Goal: Task Accomplishment & Management: Complete application form

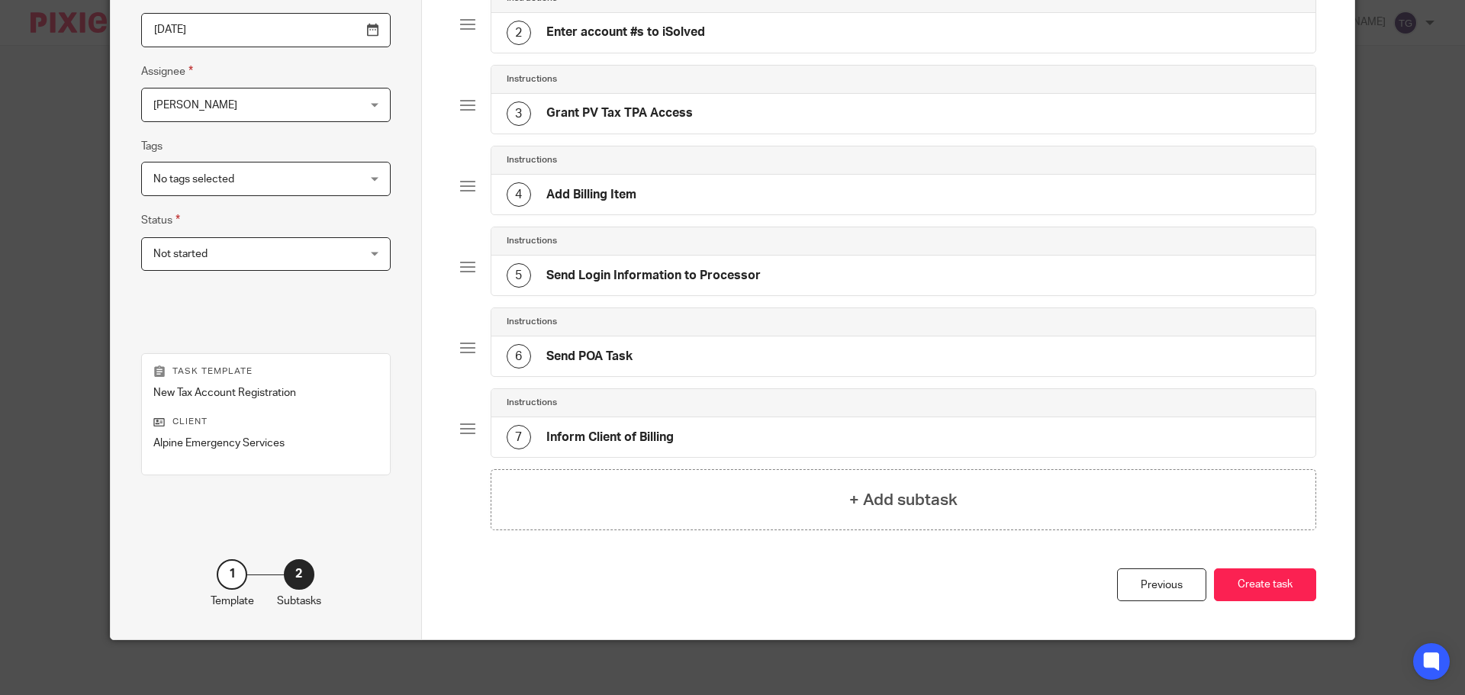
scroll to position [243, 0]
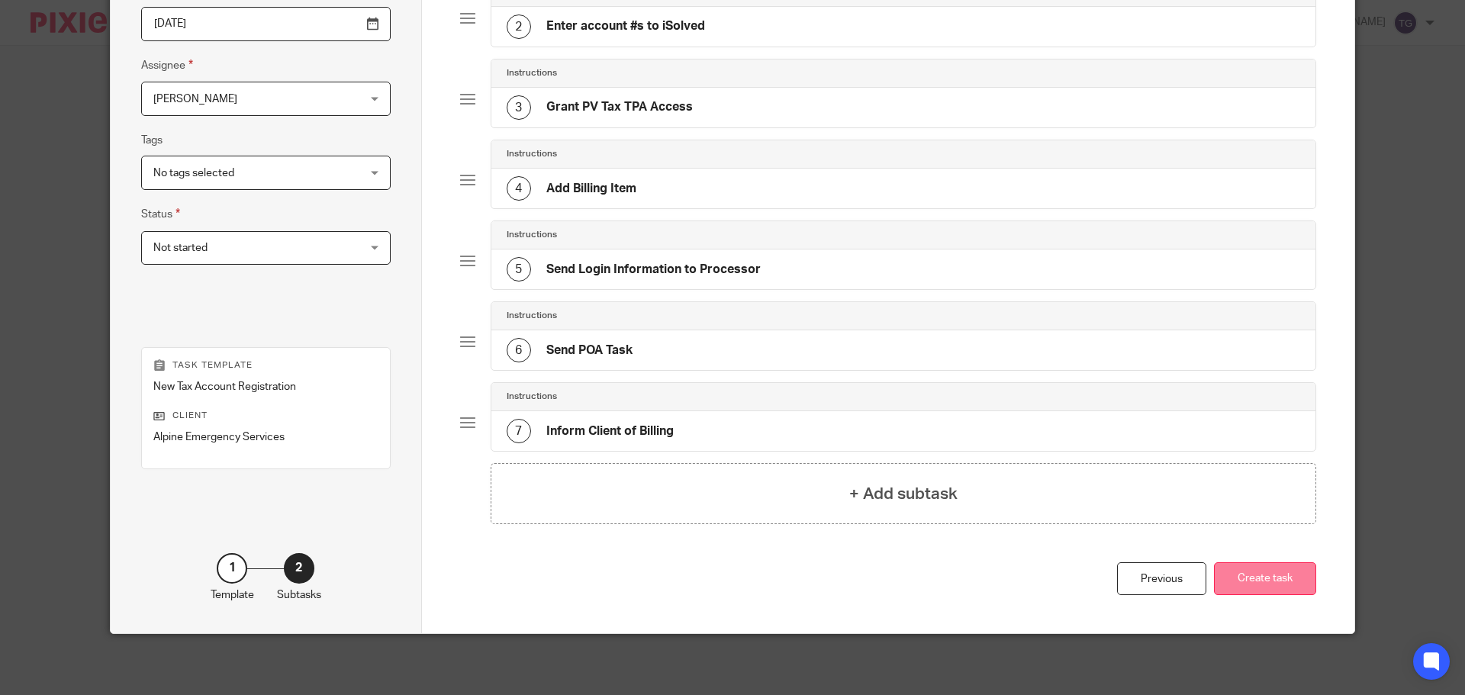
click at [1274, 578] on button "Create task" at bounding box center [1265, 579] width 102 height 33
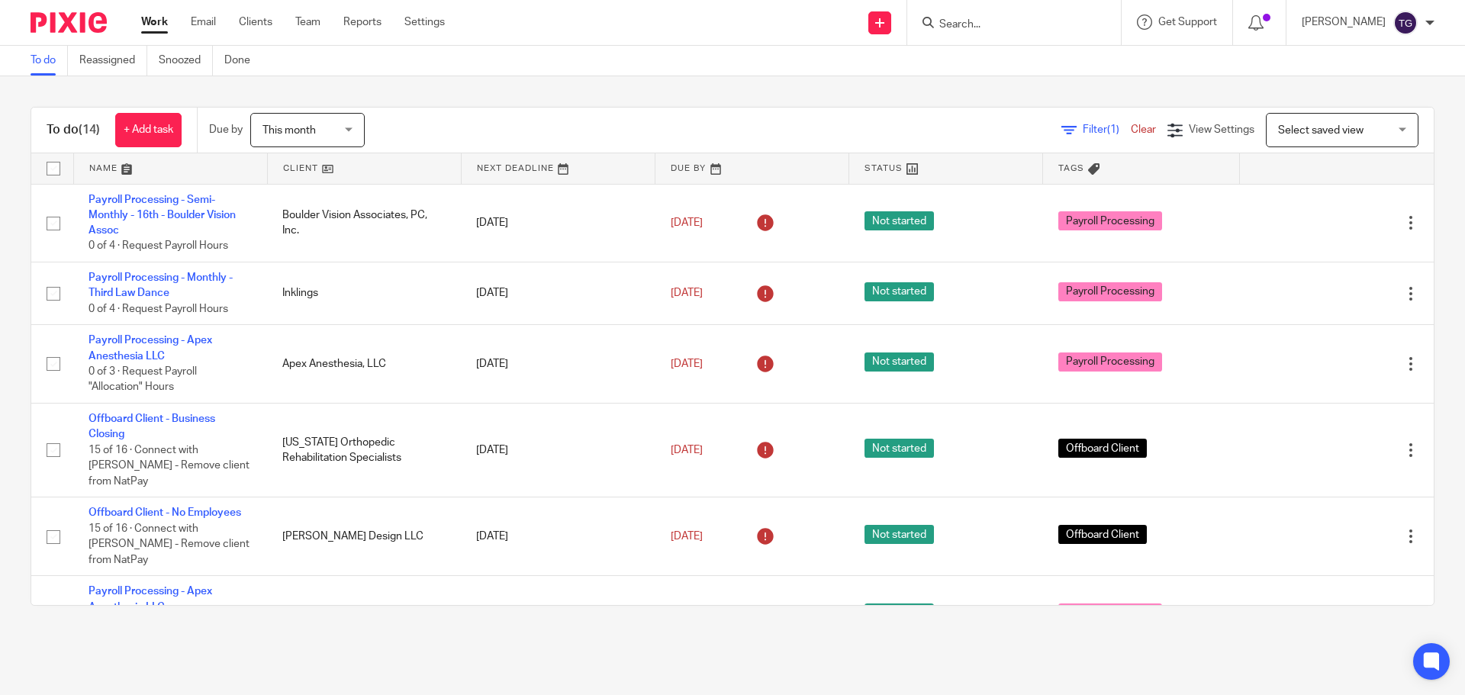
click at [962, 30] on input "Search" at bounding box center [1006, 25] width 137 height 14
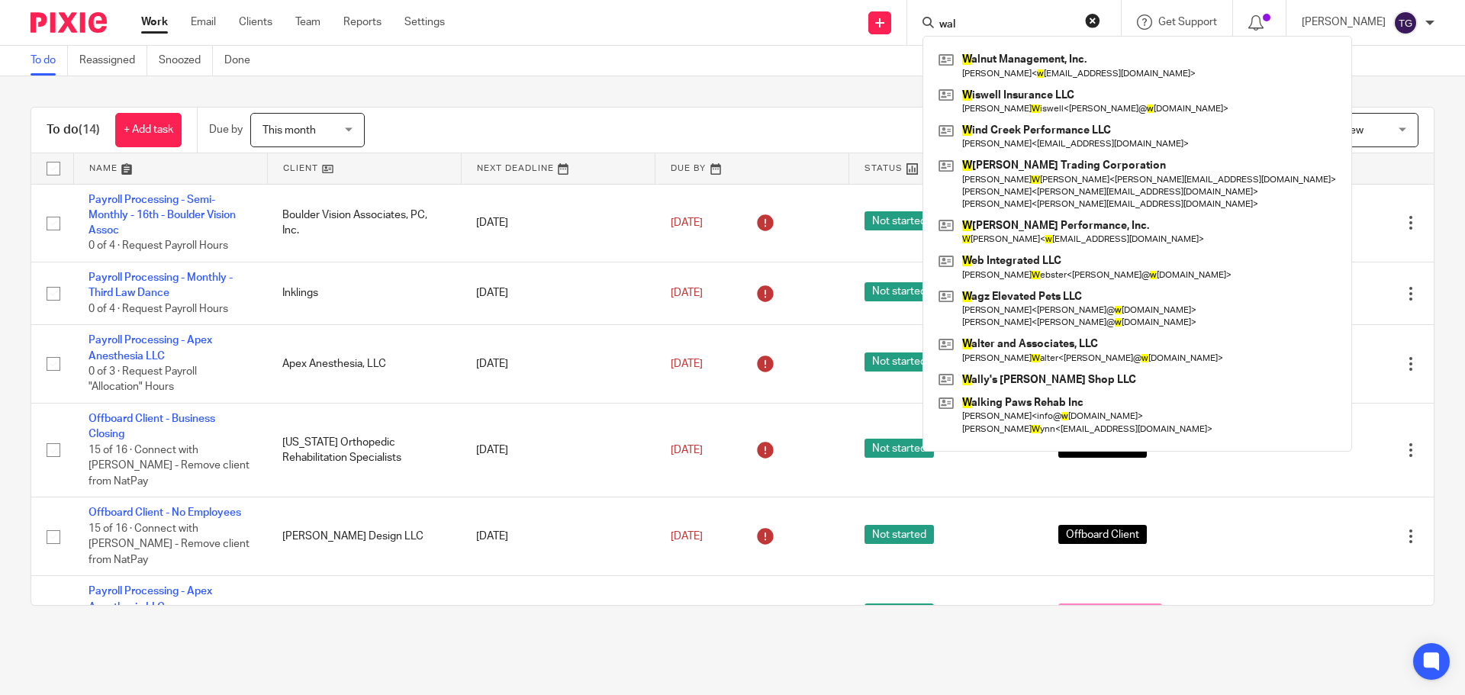
type input "wal"
click button "submit" at bounding box center [0, 0] width 0 height 0
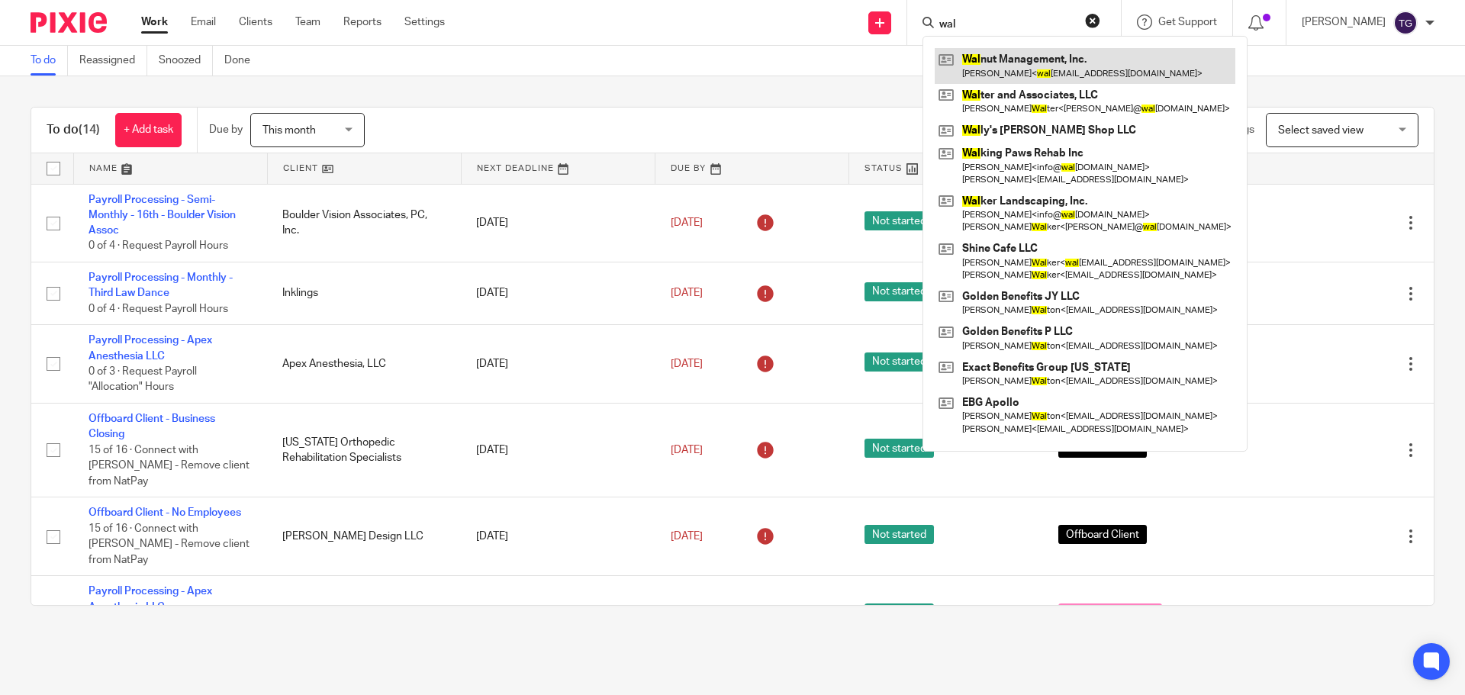
click at [1001, 61] on link at bounding box center [1085, 65] width 301 height 35
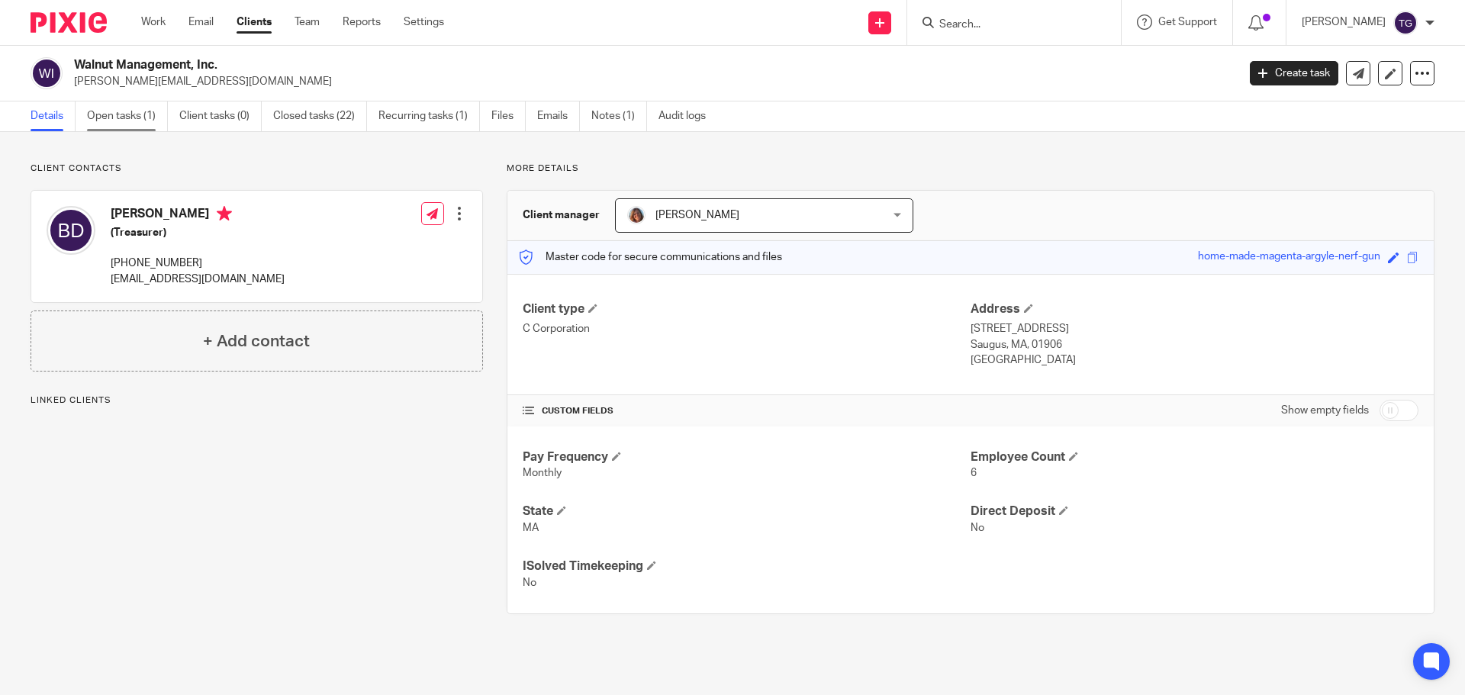
click at [89, 113] on link "Open tasks (1)" at bounding box center [127, 117] width 81 height 30
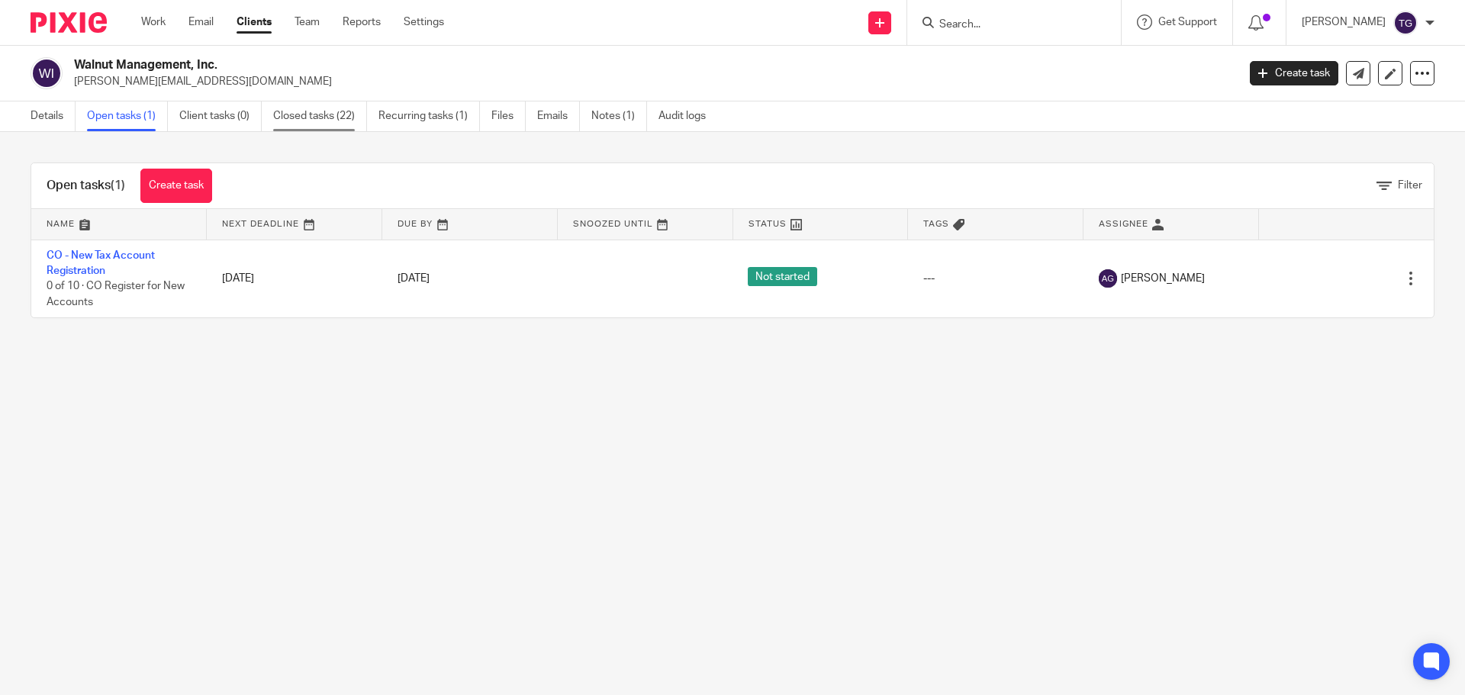
click at [331, 123] on link "Closed tasks (22)" at bounding box center [320, 117] width 94 height 30
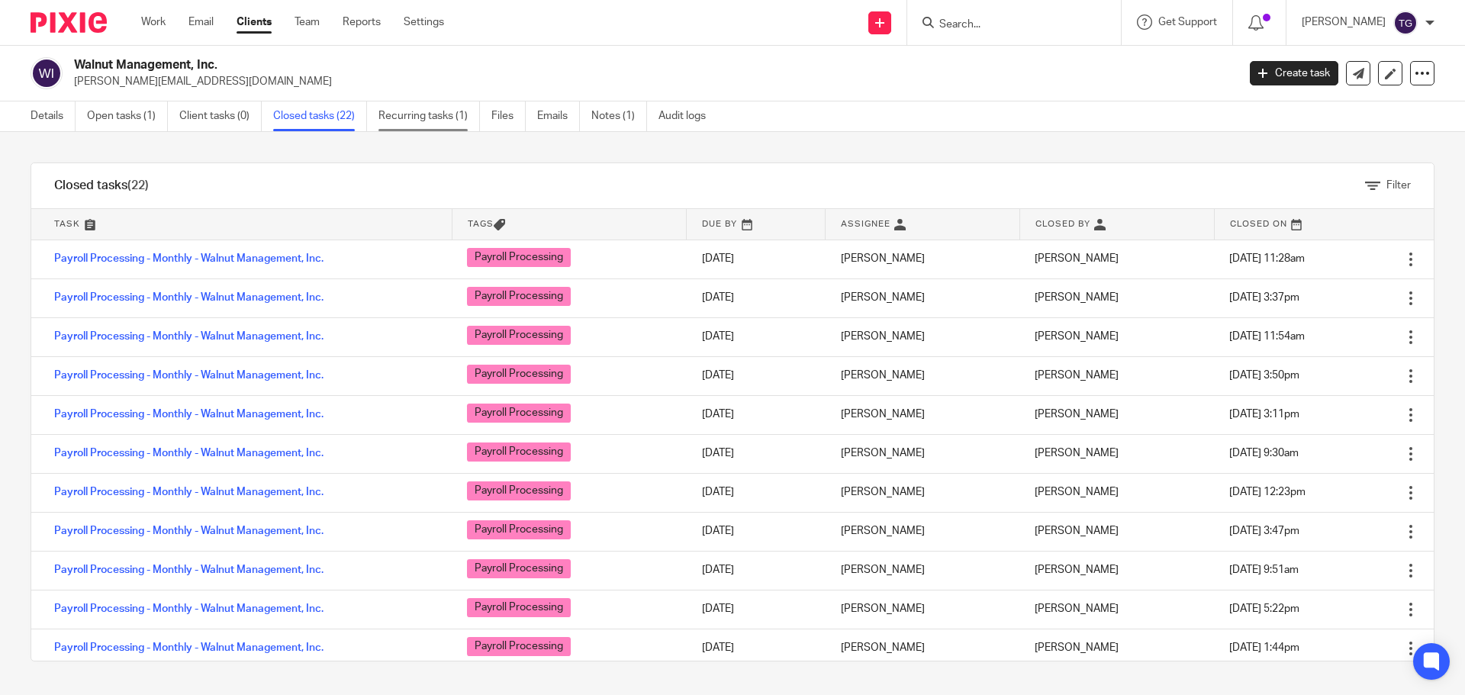
click at [431, 113] on link "Recurring tasks (1)" at bounding box center [430, 117] width 102 height 30
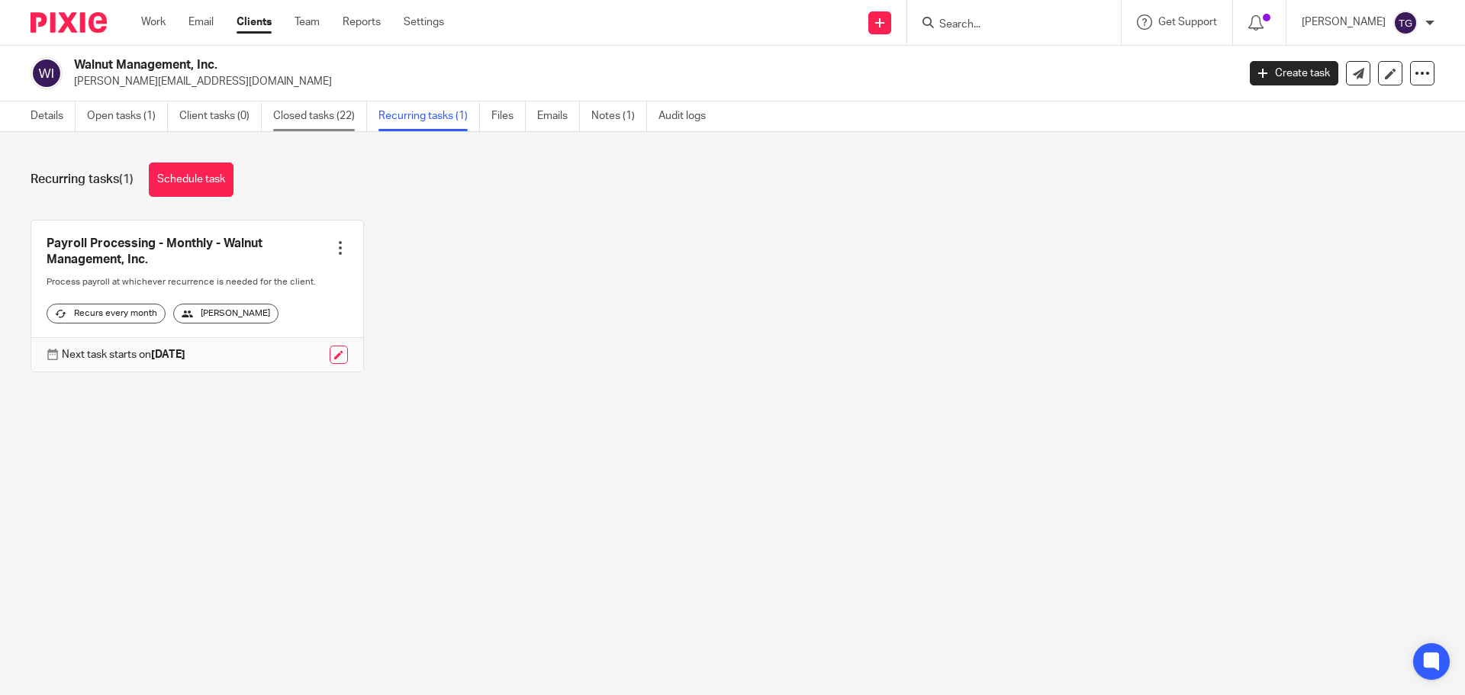
click at [306, 125] on link "Closed tasks (22)" at bounding box center [320, 117] width 94 height 30
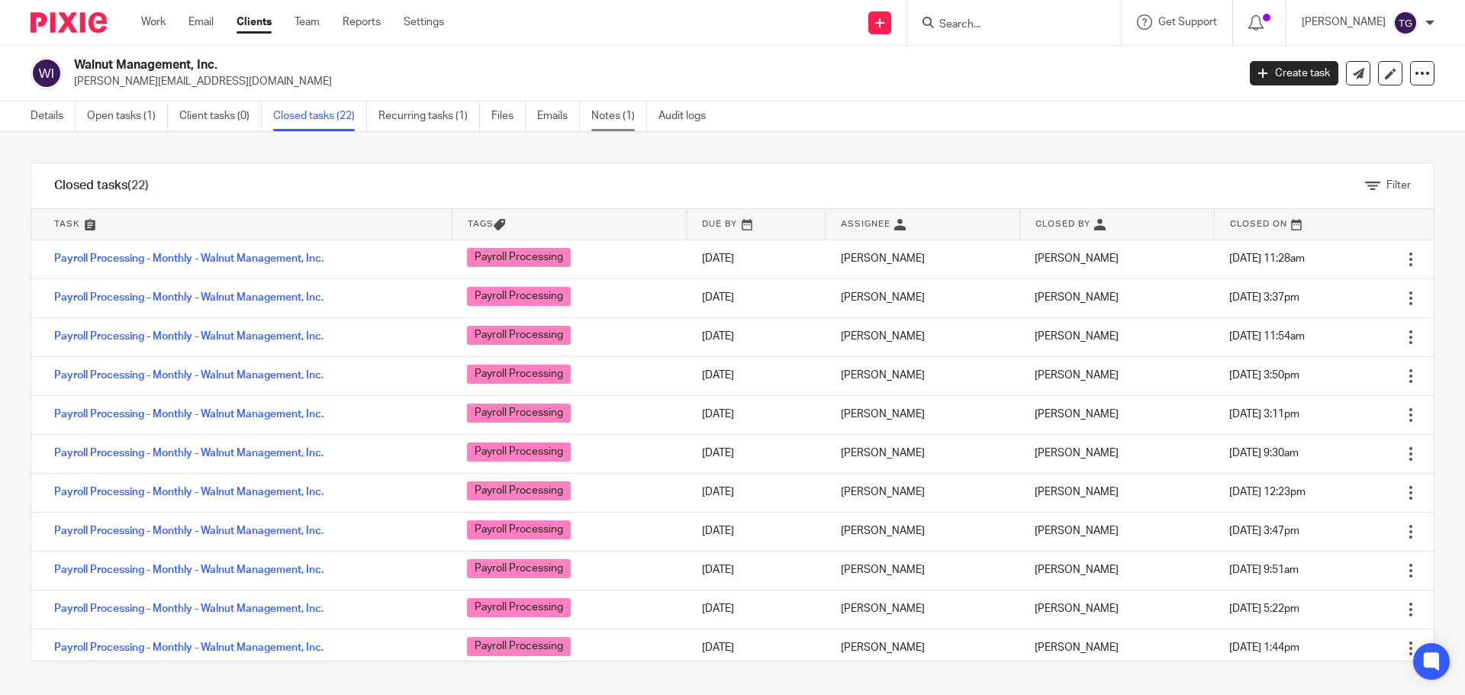
click at [620, 118] on link "Notes (1)" at bounding box center [620, 117] width 56 height 30
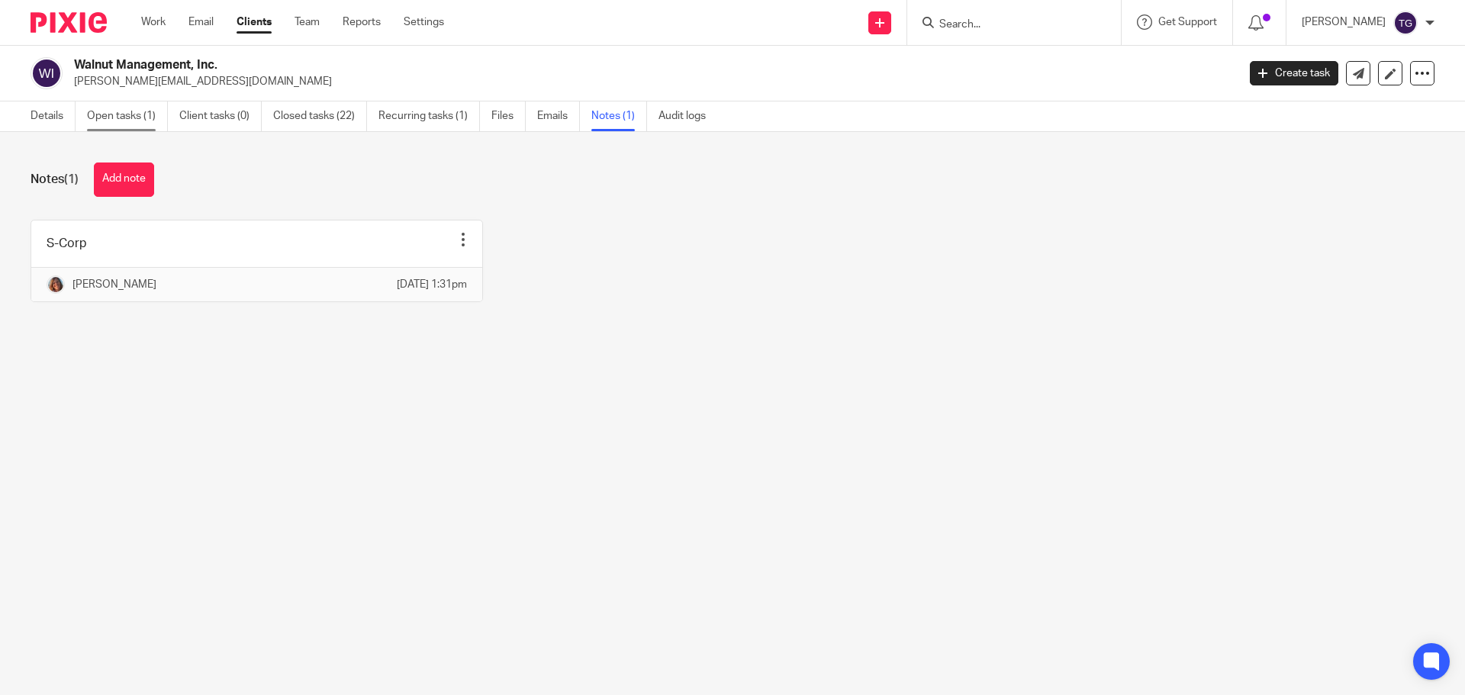
click at [143, 111] on link "Open tasks (1)" at bounding box center [127, 117] width 81 height 30
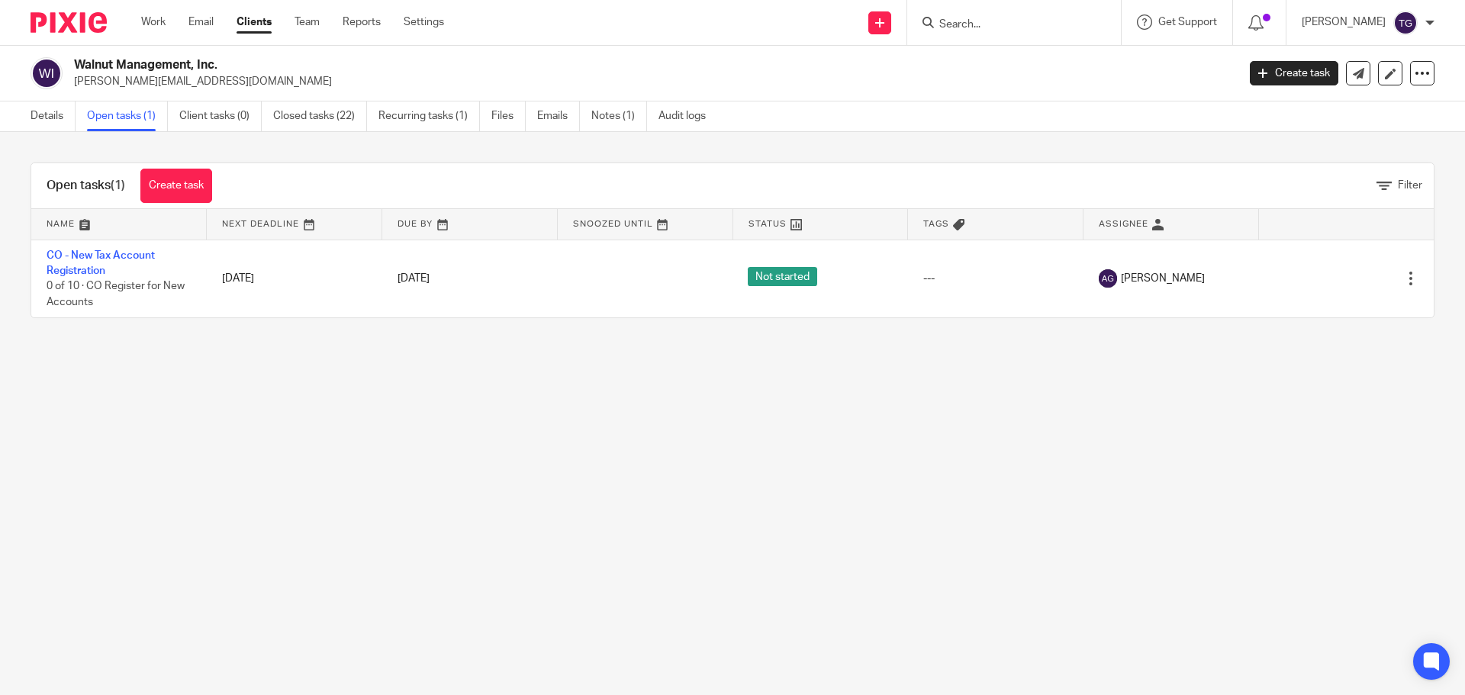
click at [322, 446] on main "Walnut Management, Inc. c.donovan@walnutassociates.com Create task Export data …" at bounding box center [732, 347] width 1465 height 695
click at [176, 189] on link "Create task" at bounding box center [176, 186] width 72 height 34
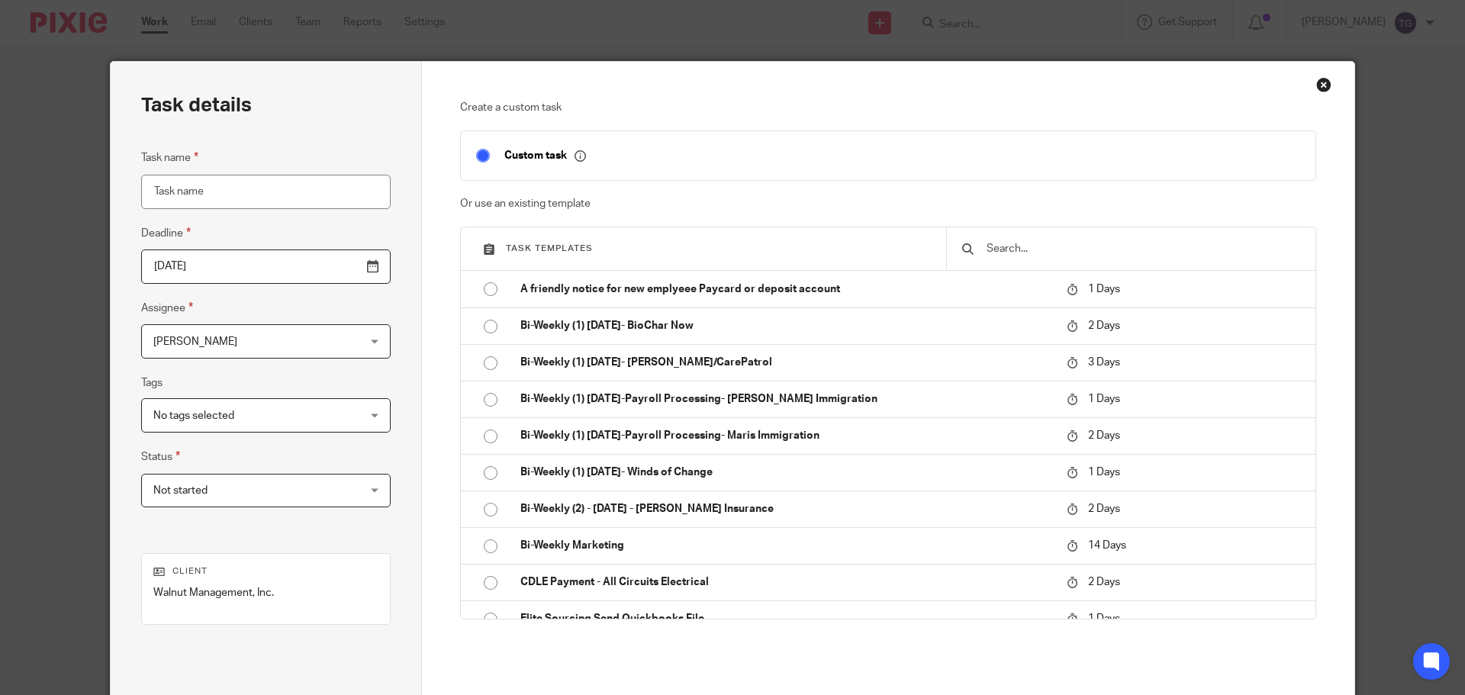
click at [239, 202] on input "Task name" at bounding box center [266, 192] width 250 height 34
type input "i"
type input "I"
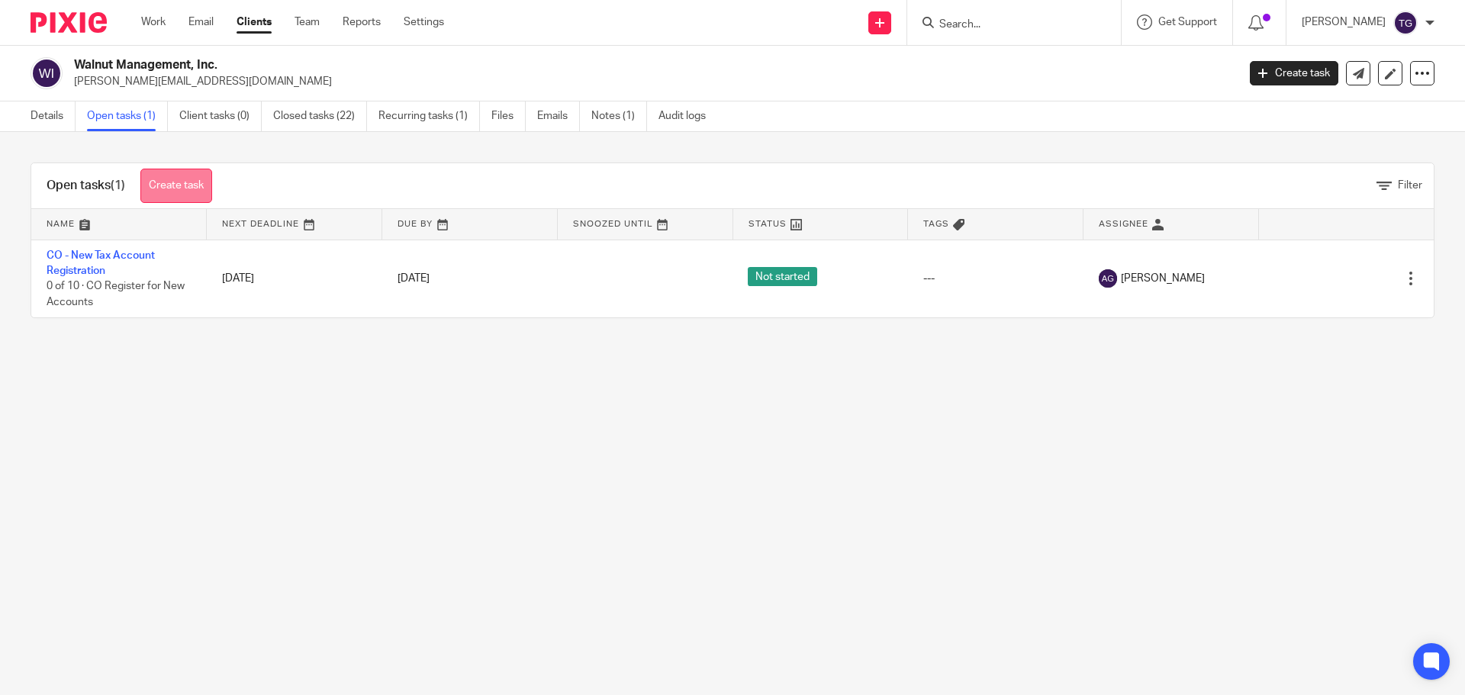
click at [189, 199] on link "Create task" at bounding box center [176, 186] width 72 height 34
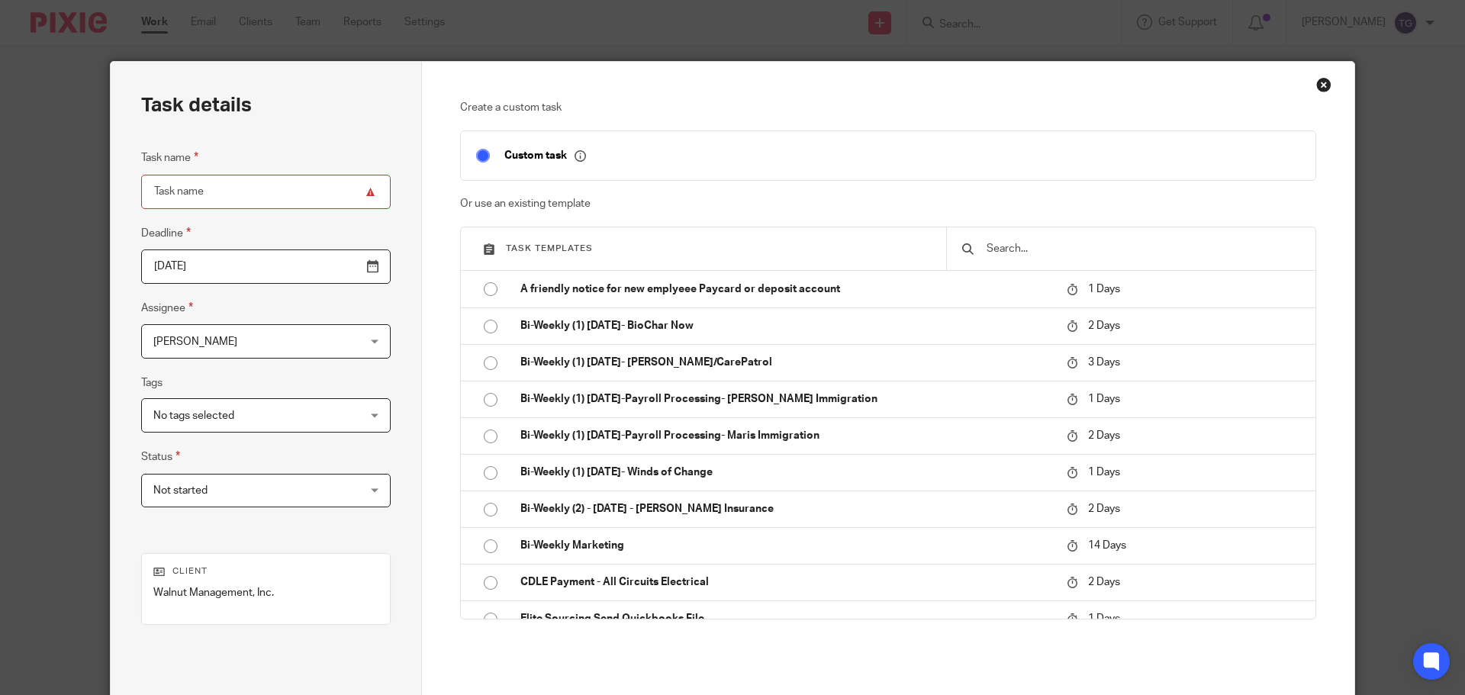
click at [1028, 249] on input "text" at bounding box center [1142, 248] width 315 height 17
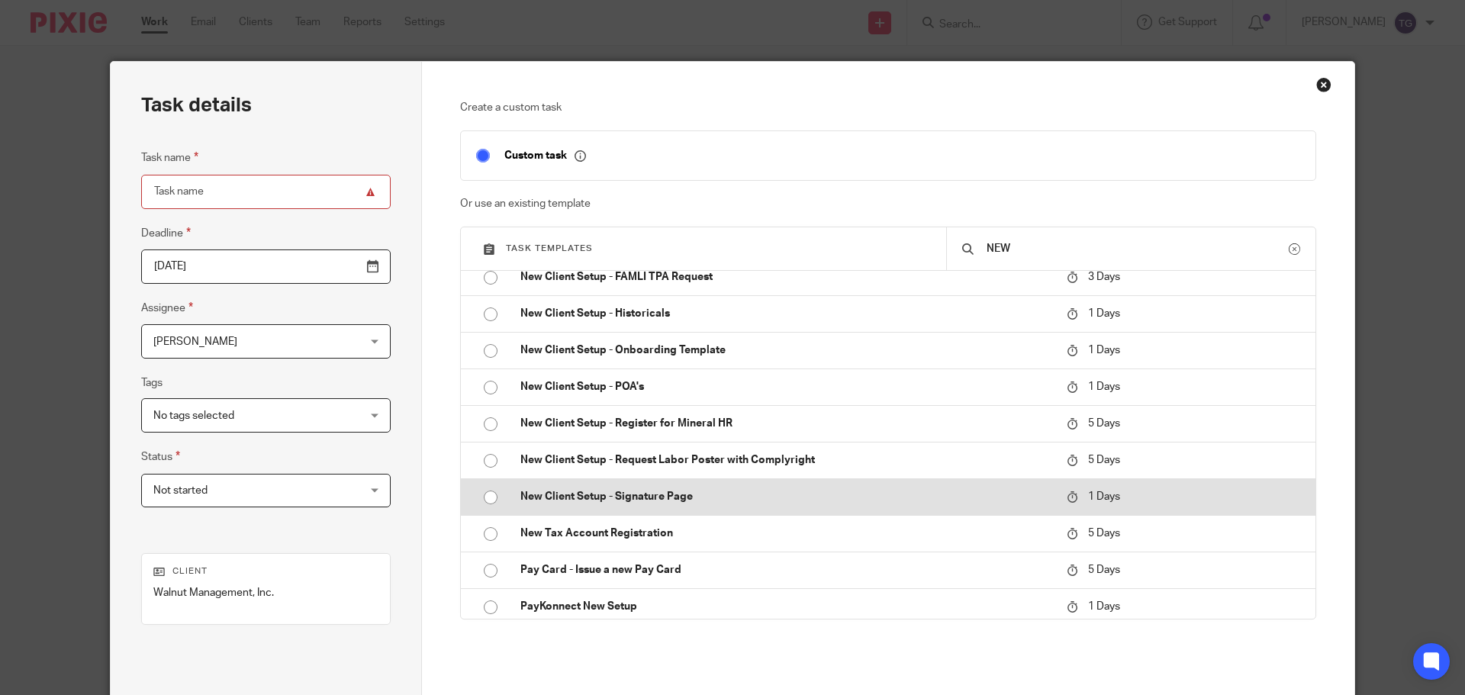
scroll to position [312, 0]
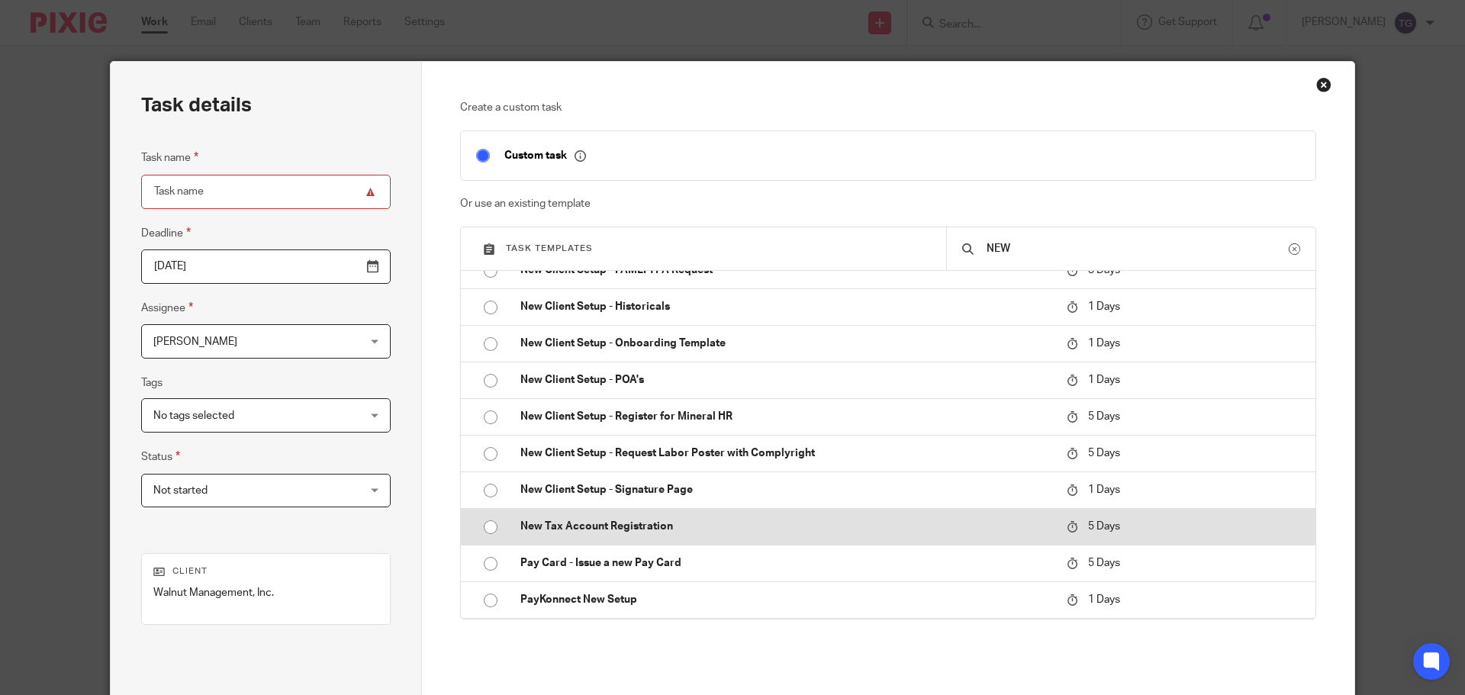
type input "NEW"
click at [600, 527] on p "New Tax Account Registration" at bounding box center [786, 526] width 531 height 15
type input "2025-09-27"
type input "New Tax Account Registration"
checkbox input "false"
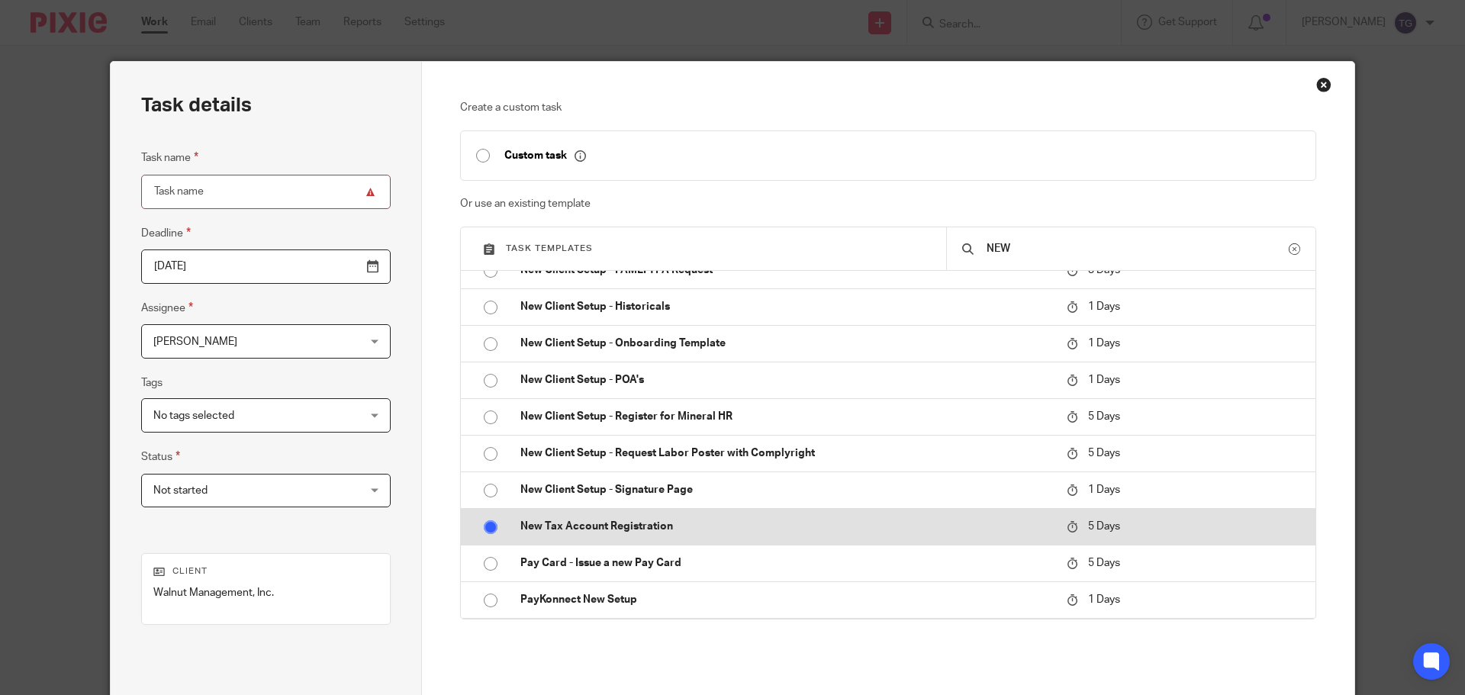
radio input "true"
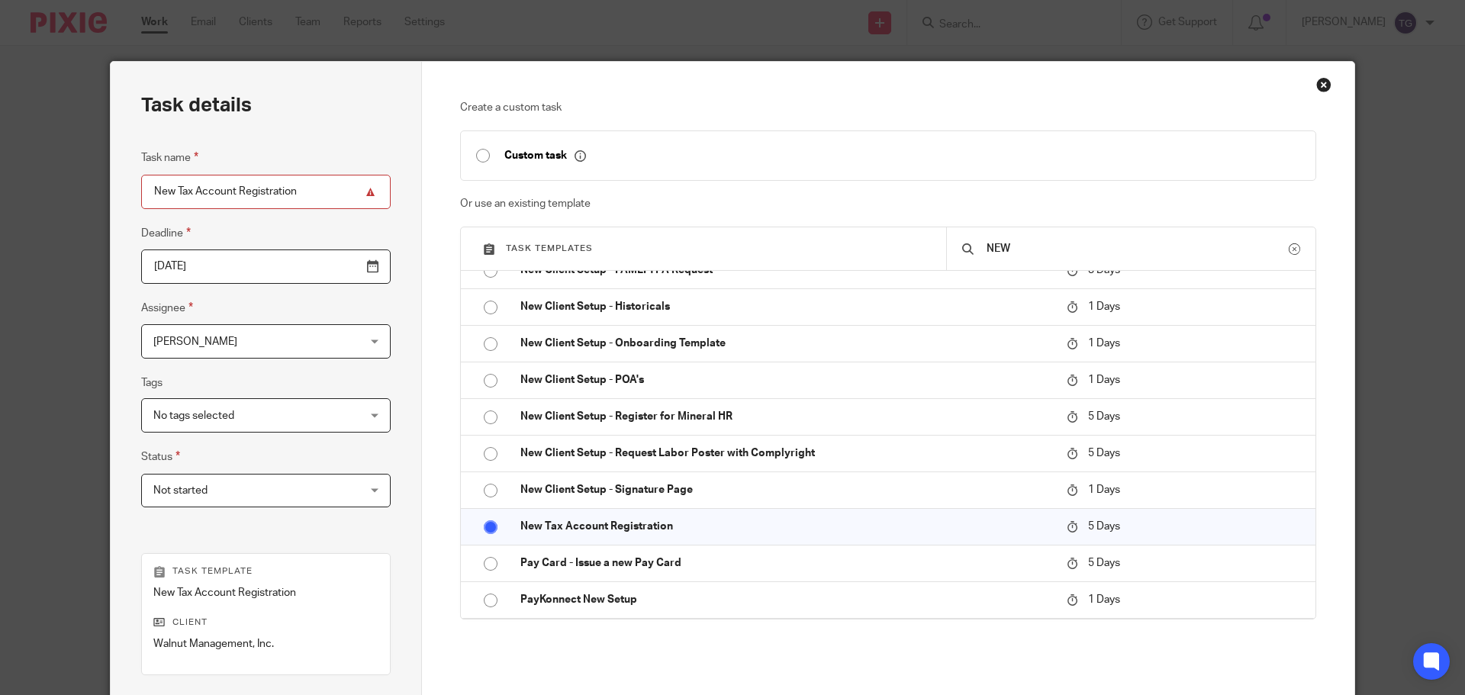
click at [143, 197] on input "New Tax Account Registration" at bounding box center [266, 192] width 250 height 34
type input "ID - New Tax Account Registration"
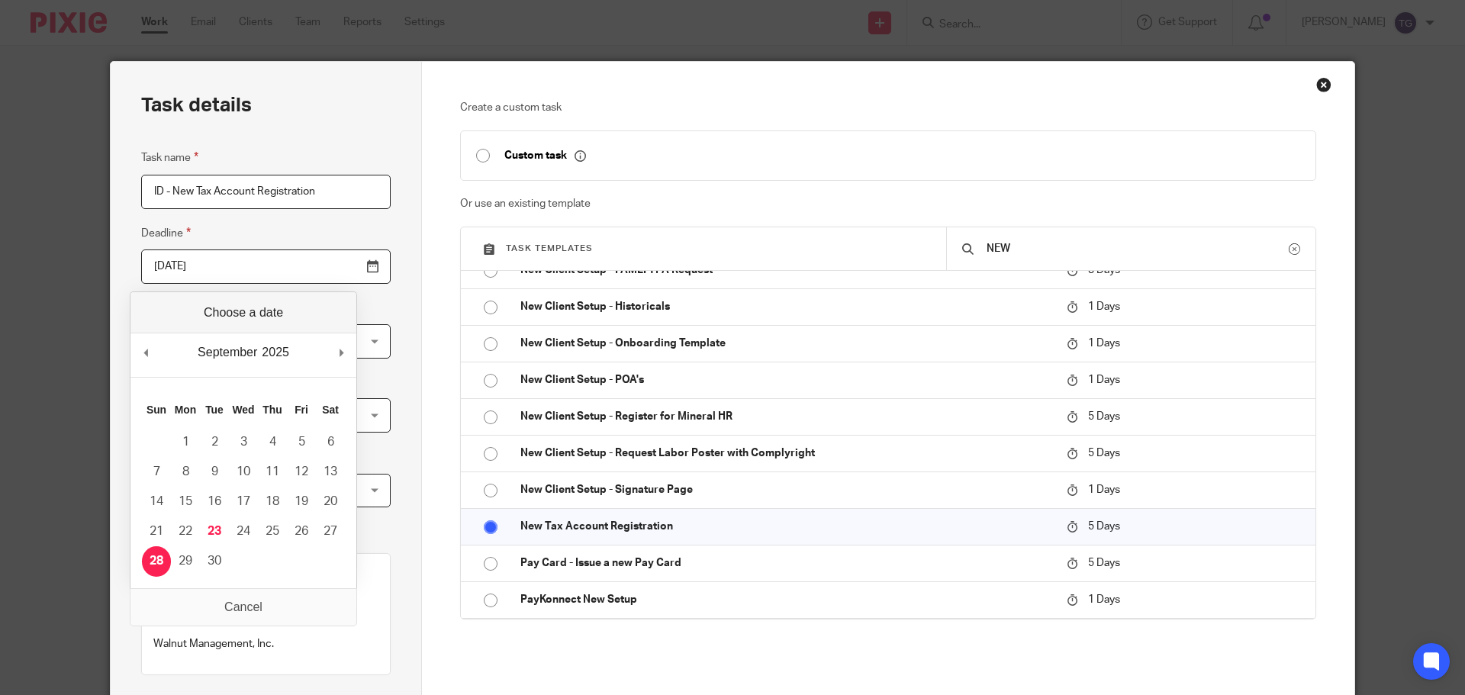
click at [335, 273] on input "2025-09-27" at bounding box center [266, 267] width 250 height 34
click at [341, 262] on input "2025-09-25" at bounding box center [266, 267] width 250 height 34
click at [336, 267] on input "2025-09-29" at bounding box center [266, 267] width 250 height 34
type input "2025-09-30"
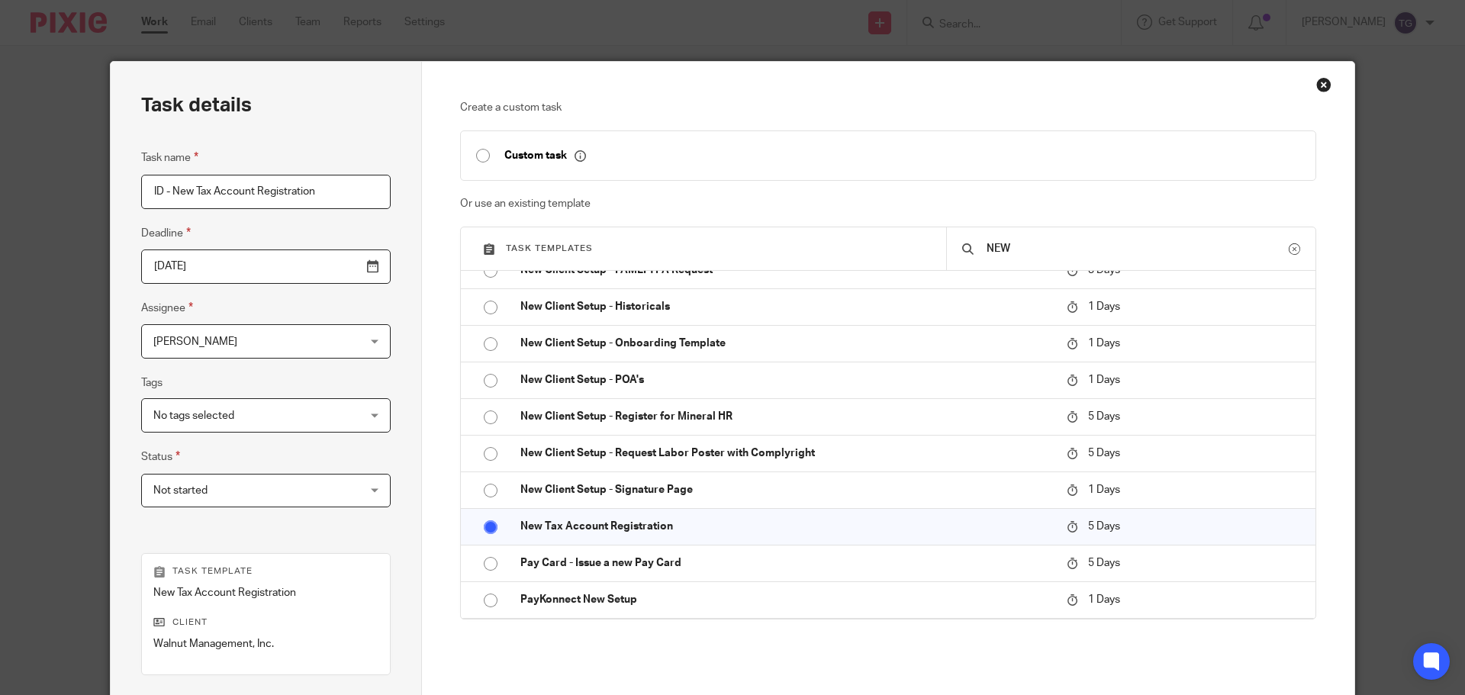
click at [373, 367] on div "Task details Task name ID - New Tax Account Registration Deadline 2025-09-30 As…" at bounding box center [266, 451] width 311 height 778
click at [317, 347] on div "Tashara Gregory Tashara Gregory" at bounding box center [266, 341] width 250 height 34
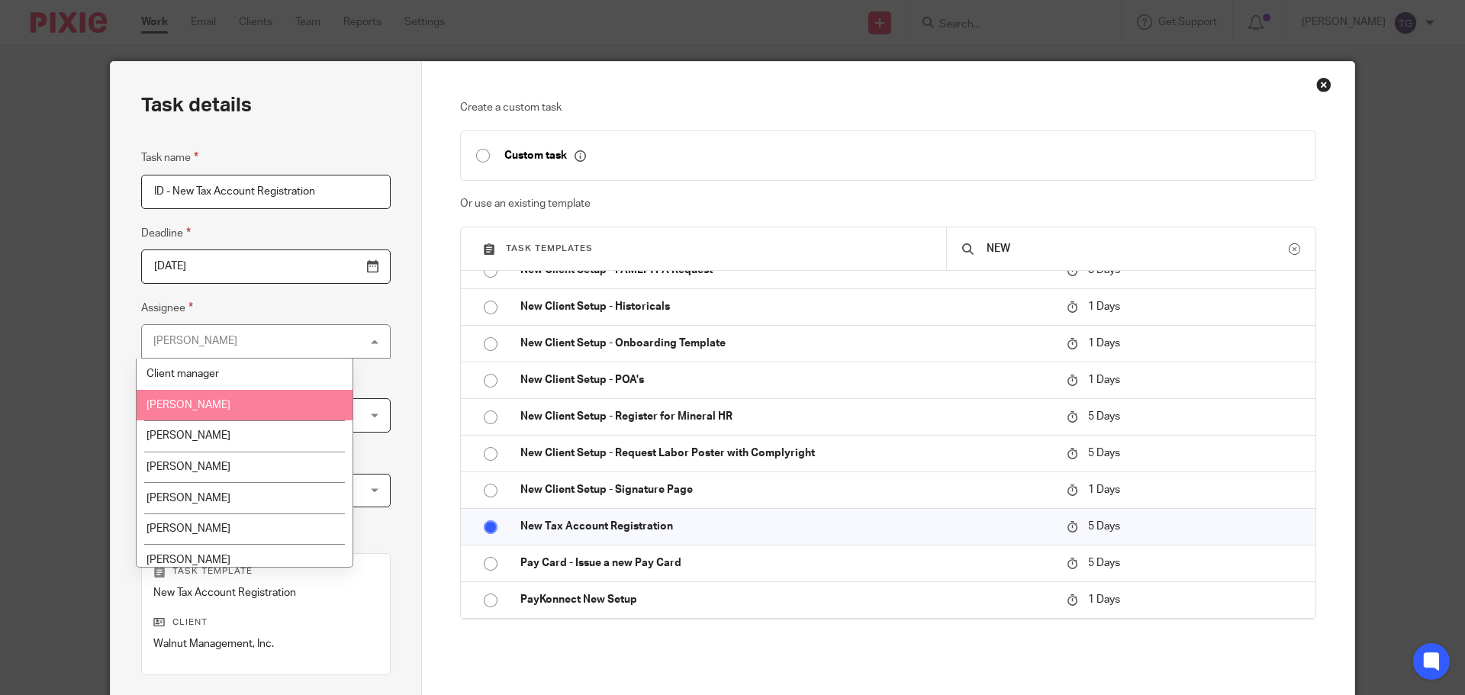
drag, startPoint x: 281, startPoint y: 389, endPoint x: 315, endPoint y: 401, distance: 36.2
click at [281, 390] on li "Amber Gassman" at bounding box center [245, 405] width 216 height 31
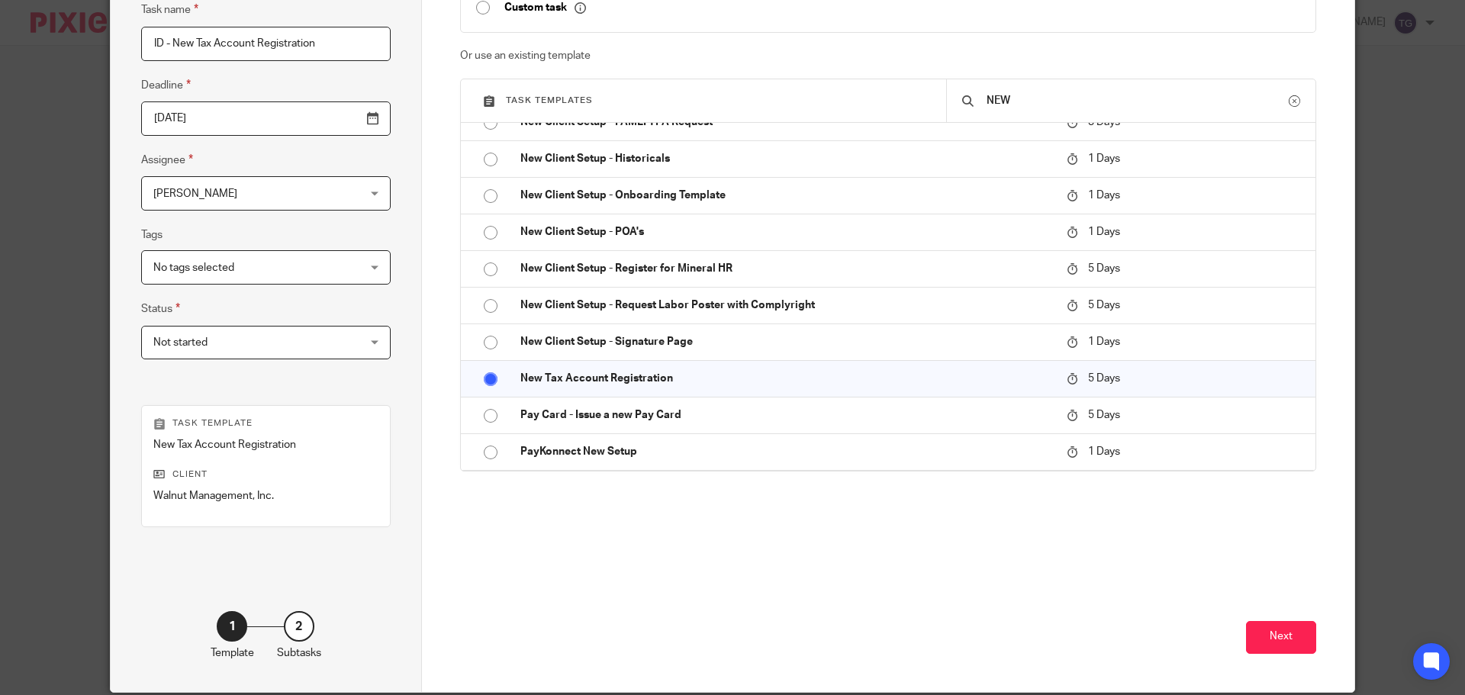
scroll to position [207, 0]
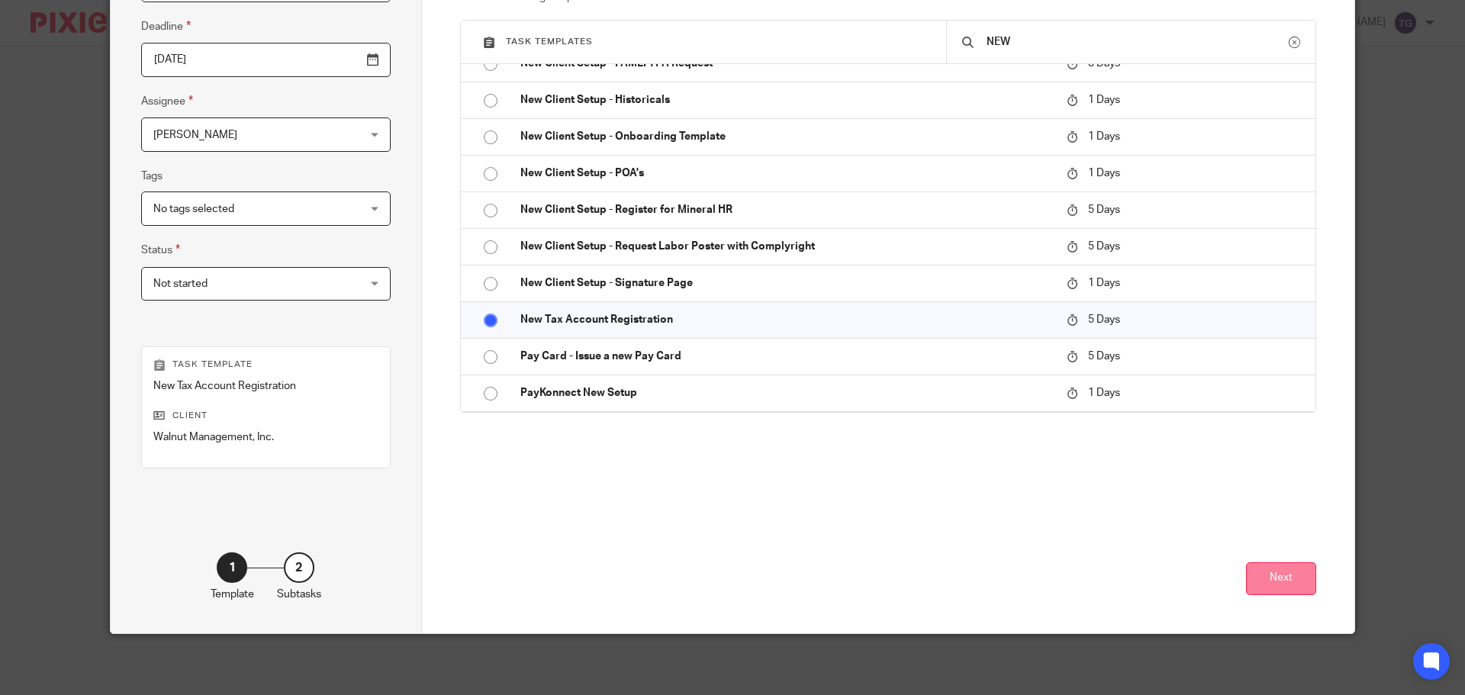
click at [1256, 575] on button "Next" at bounding box center [1281, 579] width 70 height 33
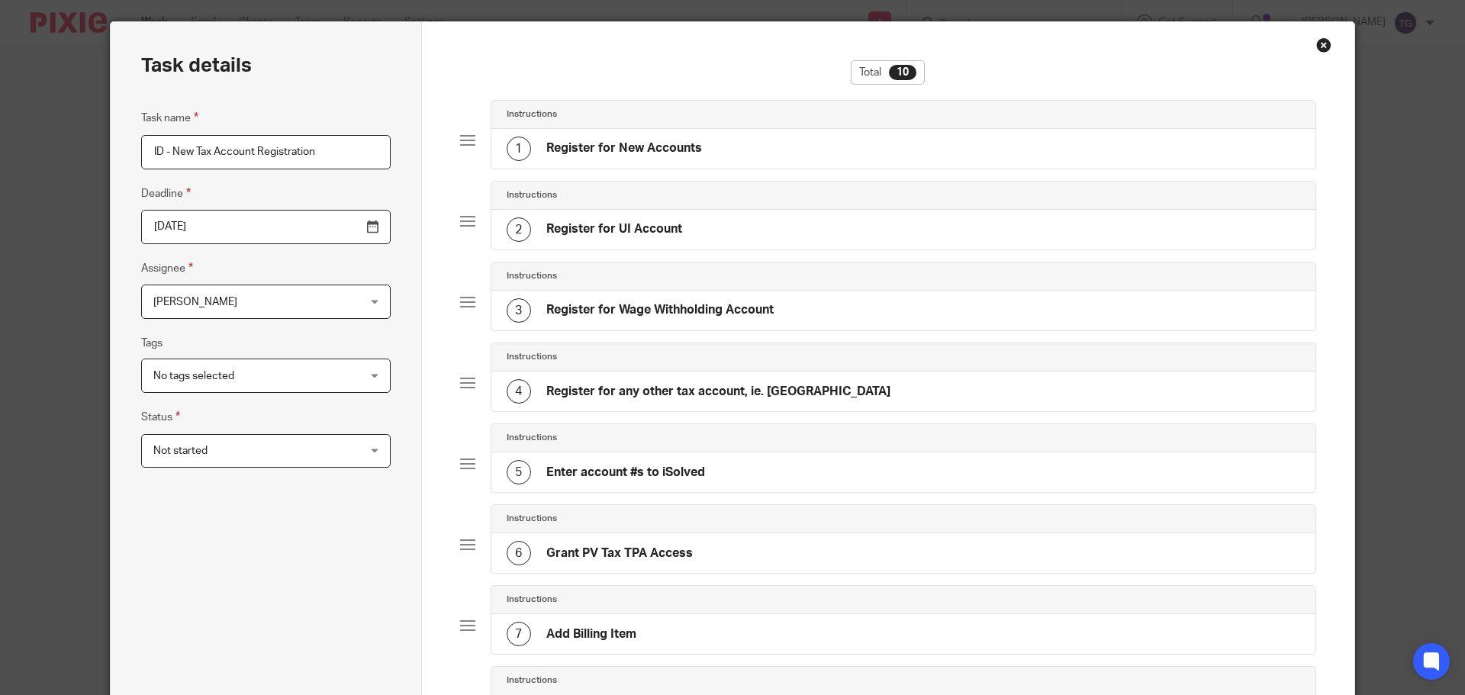
scroll to position [0, 0]
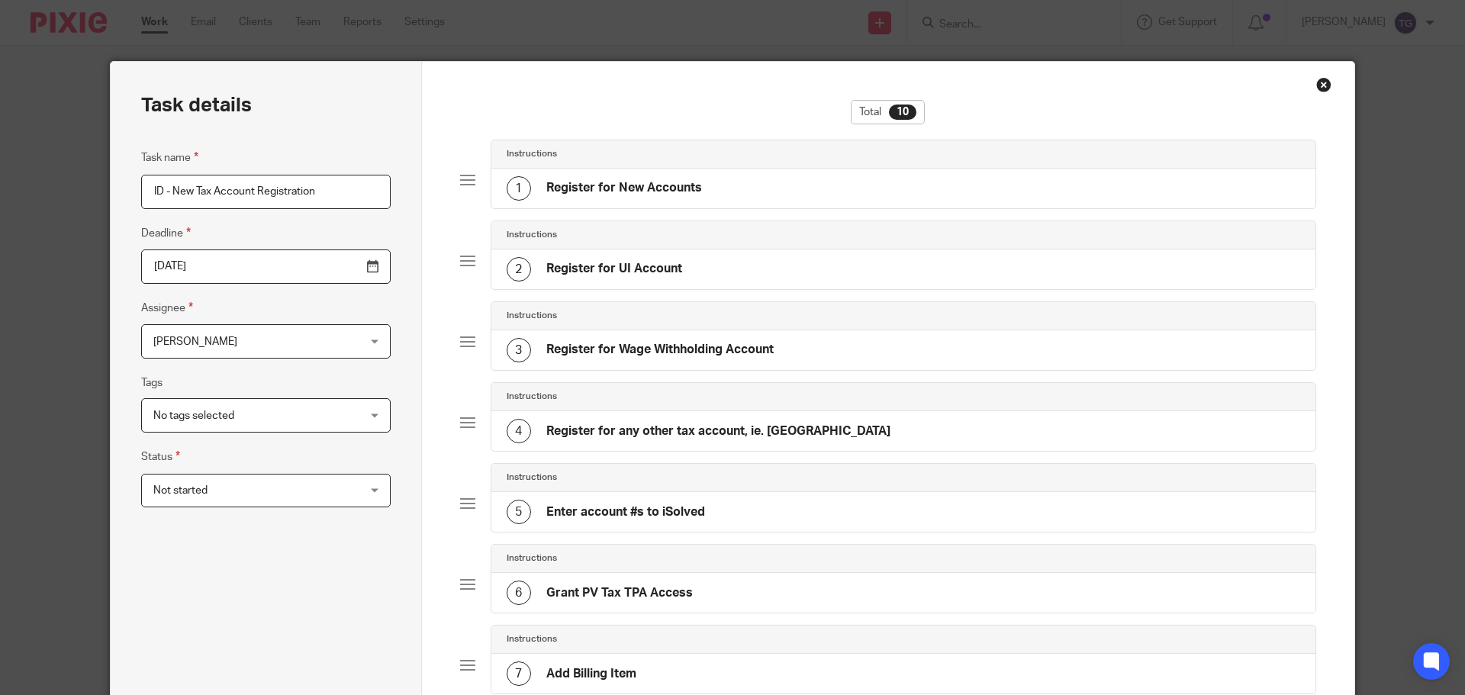
click at [593, 186] on h4 "Register for New Accounts" at bounding box center [624, 188] width 156 height 16
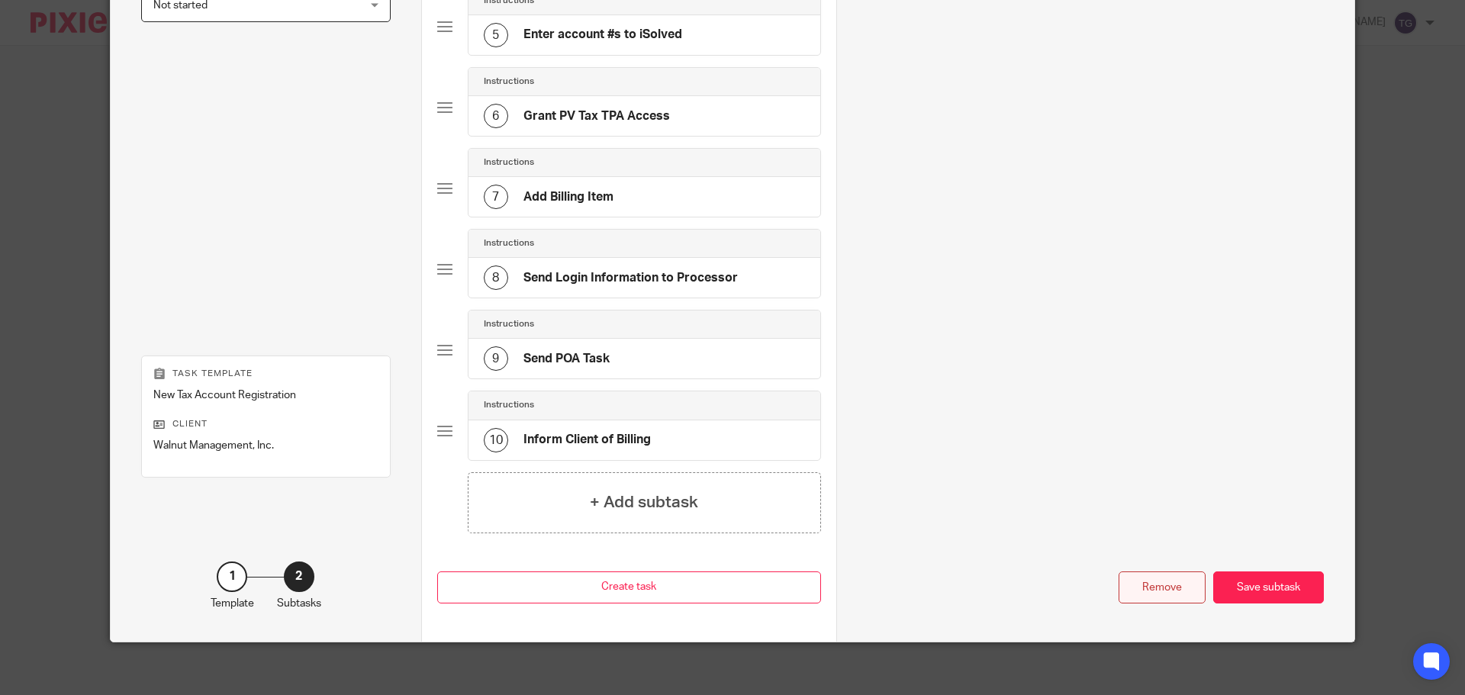
click at [1169, 579] on div "Remove" at bounding box center [1162, 588] width 87 height 33
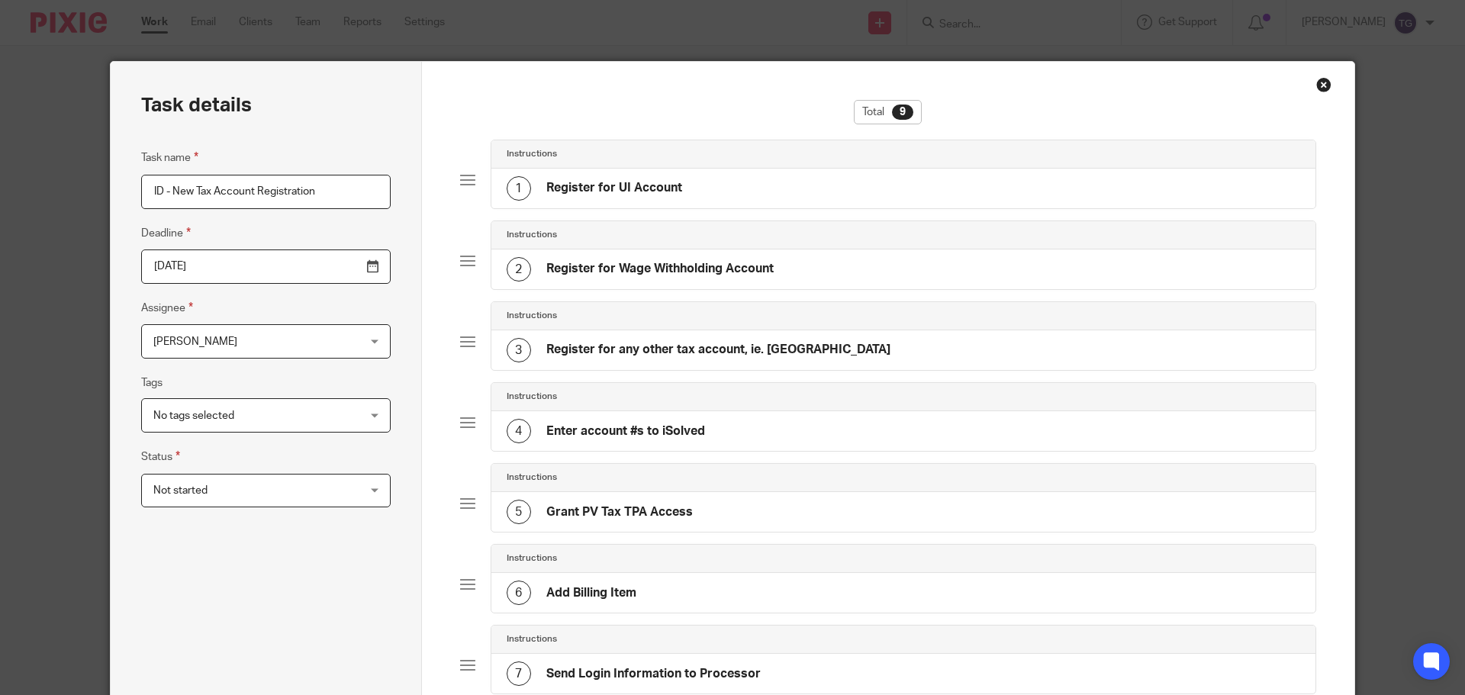
click at [527, 355] on div "3 Register for any other tax account, ie. FAMLI" at bounding box center [699, 350] width 384 height 24
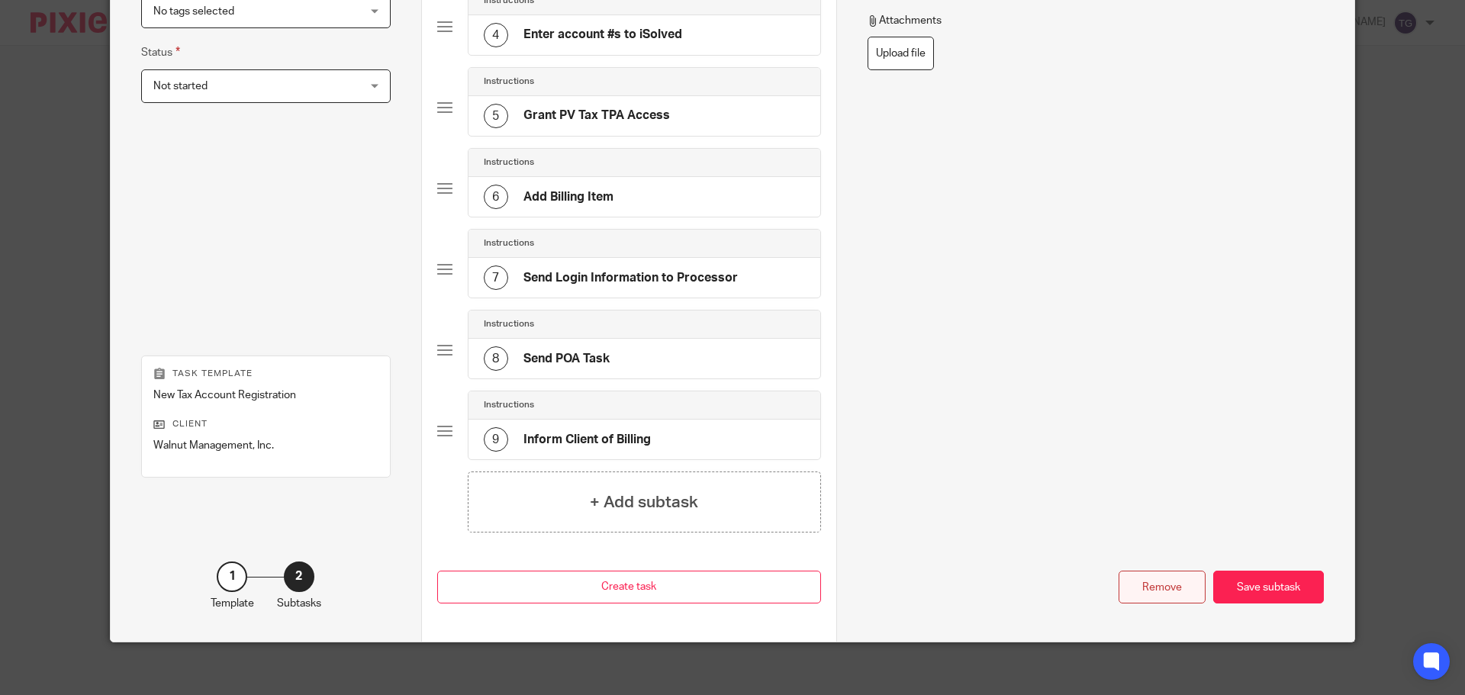
click at [1153, 579] on div "Remove" at bounding box center [1162, 587] width 87 height 33
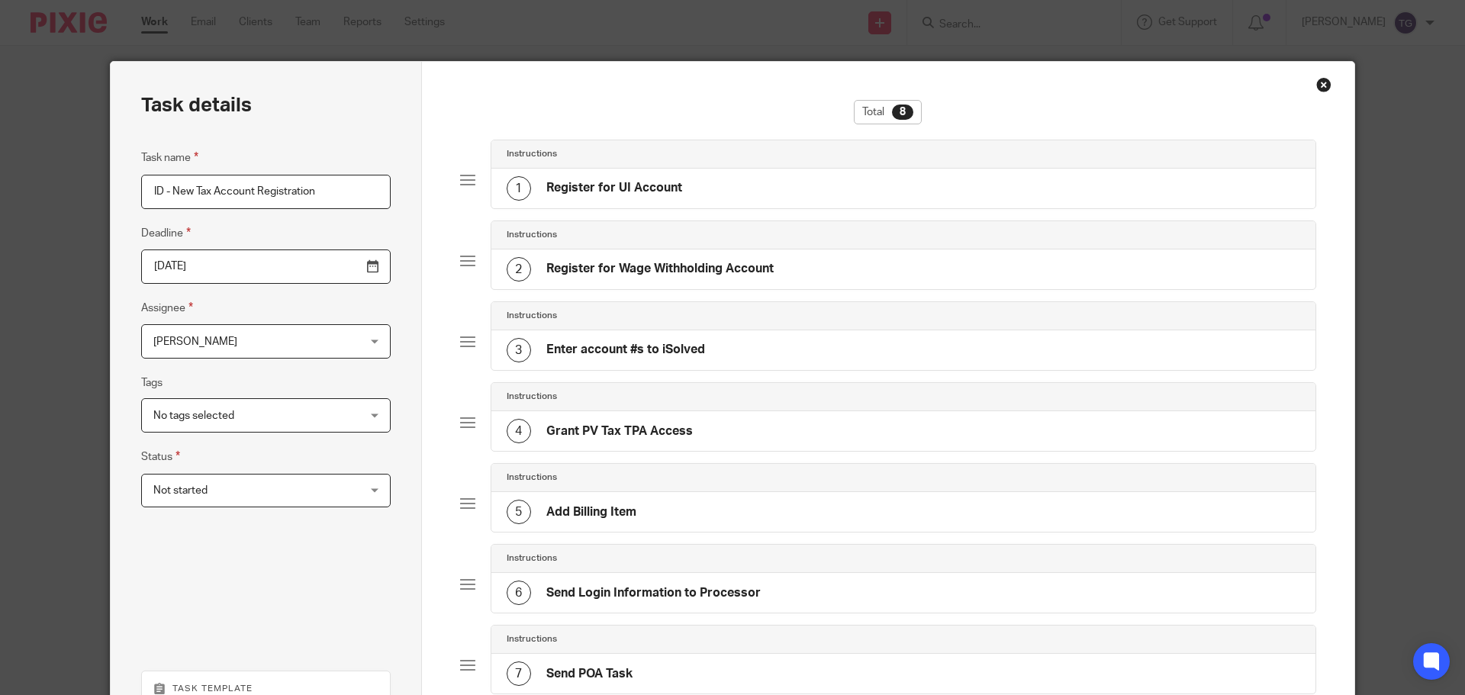
click at [864, 199] on div "1 Register for UI Account" at bounding box center [904, 189] width 825 height 40
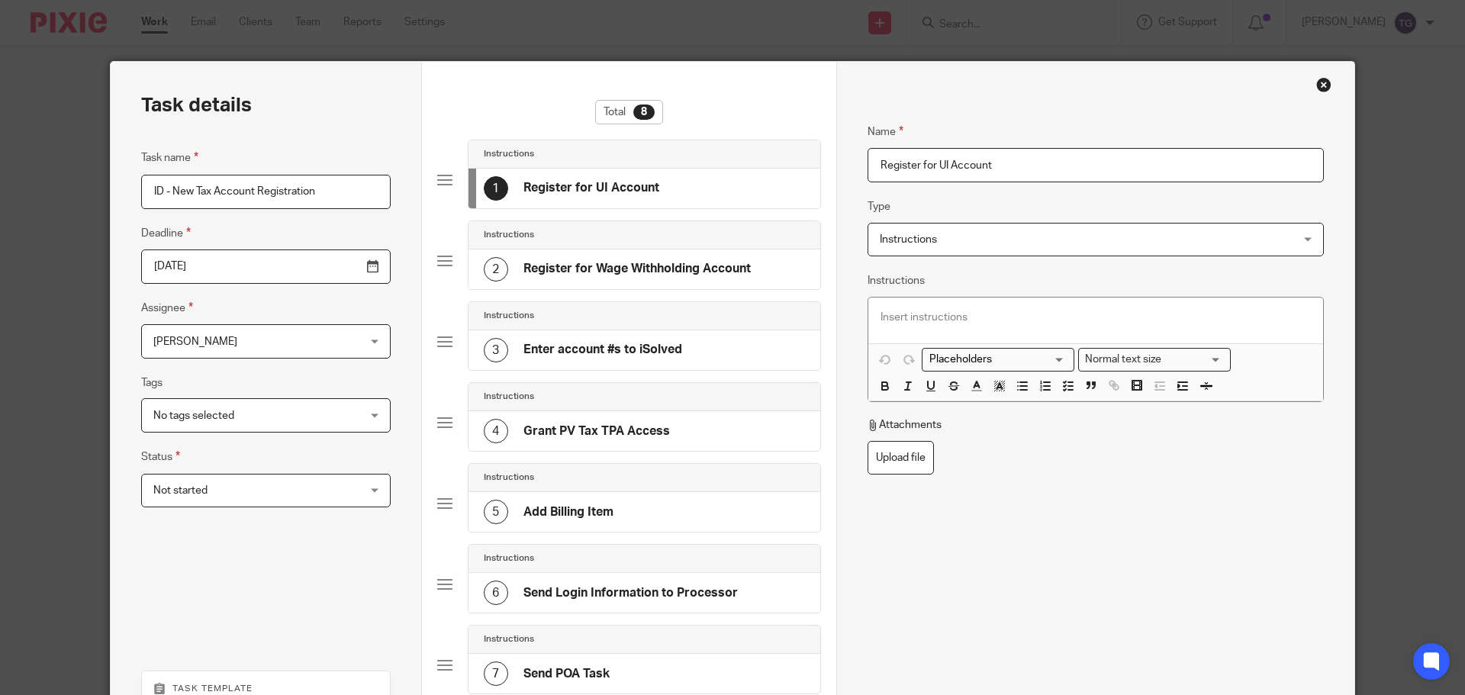
click at [933, 305] on div at bounding box center [1096, 321] width 455 height 46
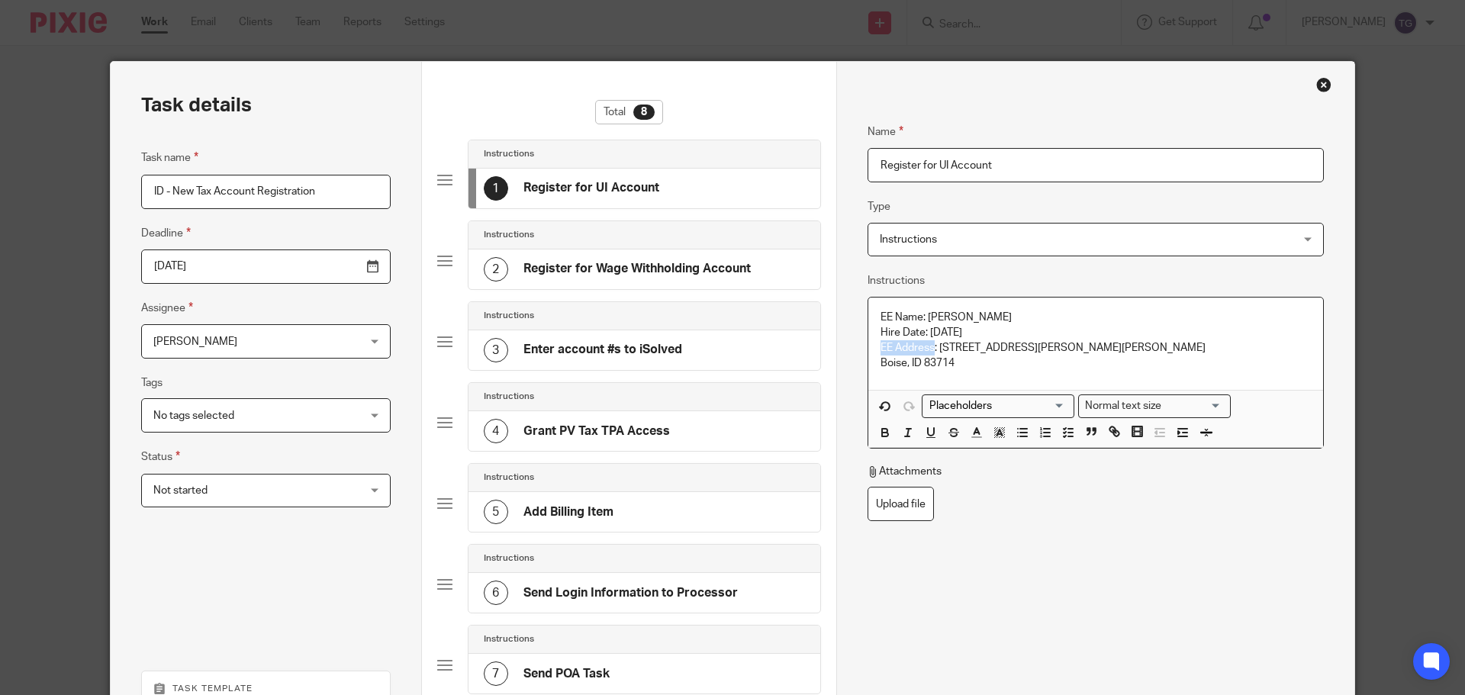
drag, startPoint x: 930, startPoint y: 348, endPoint x: 884, endPoint y: 352, distance: 46.7
click at [869, 348] on div "EE Name: Elizabeth Donovan Hire Date: 5/1/25 EE Address: 7111 N Pierce Park Lan…" at bounding box center [1096, 344] width 455 height 92
click at [918, 350] on p "EE Address: 7111 N Pierce Park Lane" at bounding box center [1096, 347] width 430 height 15
drag, startPoint x: 936, startPoint y: 349, endPoint x: 868, endPoint y: 347, distance: 68.7
click at [869, 347] on div "EE Name: Elizabeth Donovan Hire Date: 5/1/25 EE Address: 7111 N Pierce Park Lan…" at bounding box center [1096, 344] width 455 height 92
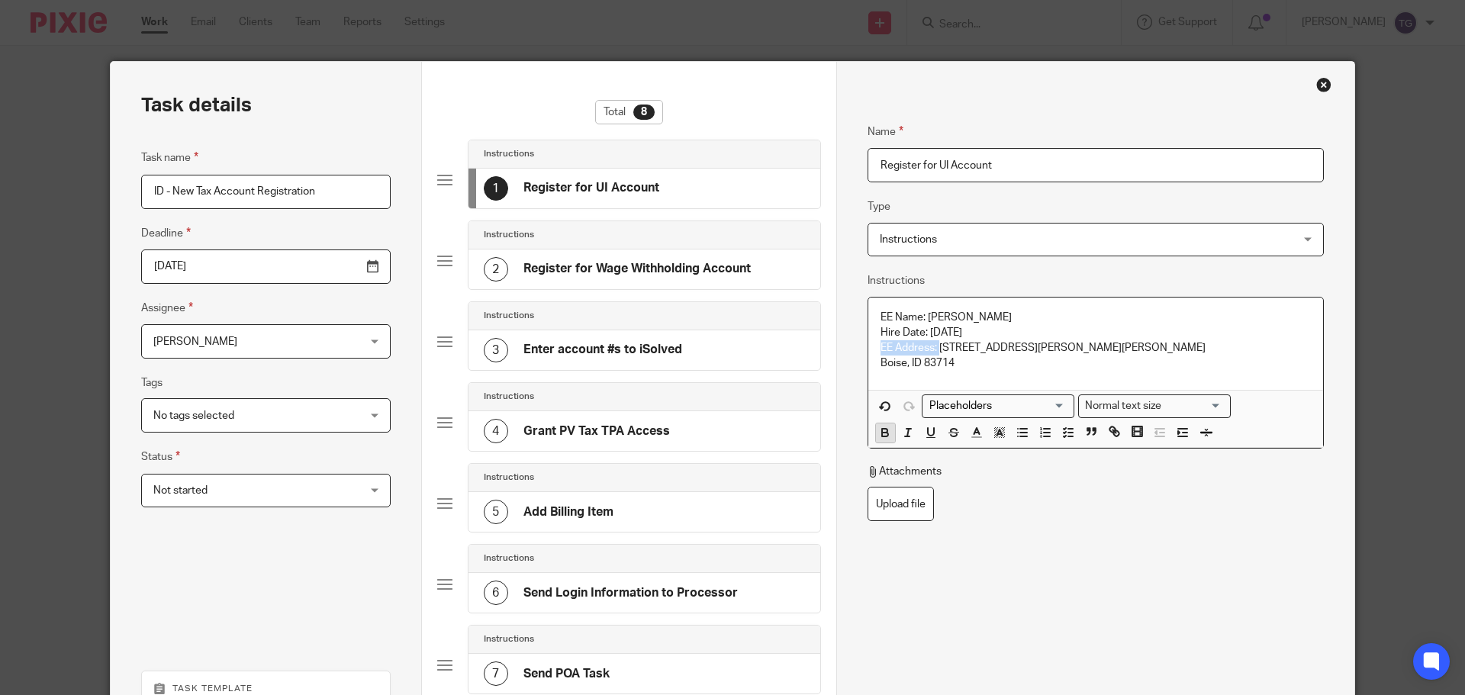
click at [882, 433] on icon "button" at bounding box center [885, 435] width 6 height 4
click at [928, 434] on icon "button" at bounding box center [931, 432] width 6 height 8
drag, startPoint x: 925, startPoint y: 337, endPoint x: 843, endPoint y: 339, distance: 81.7
click at [843, 339] on div "Name Register for UI Account Type Instructions Instructions Instructions Docume…" at bounding box center [1096, 509] width 518 height 895
click at [882, 430] on icon "button" at bounding box center [884, 431] width 5 height 4
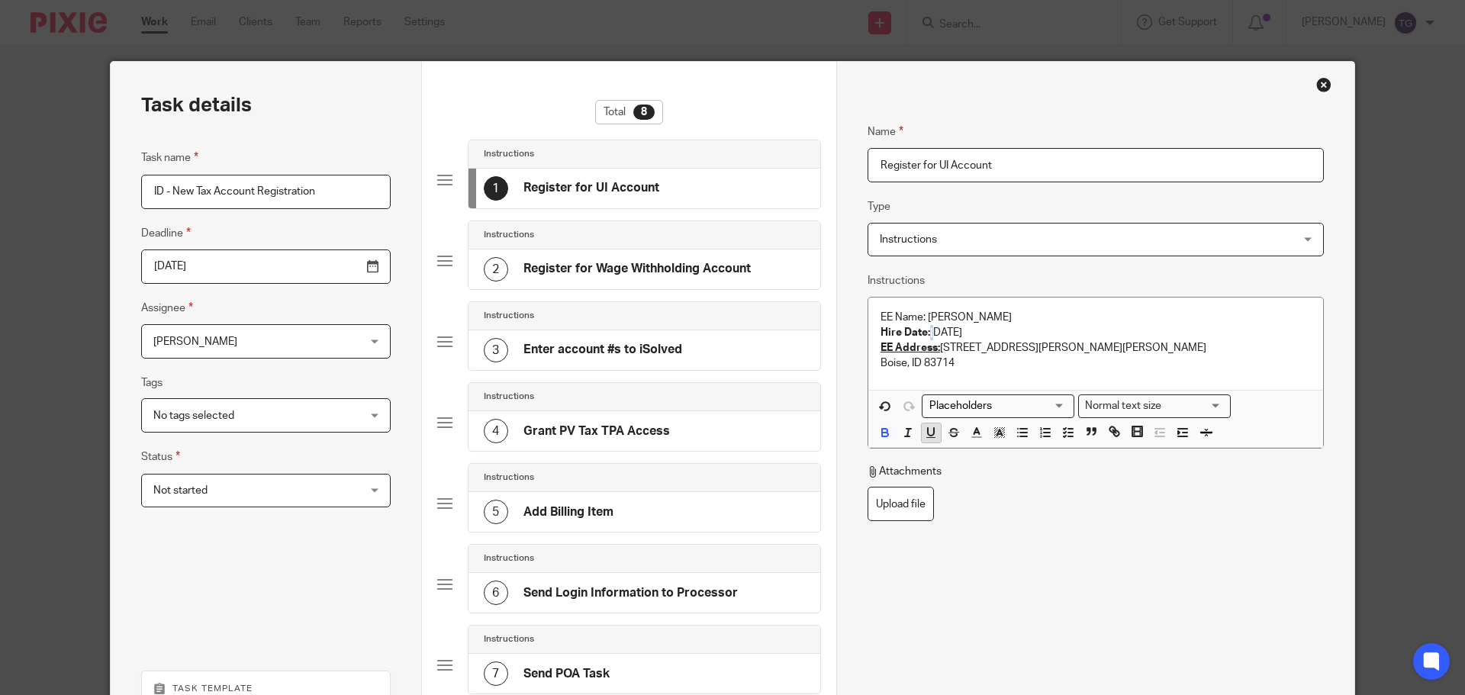
click at [928, 431] on icon "button" at bounding box center [931, 432] width 6 height 8
drag, startPoint x: 920, startPoint y: 318, endPoint x: 838, endPoint y: 306, distance: 82.5
click at [838, 306] on div "Name Register for UI Account Type Instructions Instructions Instructions Docume…" at bounding box center [1096, 509] width 518 height 895
drag, startPoint x: 875, startPoint y: 427, endPoint x: 882, endPoint y: 431, distance: 8.3
click at [878, 427] on icon "button" at bounding box center [885, 433] width 14 height 14
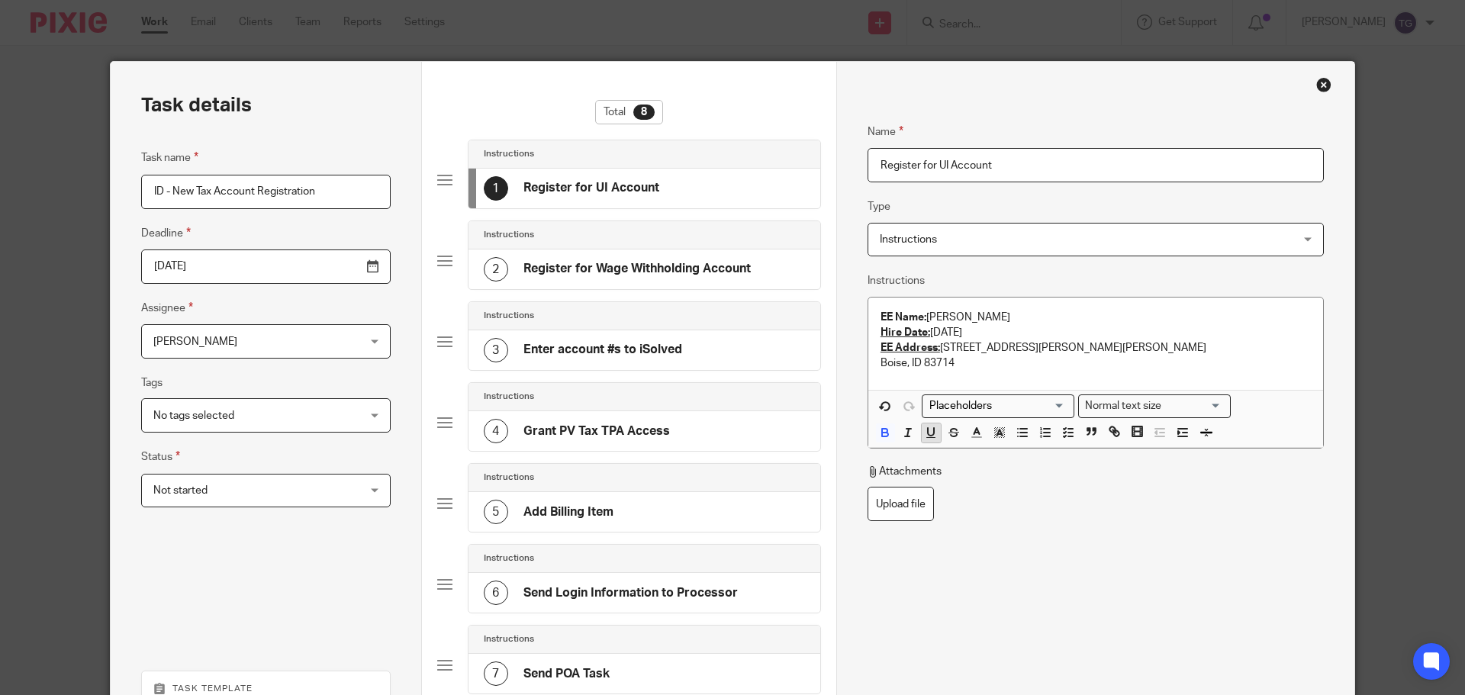
click at [924, 429] on icon "button" at bounding box center [931, 433] width 14 height 14
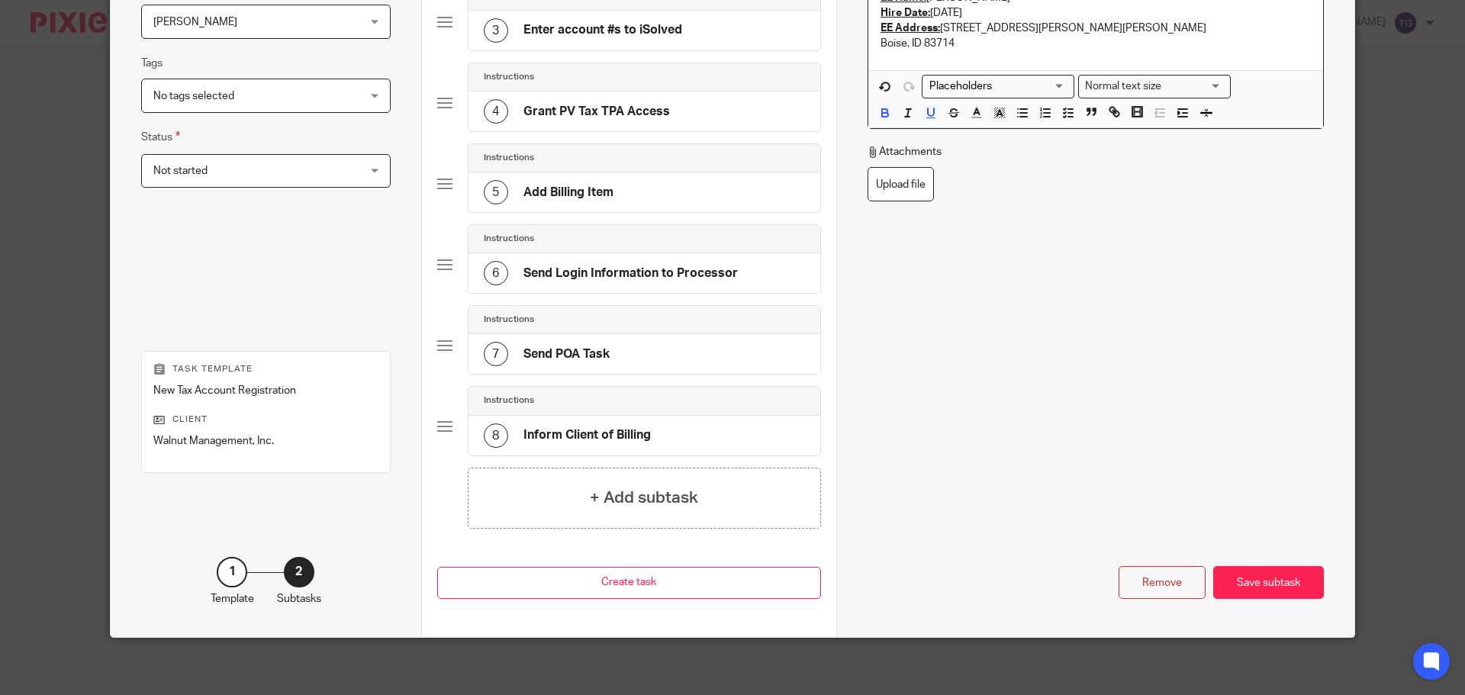
scroll to position [324, 0]
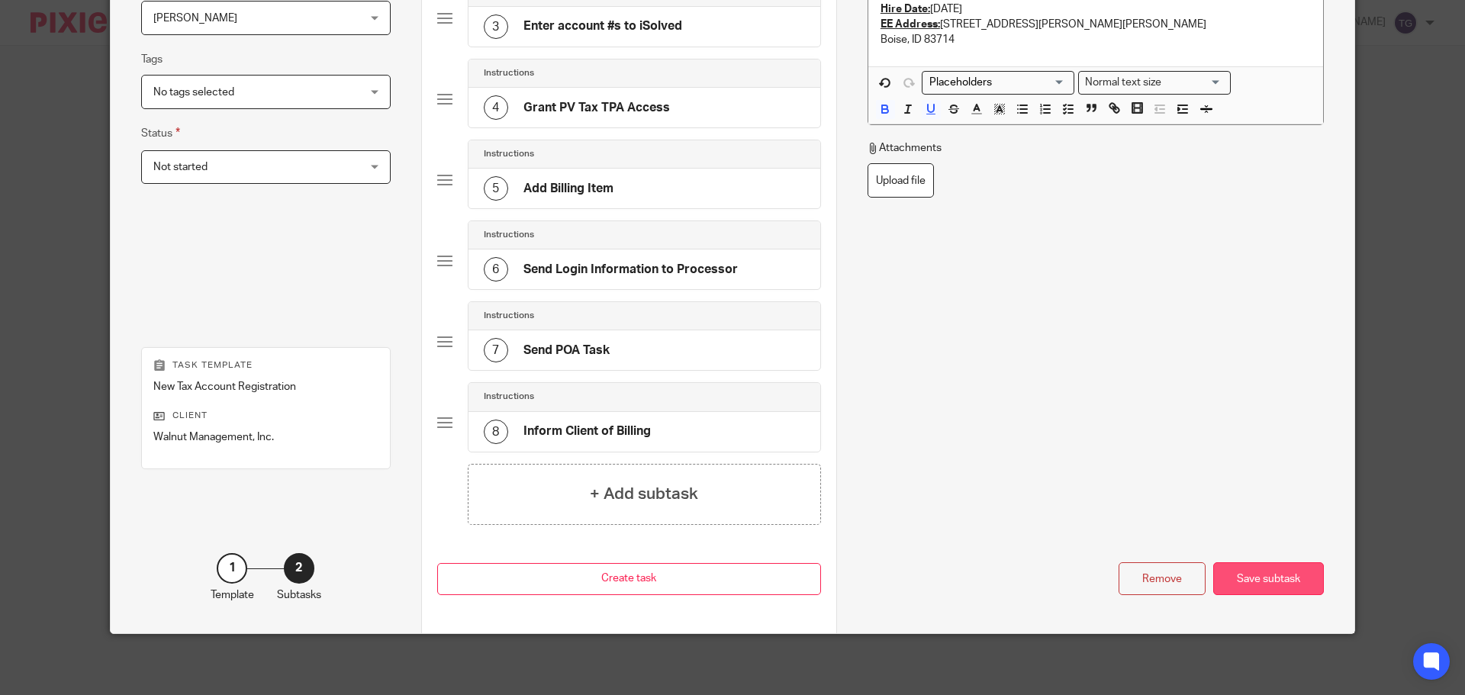
click at [1262, 565] on div "Save subtask" at bounding box center [1269, 579] width 111 height 33
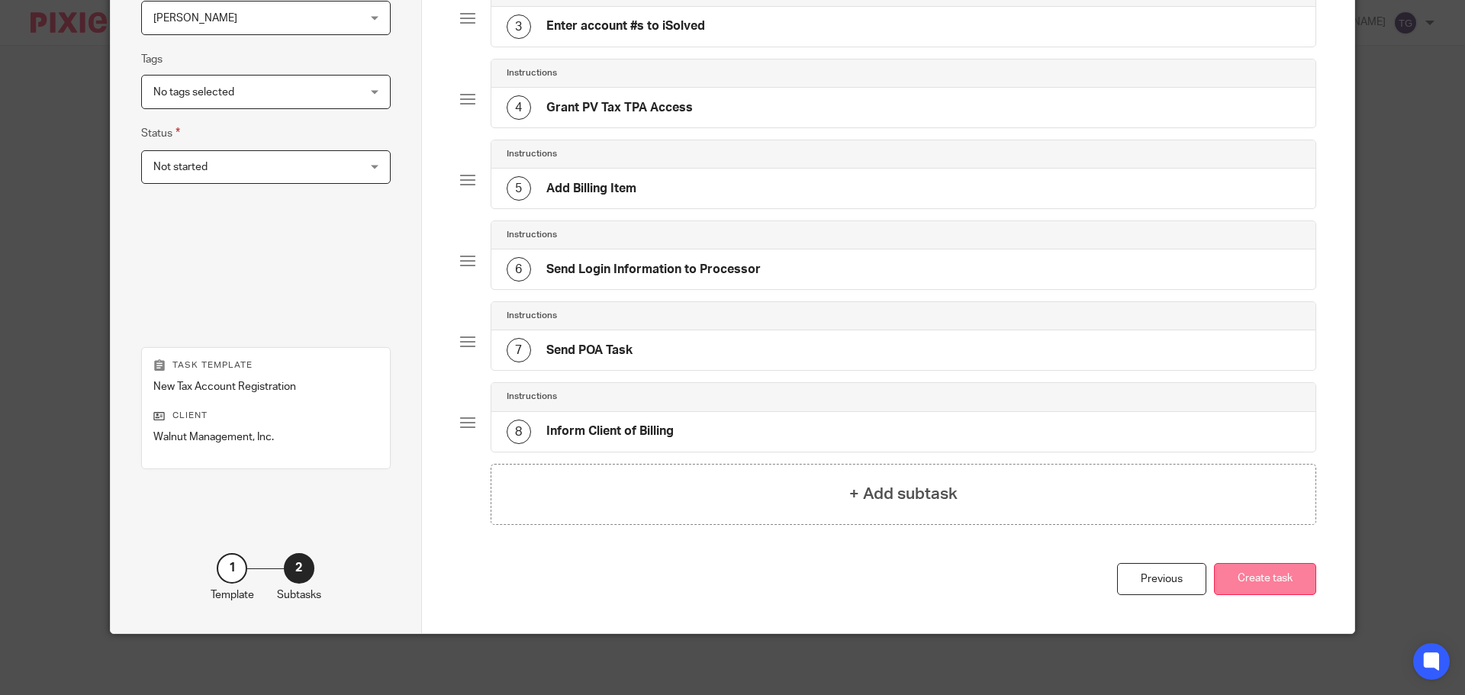
click at [1268, 575] on button "Create task" at bounding box center [1265, 579] width 102 height 33
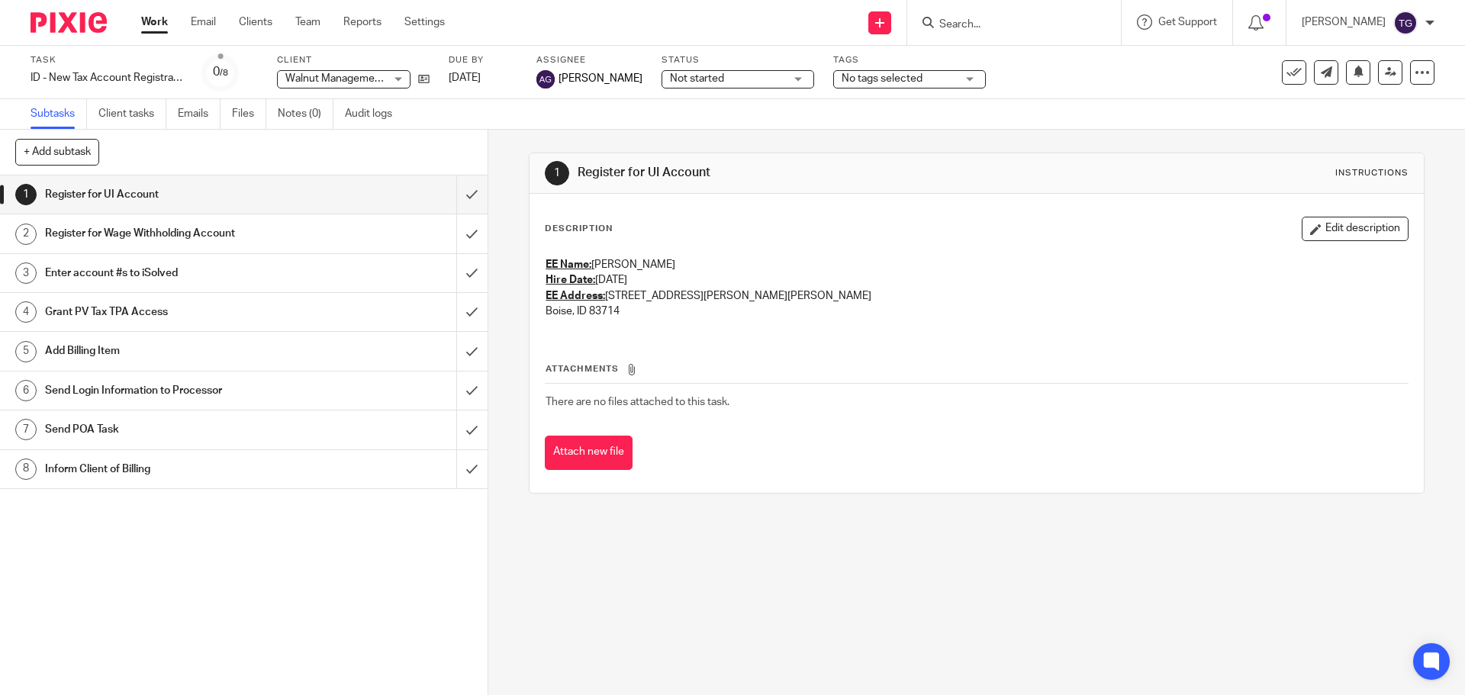
click at [79, 31] on img at bounding box center [69, 22] width 76 height 21
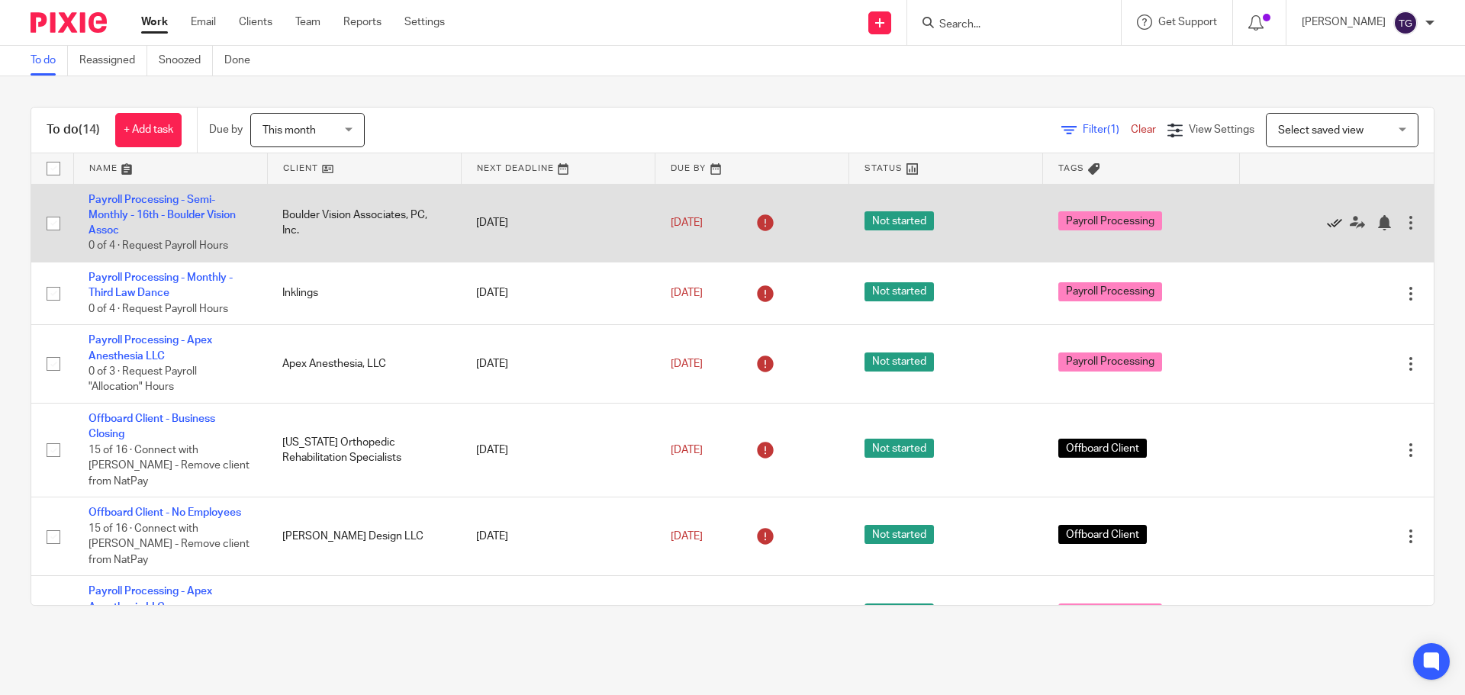
click at [1327, 223] on link at bounding box center [1338, 222] width 23 height 15
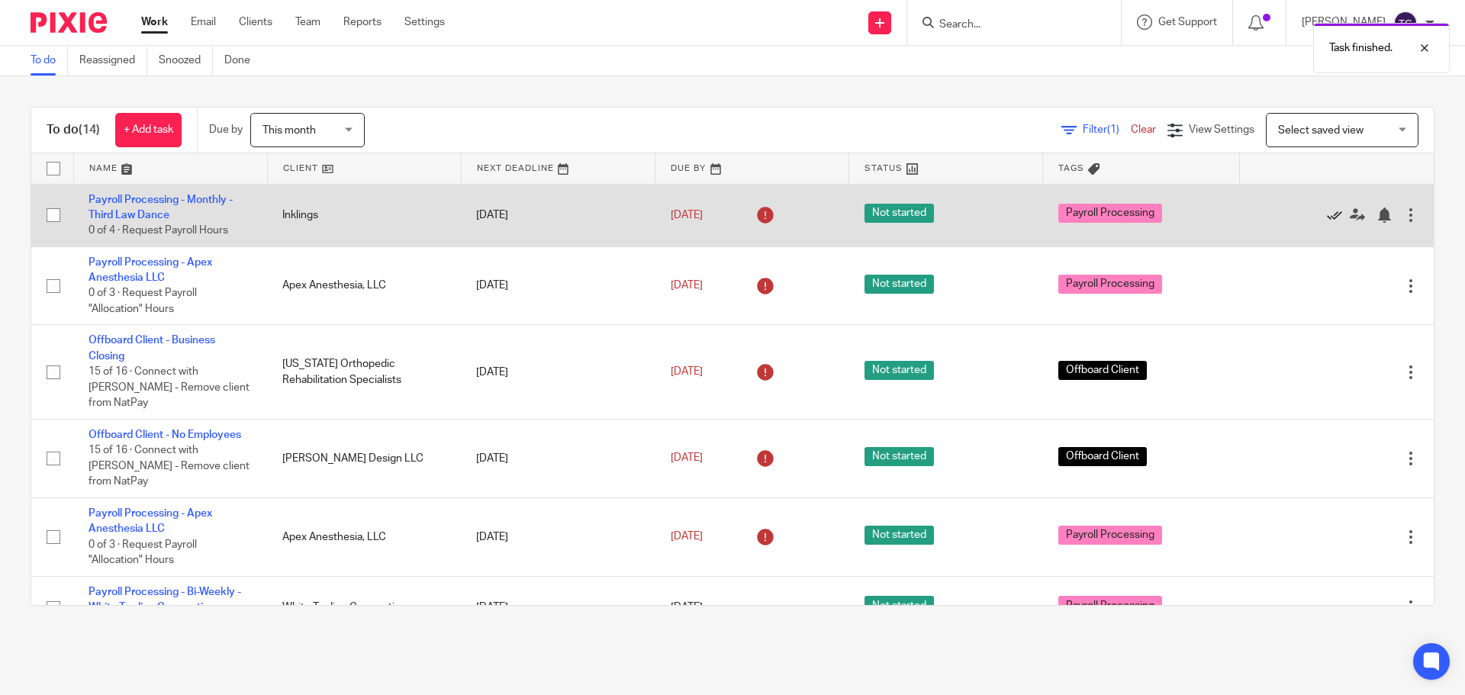
click at [1327, 218] on icon at bounding box center [1334, 215] width 15 height 15
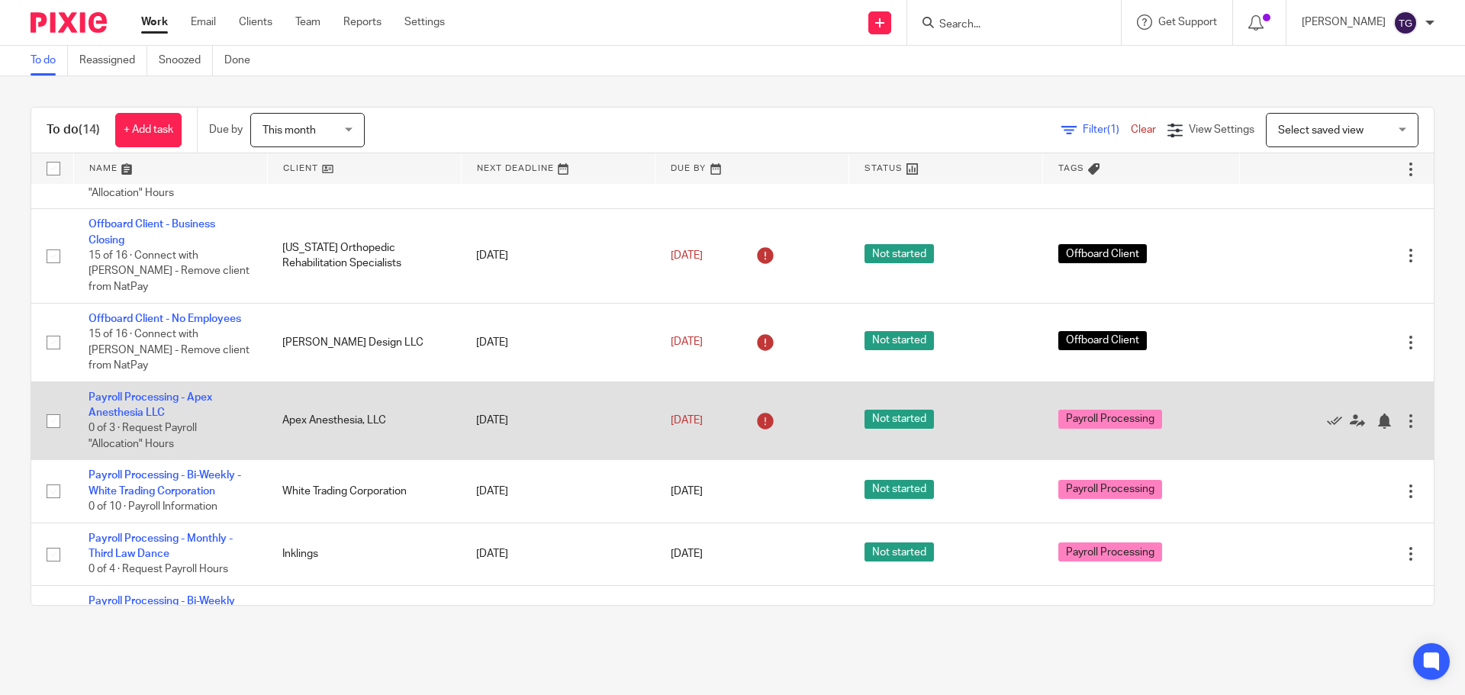
scroll to position [76, 0]
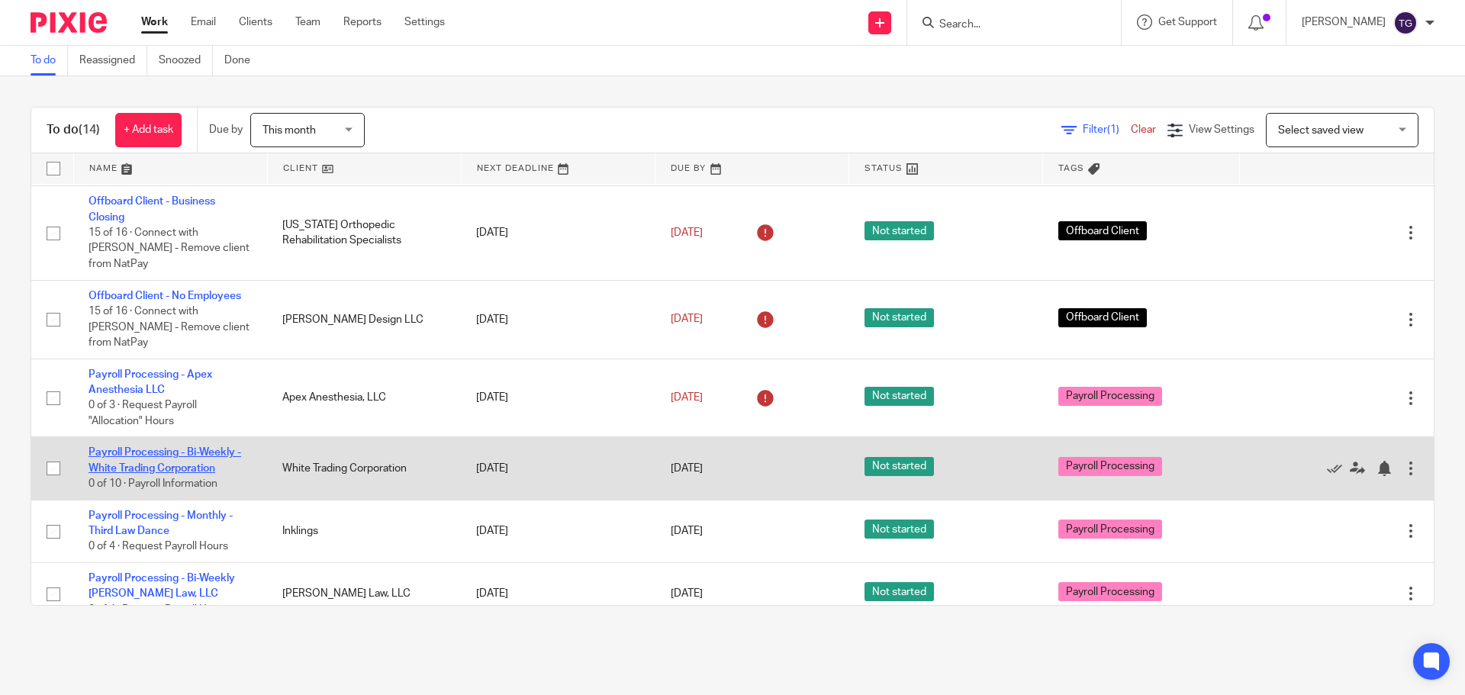
click at [160, 447] on link "Payroll Processing - Bi-Weekly - White Trading Corporation" at bounding box center [165, 460] width 153 height 26
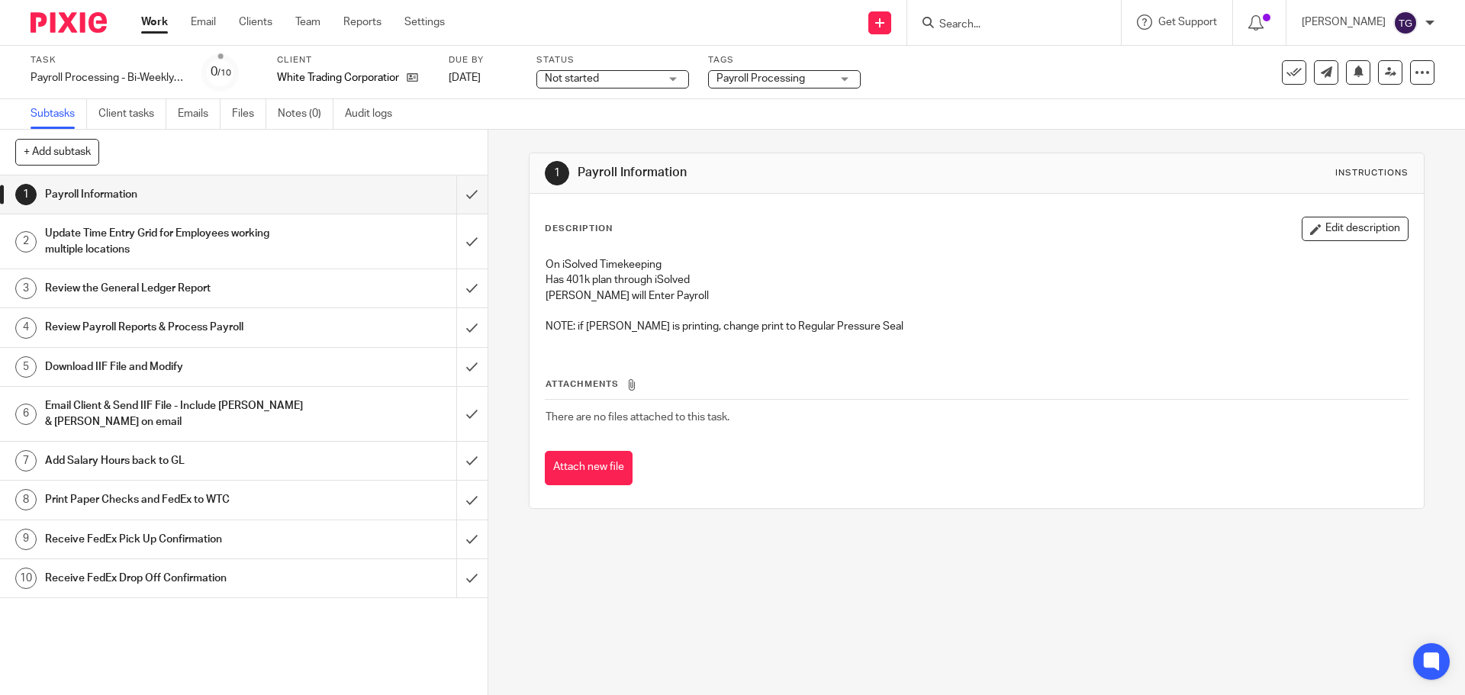
drag, startPoint x: 36, startPoint y: 9, endPoint x: 41, endPoint y: 17, distance: 9.3
click at [38, 14] on div at bounding box center [63, 22] width 126 height 45
click at [43, 21] on img at bounding box center [69, 22] width 76 height 21
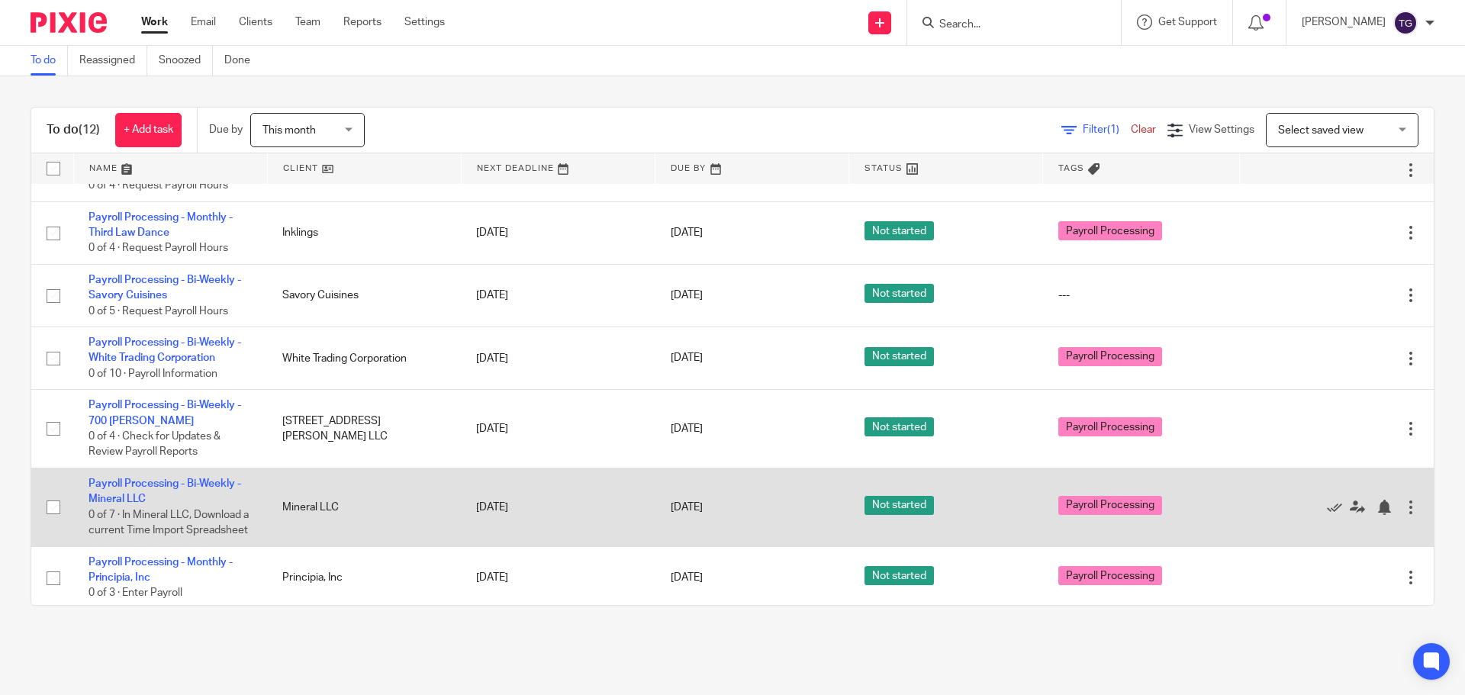
scroll to position [426, 0]
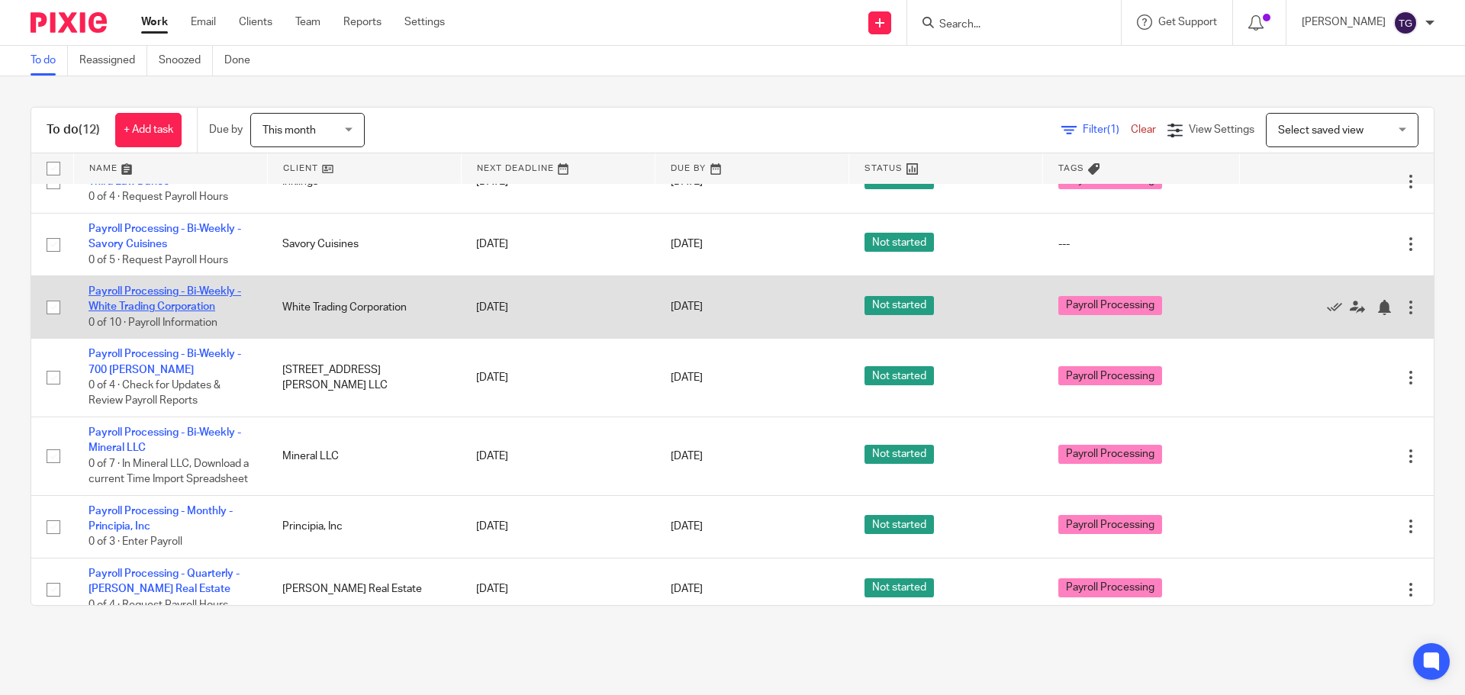
click at [143, 286] on link "Payroll Processing - Bi-Weekly - White Trading Corporation" at bounding box center [165, 299] width 153 height 26
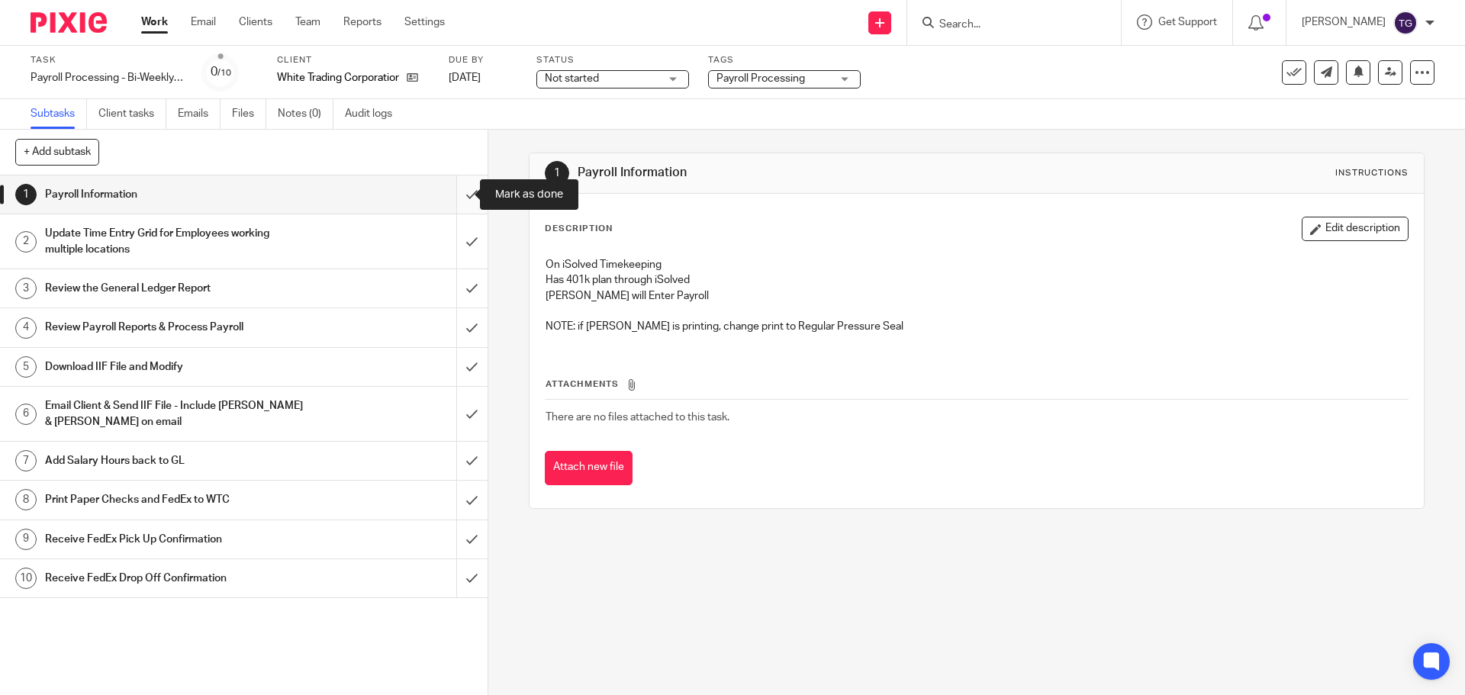
click at [453, 197] on input "submit" at bounding box center [244, 195] width 488 height 38
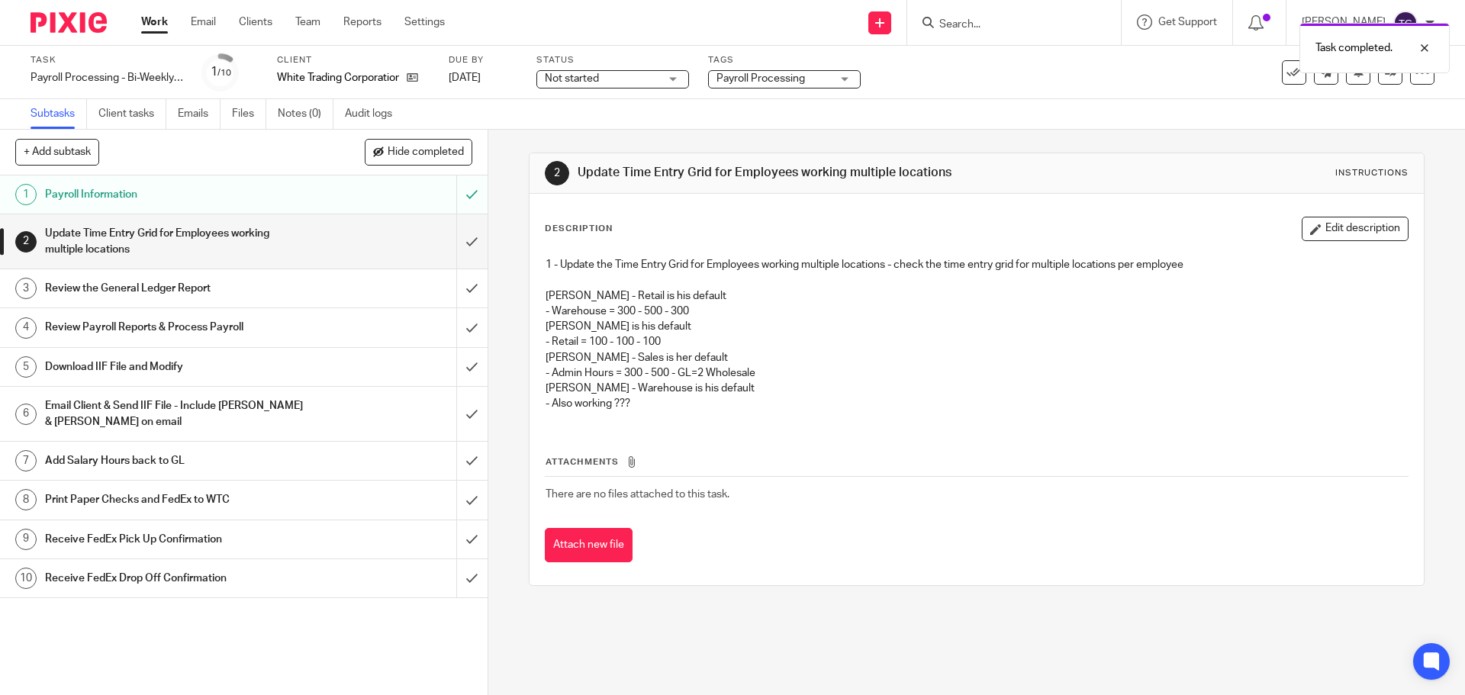
click at [1062, 403] on p "- Also working ???" at bounding box center [977, 403] width 862 height 15
click at [456, 234] on input "submit" at bounding box center [244, 241] width 488 height 54
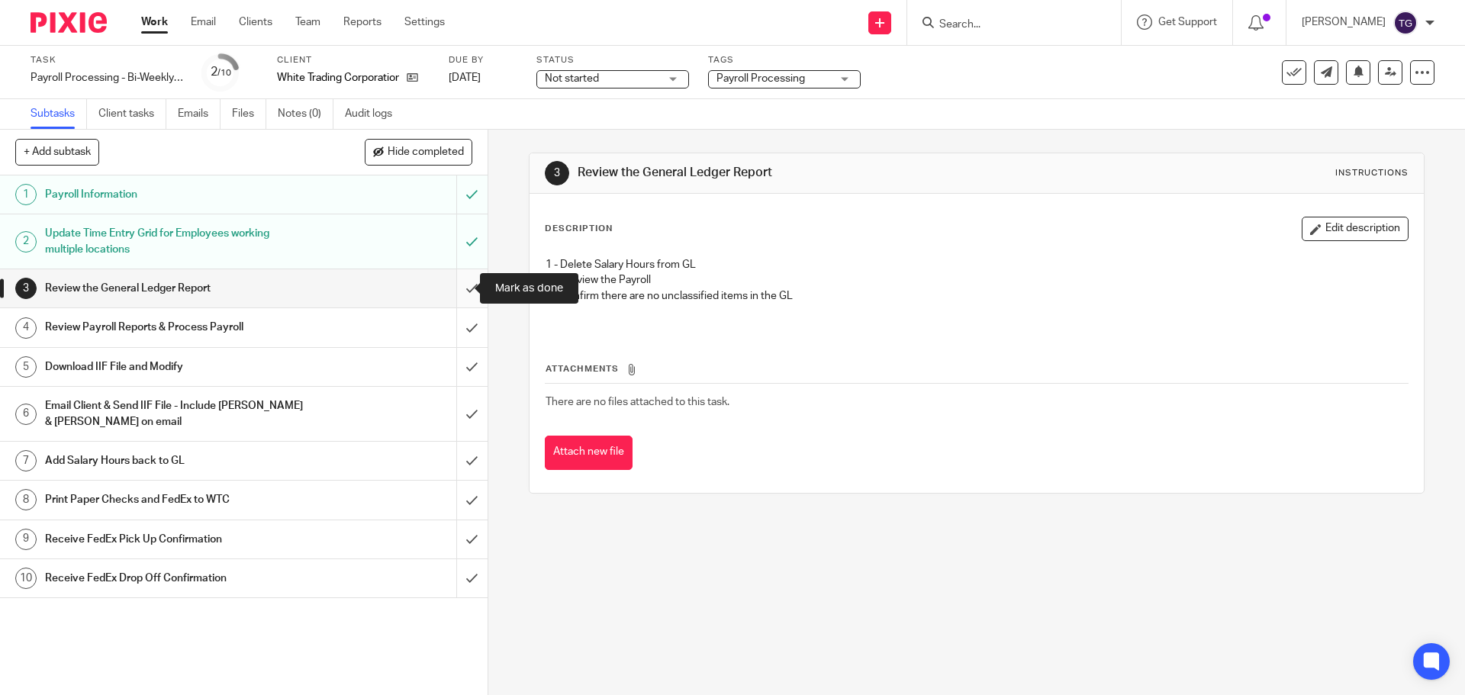
click at [456, 288] on input "submit" at bounding box center [244, 288] width 488 height 38
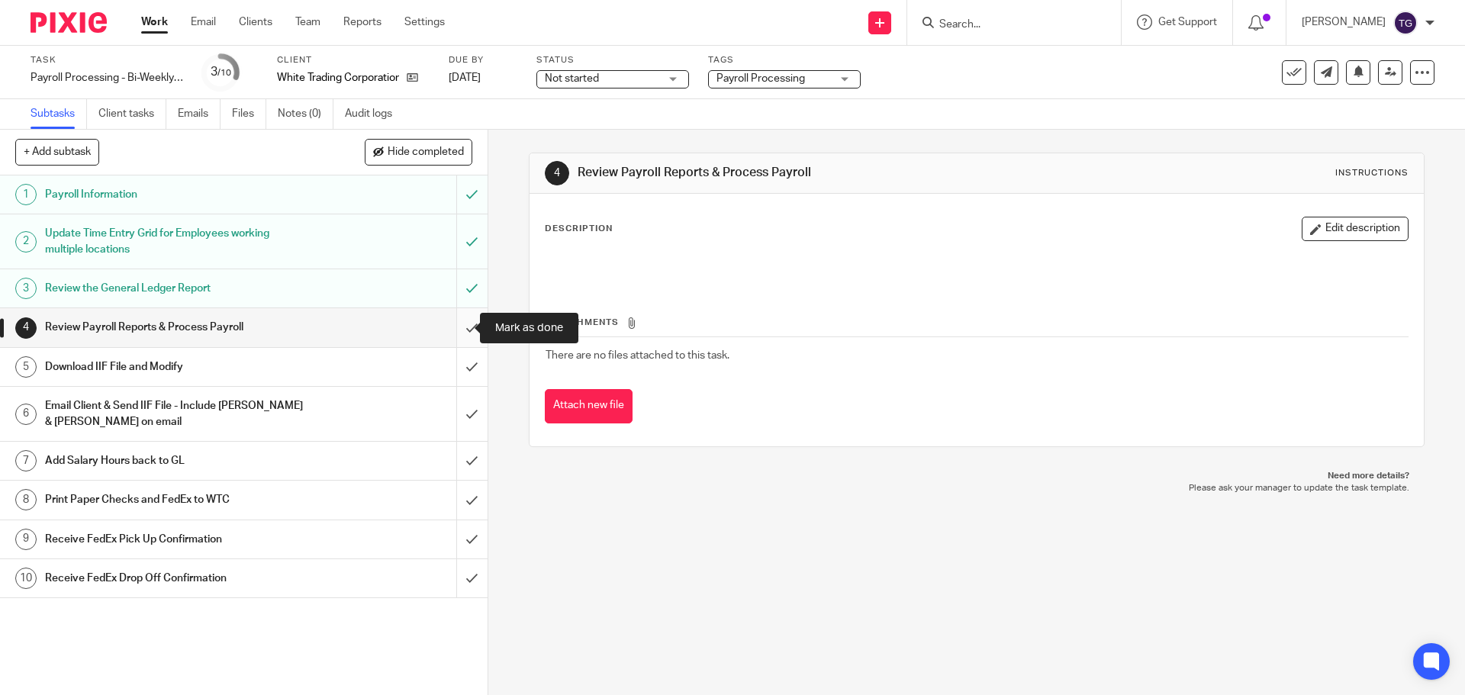
click at [457, 327] on input "submit" at bounding box center [244, 327] width 488 height 38
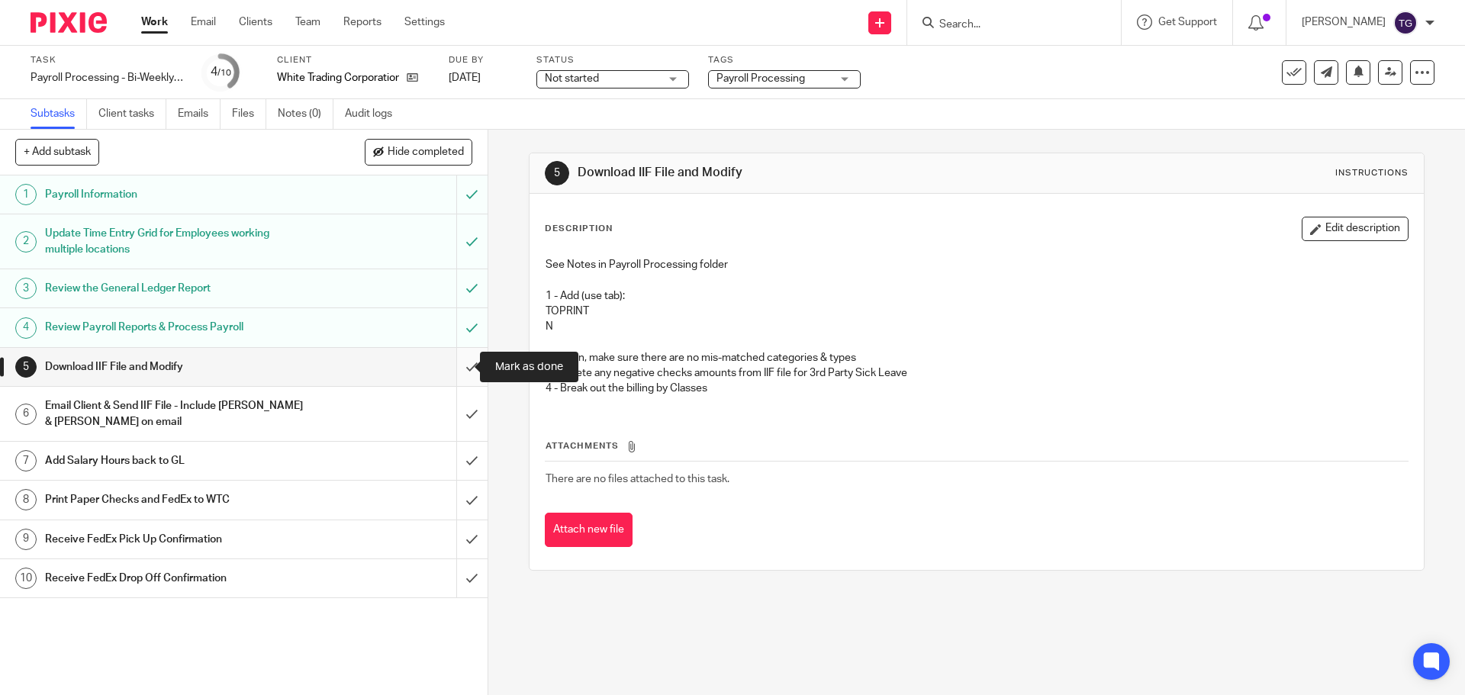
click at [456, 367] on input "submit" at bounding box center [244, 367] width 488 height 38
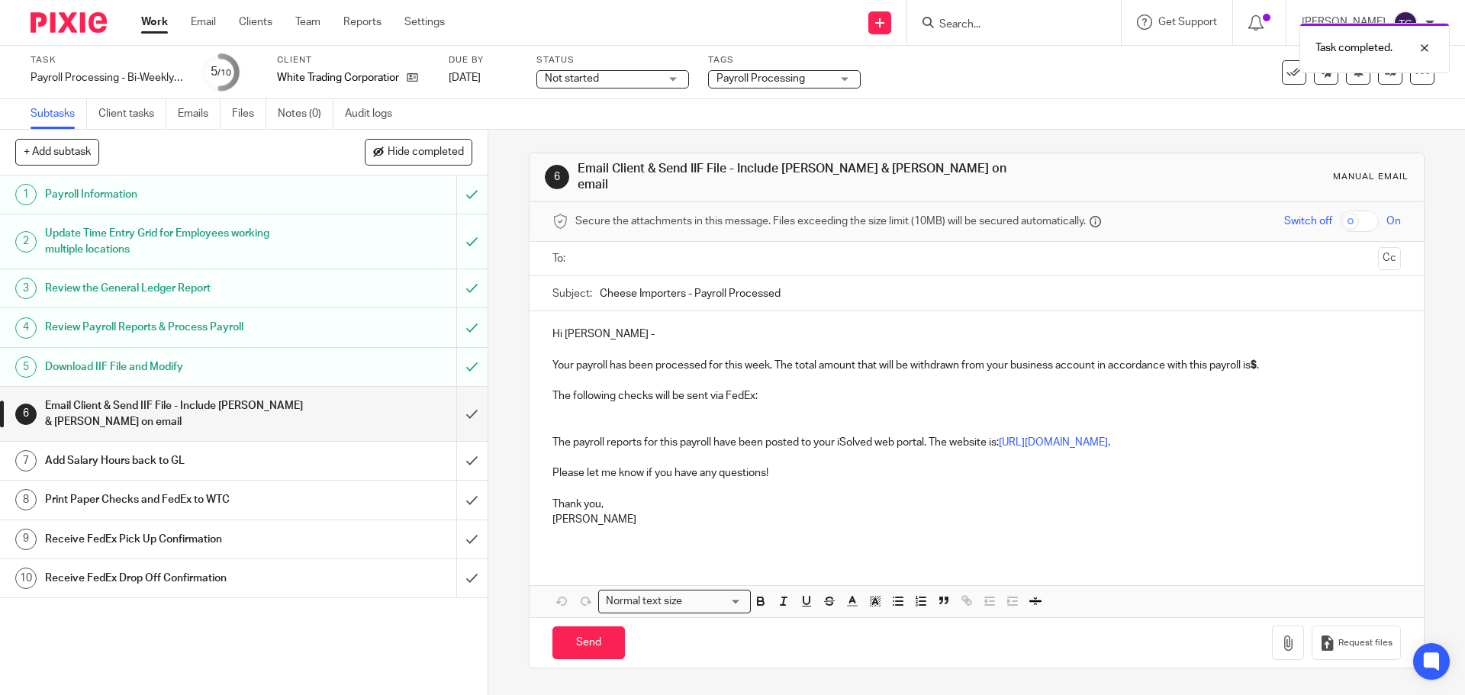
click at [601, 250] on input "text" at bounding box center [976, 259] width 791 height 18
click at [714, 255] on input "text" at bounding box center [1040, 261] width 663 height 30
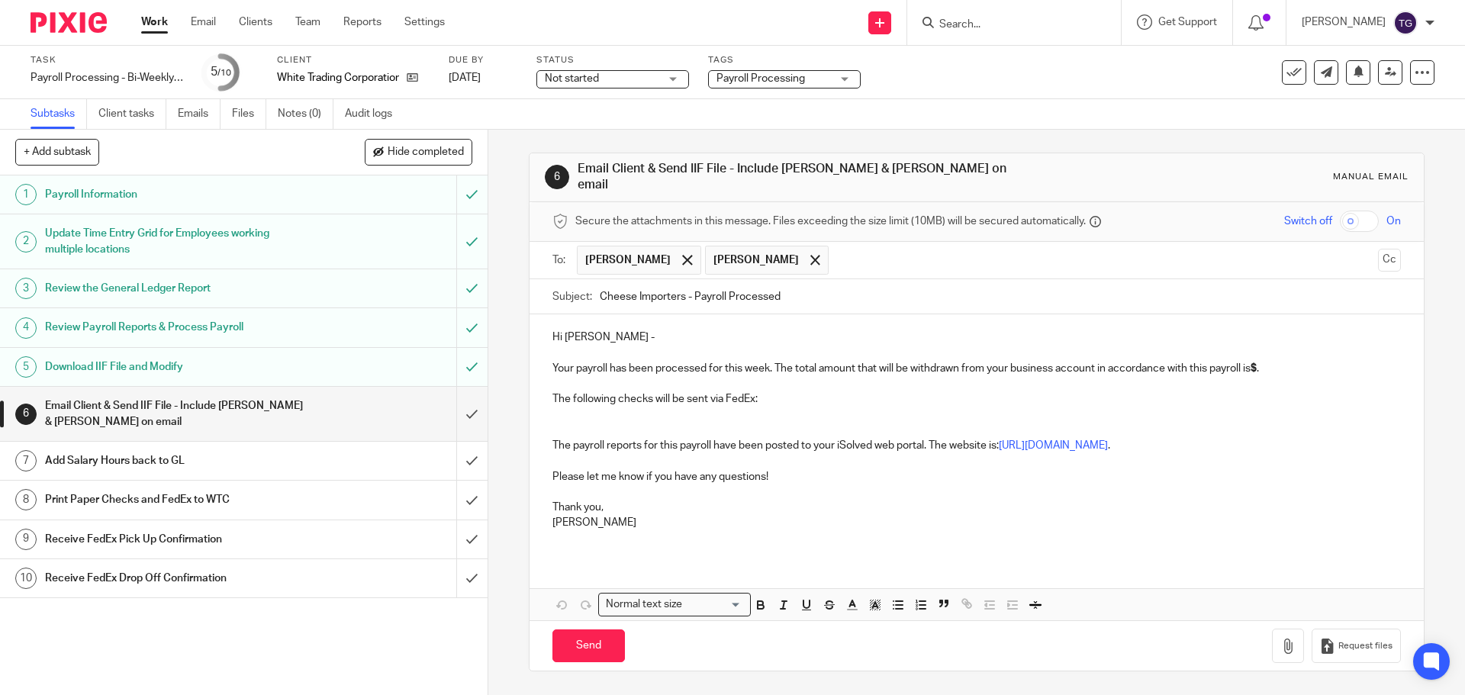
click at [1257, 363] on strong "$" at bounding box center [1254, 368] width 6 height 11
drag, startPoint x: 1325, startPoint y: 358, endPoint x: 1256, endPoint y: 362, distance: 69.6
click at [1256, 362] on p "Your payroll has been processed for this week. The total amount that will be wi…" at bounding box center [977, 361] width 848 height 31
click at [759, 598] on icon "button" at bounding box center [761, 605] width 14 height 14
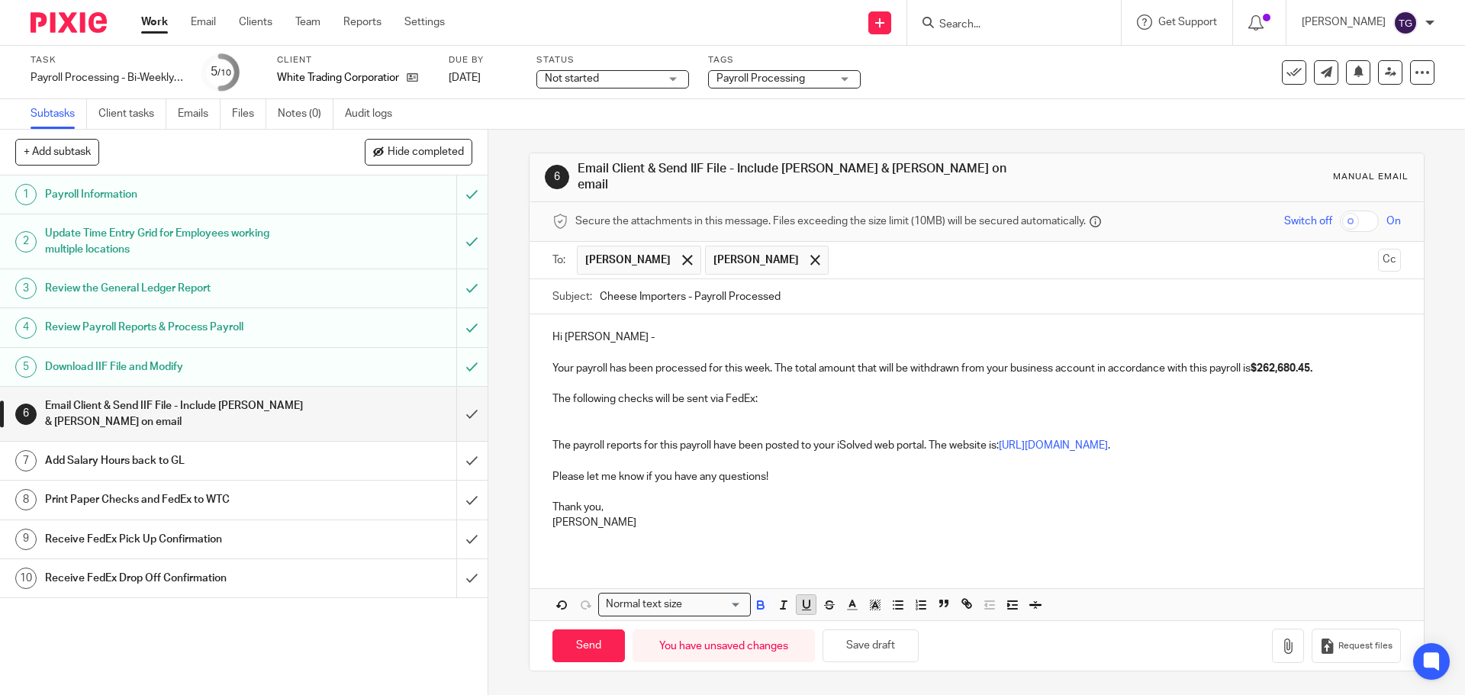
click at [804, 601] on icon "button" at bounding box center [807, 605] width 6 height 8
drag, startPoint x: 912, startPoint y: 390, endPoint x: 879, endPoint y: 391, distance: 32.8
click at [911, 392] on p "The following checks will be sent via FedEx:" at bounding box center [977, 399] width 848 height 15
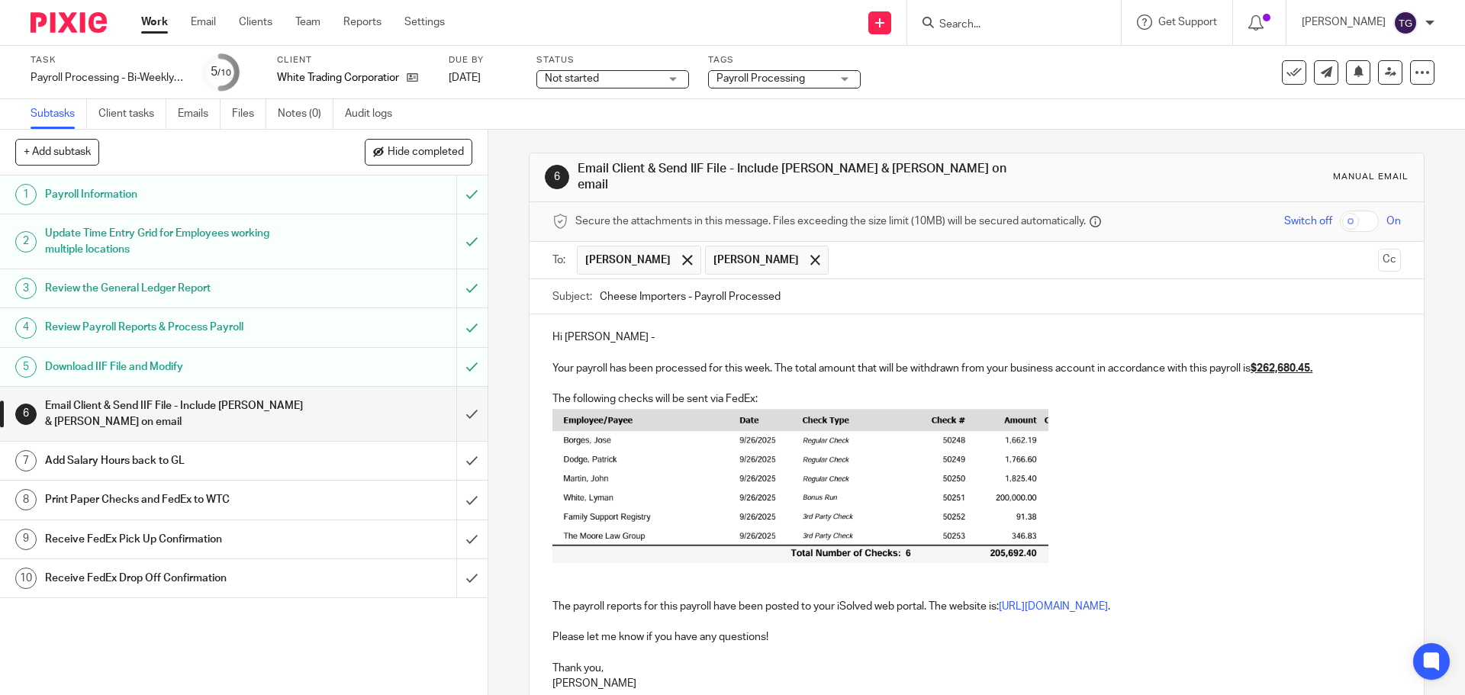
click at [1378, 255] on button "Cc" at bounding box center [1389, 260] width 23 height 23
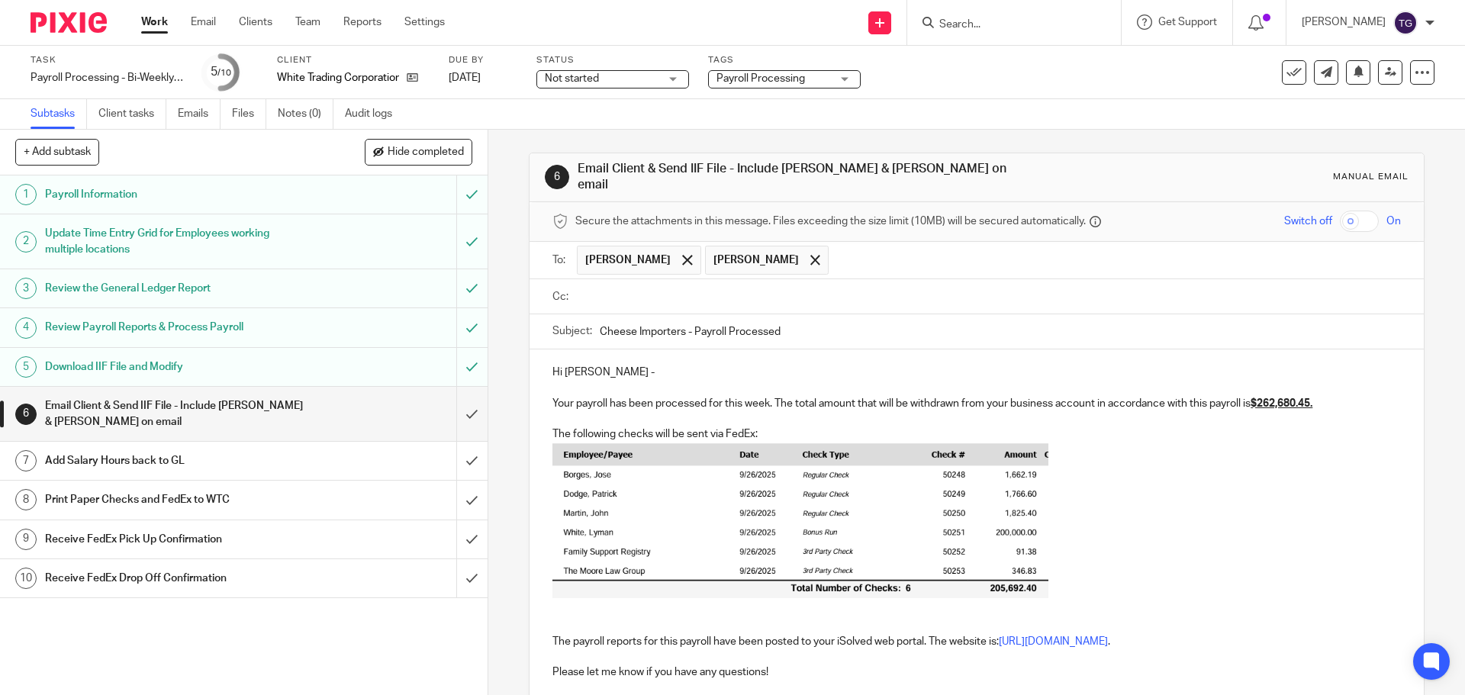
drag, startPoint x: 692, startPoint y: 271, endPoint x: 697, endPoint y: 284, distance: 13.8
click at [692, 279] on div at bounding box center [989, 296] width 824 height 34
click at [692, 290] on input "text" at bounding box center [988, 298] width 814 height 18
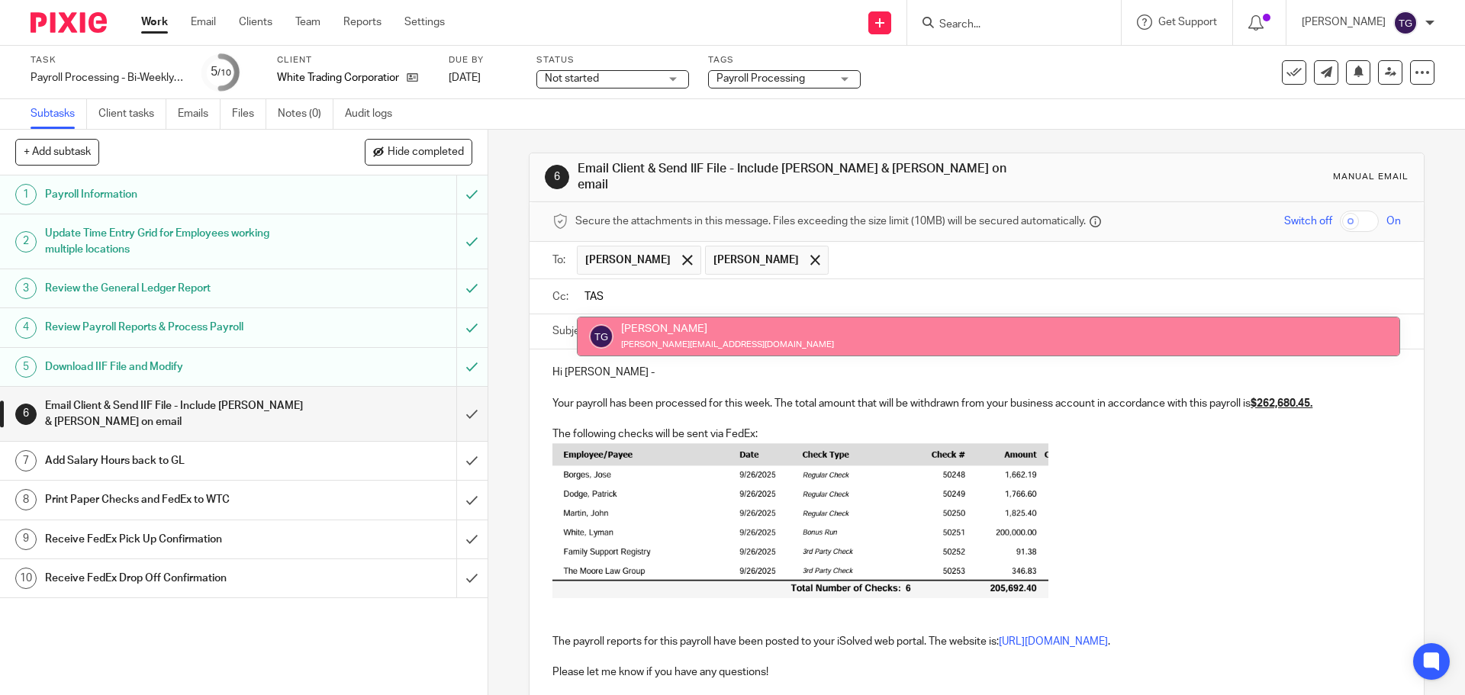
type input "TAS"
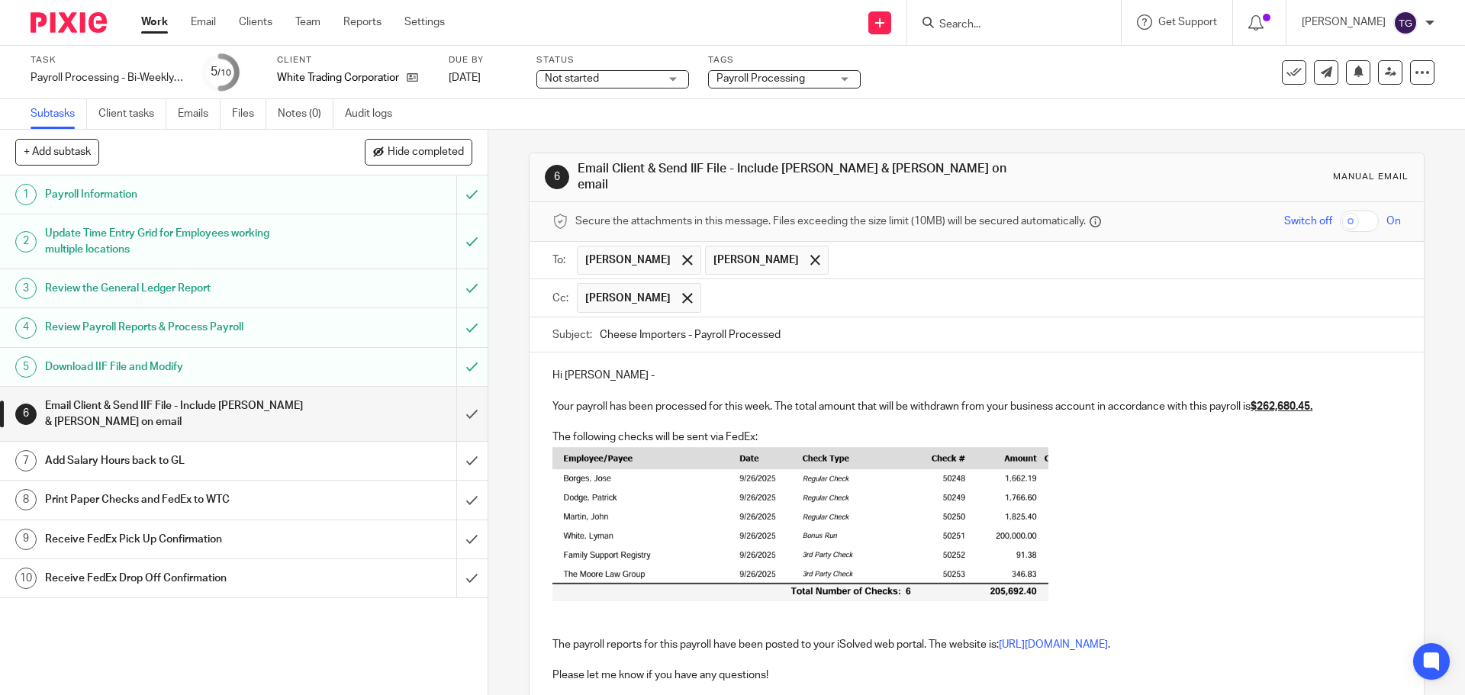
scroll to position [190, 0]
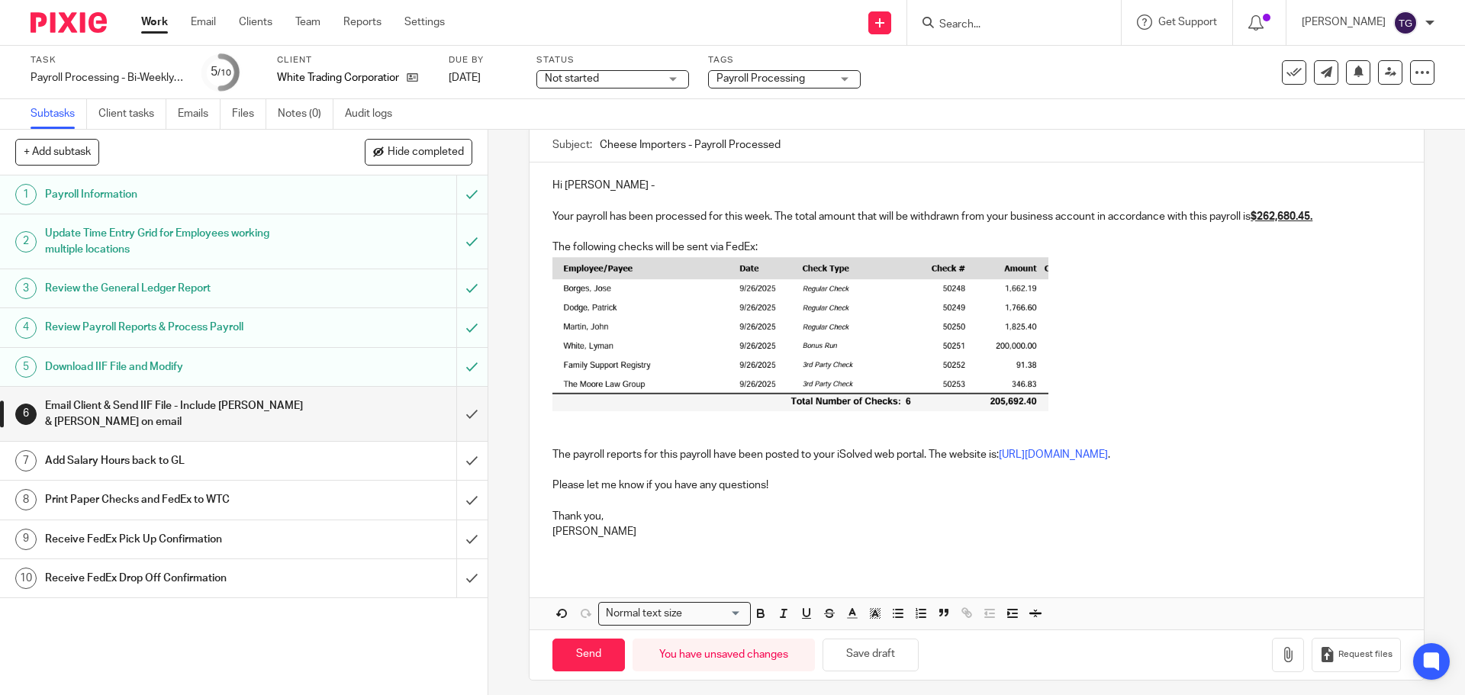
click at [1060, 391] on p at bounding box center [977, 336] width 848 height 161
click at [1065, 401] on p at bounding box center [977, 336] width 848 height 161
click at [1336, 208] on p "Your payroll has been processed for this week. The total amount that will be wi…" at bounding box center [977, 209] width 848 height 31
click at [1272, 647] on button "button" at bounding box center [1288, 655] width 32 height 34
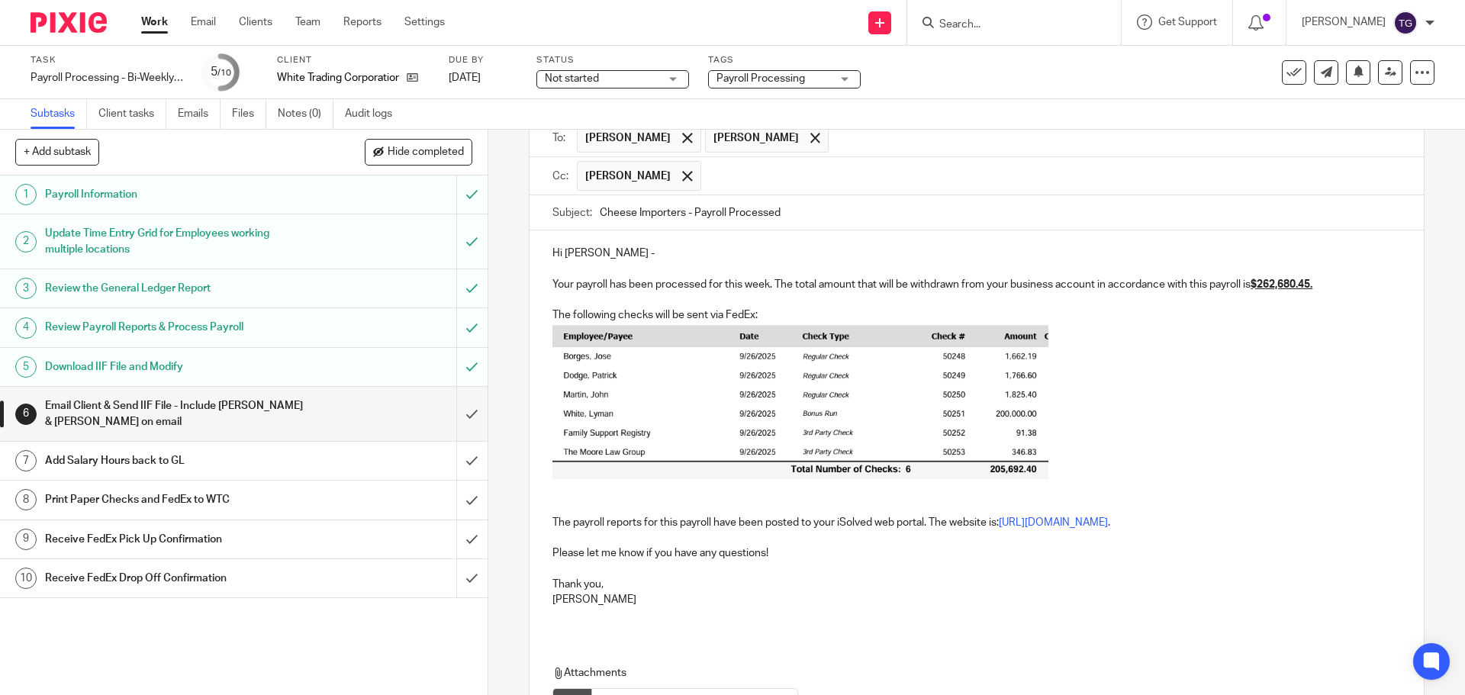
scroll to position [276, 0]
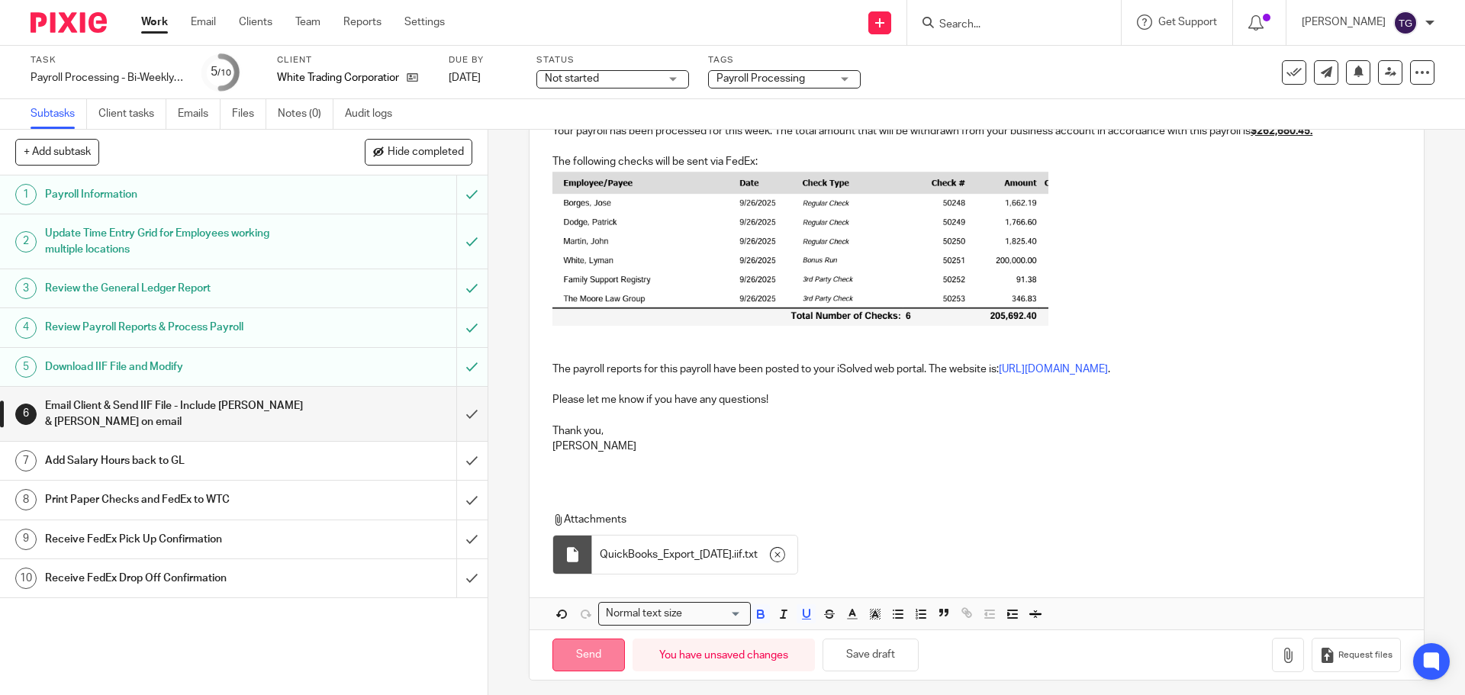
click at [588, 641] on input "Send" at bounding box center [589, 655] width 73 height 33
type input "Sent"
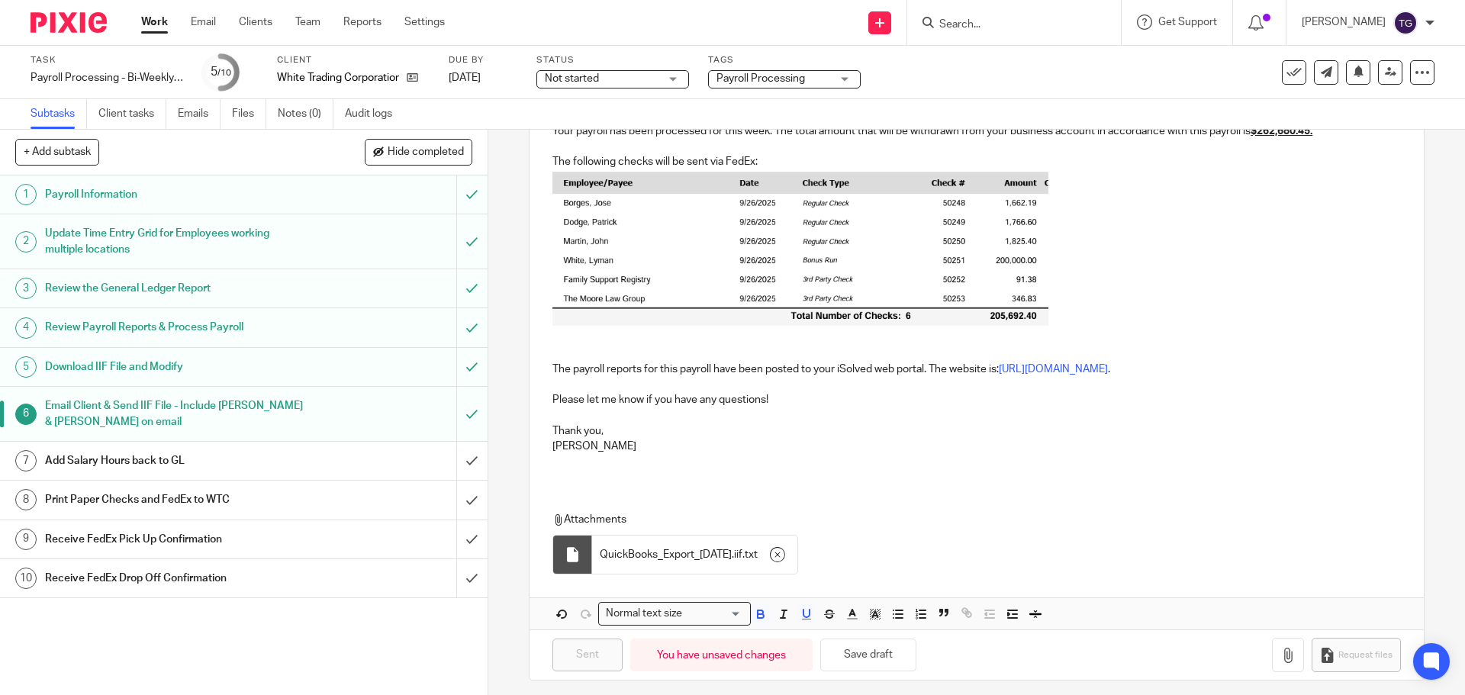
click at [428, 622] on div "1 Payroll Information 2 Update Time Entry Grid for Employees working multiple l…" at bounding box center [244, 436] width 488 height 520
click at [283, 461] on h1 "Add Salary Hours back to GL" at bounding box center [177, 461] width 264 height 23
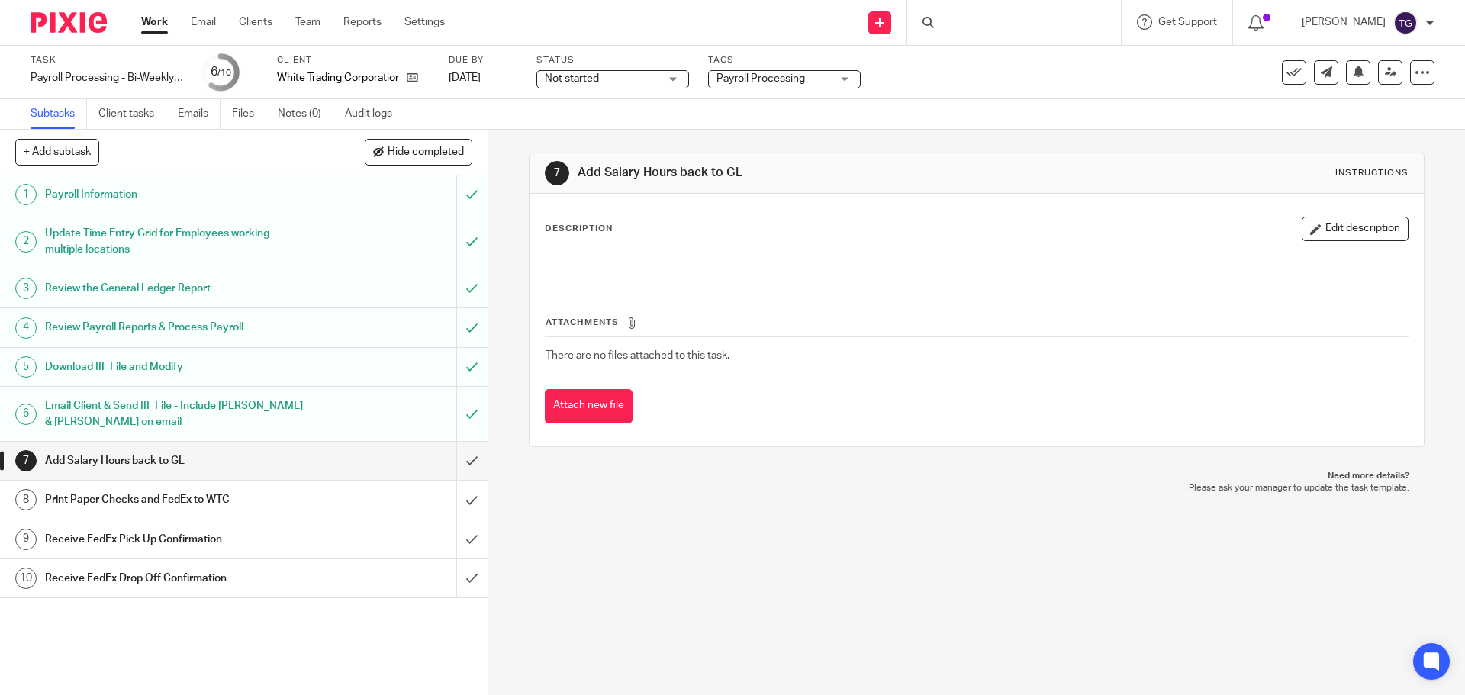
click at [452, 458] on input "submit" at bounding box center [244, 461] width 488 height 38
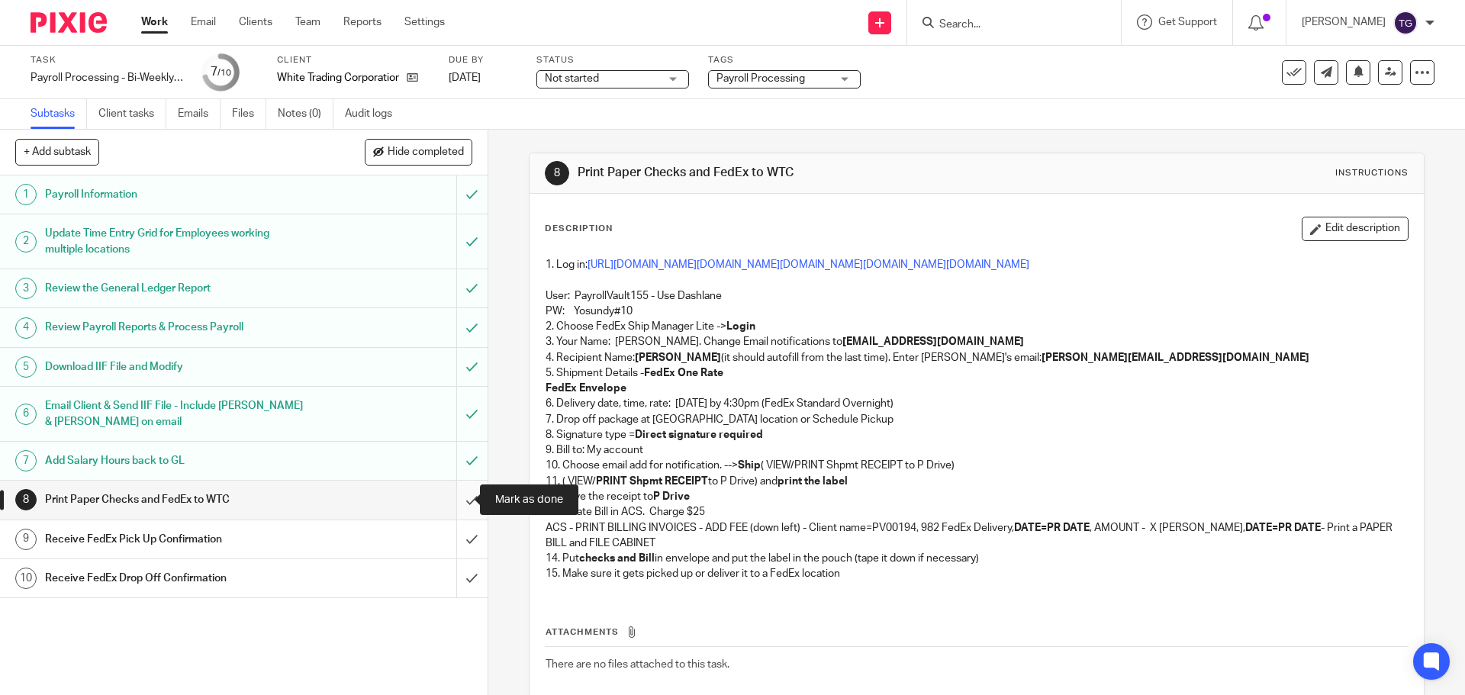
click at [458, 499] on input "submit" at bounding box center [244, 500] width 488 height 38
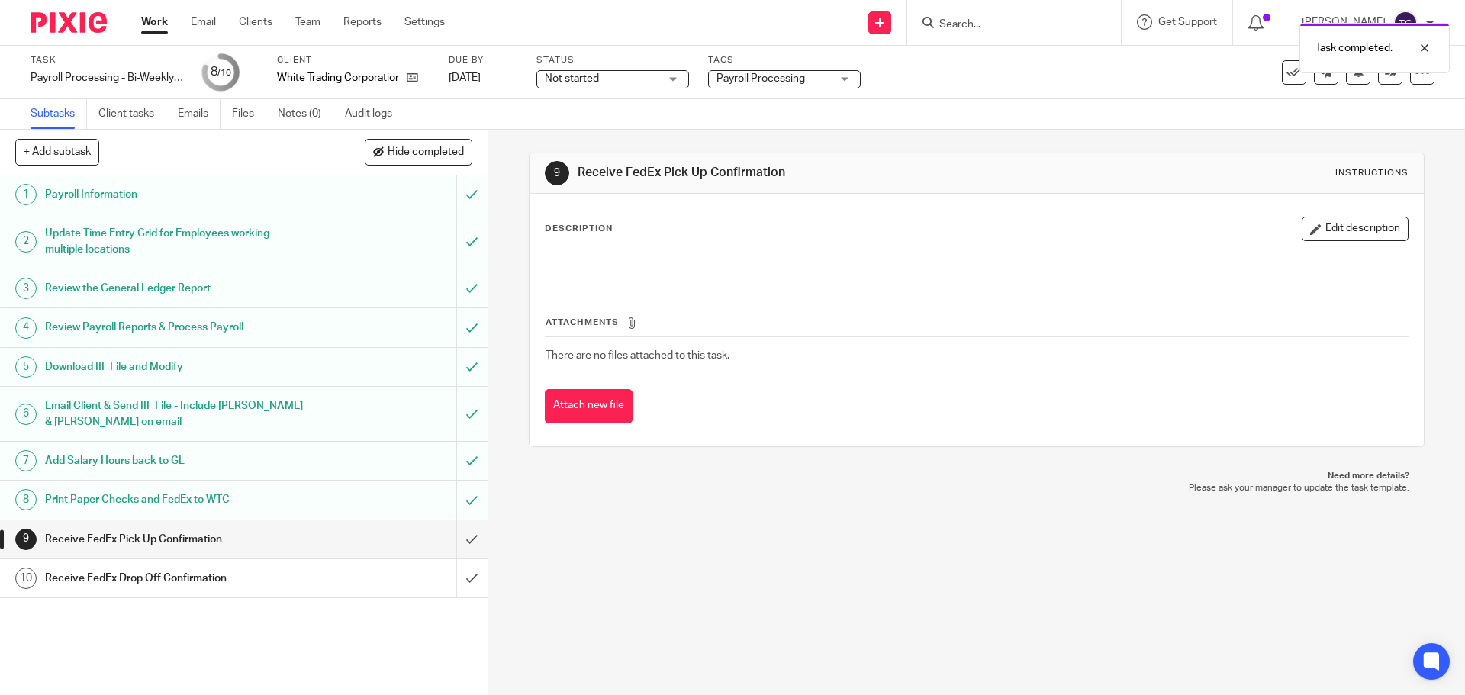
click at [1270, 64] on div "Task completed." at bounding box center [1091, 44] width 717 height 58
click at [1275, 67] on div "Task completed." at bounding box center [1091, 44] width 717 height 58
click at [1287, 76] on icon at bounding box center [1294, 72] width 15 height 15
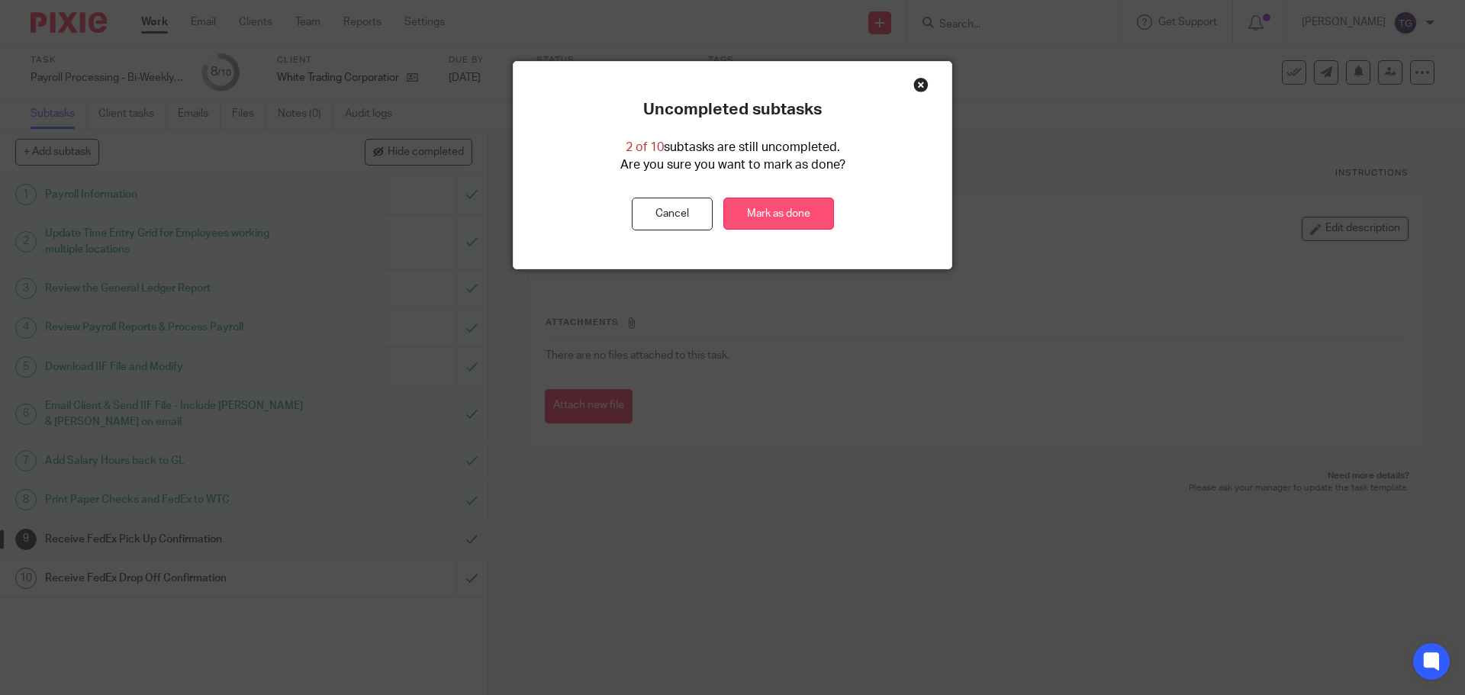
click at [785, 216] on link "Mark as done" at bounding box center [779, 214] width 111 height 33
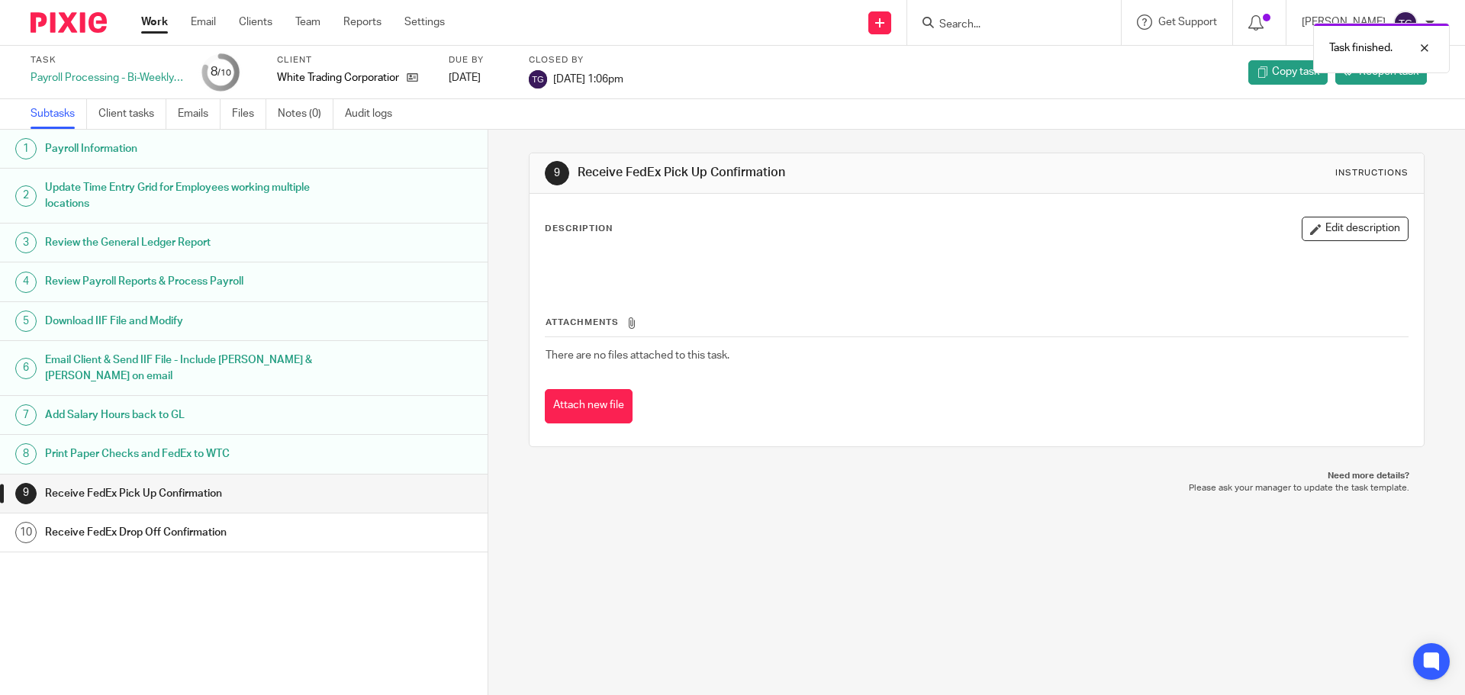
click at [66, 26] on img at bounding box center [69, 22] width 76 height 21
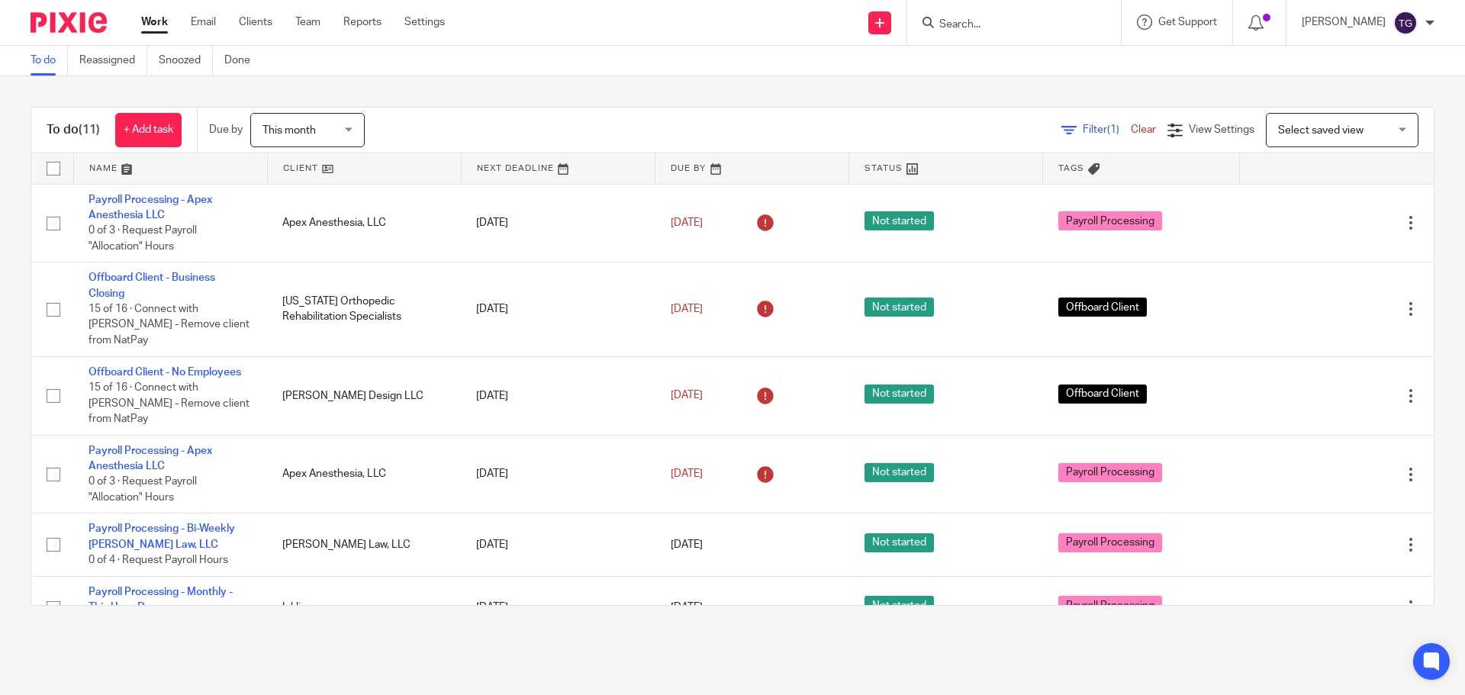
drag, startPoint x: 0, startPoint y: 0, endPoint x: 88, endPoint y: 44, distance: 98.3
